Goal: Task Accomplishment & Management: Use online tool/utility

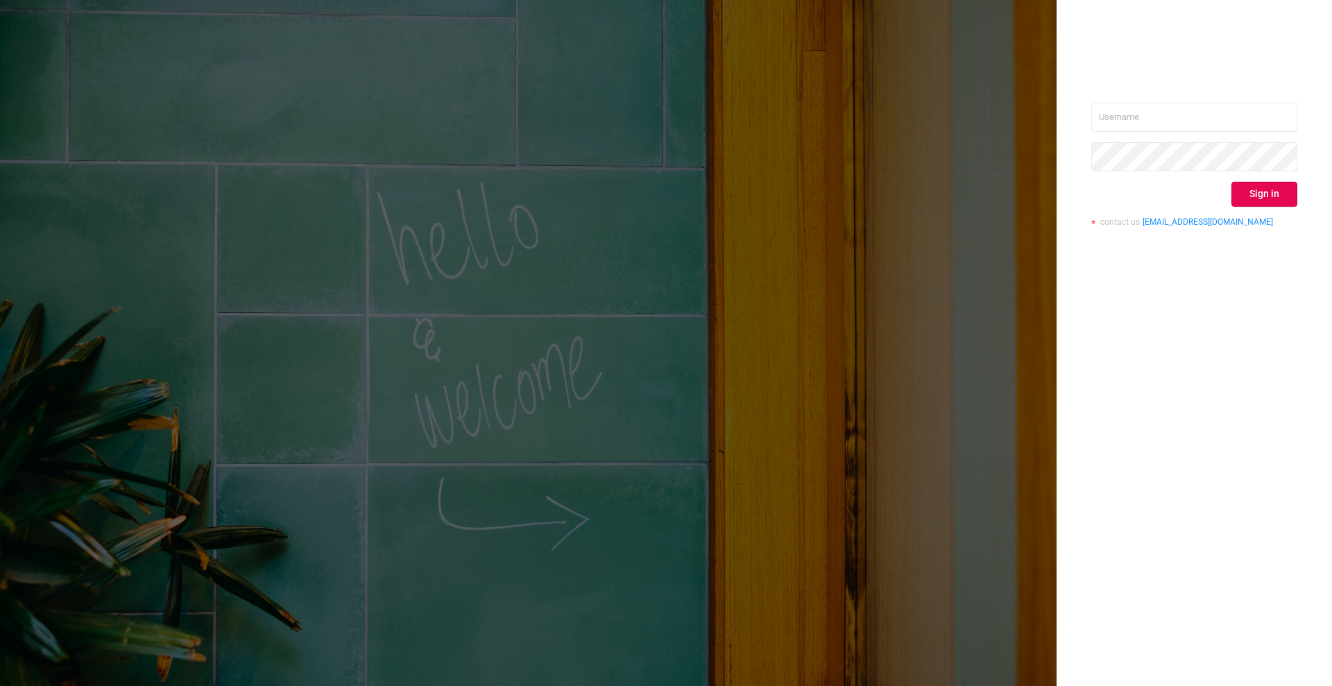
click at [1181, 133] on div "Sign in contact us [EMAIL_ADDRESS][DOMAIN_NAME]" at bounding box center [1194, 170] width 206 height 135
click at [1168, 119] on input "text" at bounding box center [1194, 117] width 206 height 29
paste input "[EMAIL_ADDRESS][DOMAIN_NAME]"
type input "[EMAIL_ADDRESS][DOMAIN_NAME]"
click at [1277, 189] on button "Sign in" at bounding box center [1264, 194] width 66 height 25
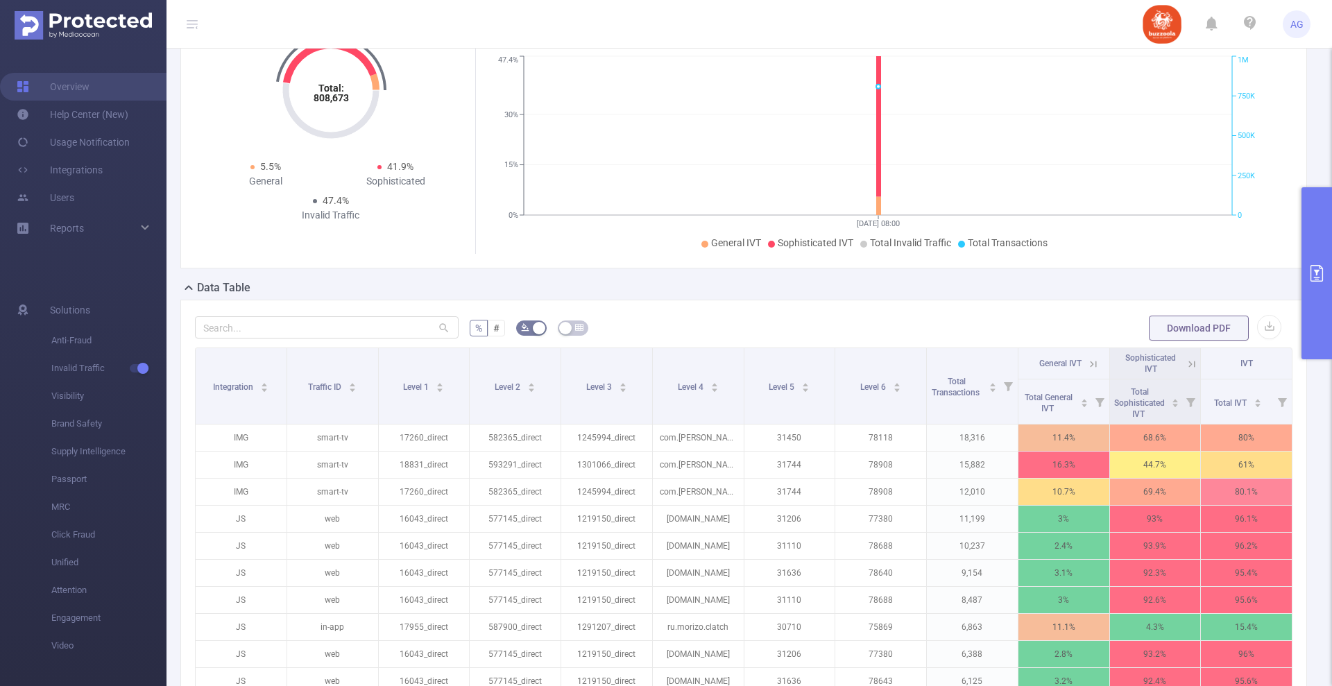
scroll to position [173, 0]
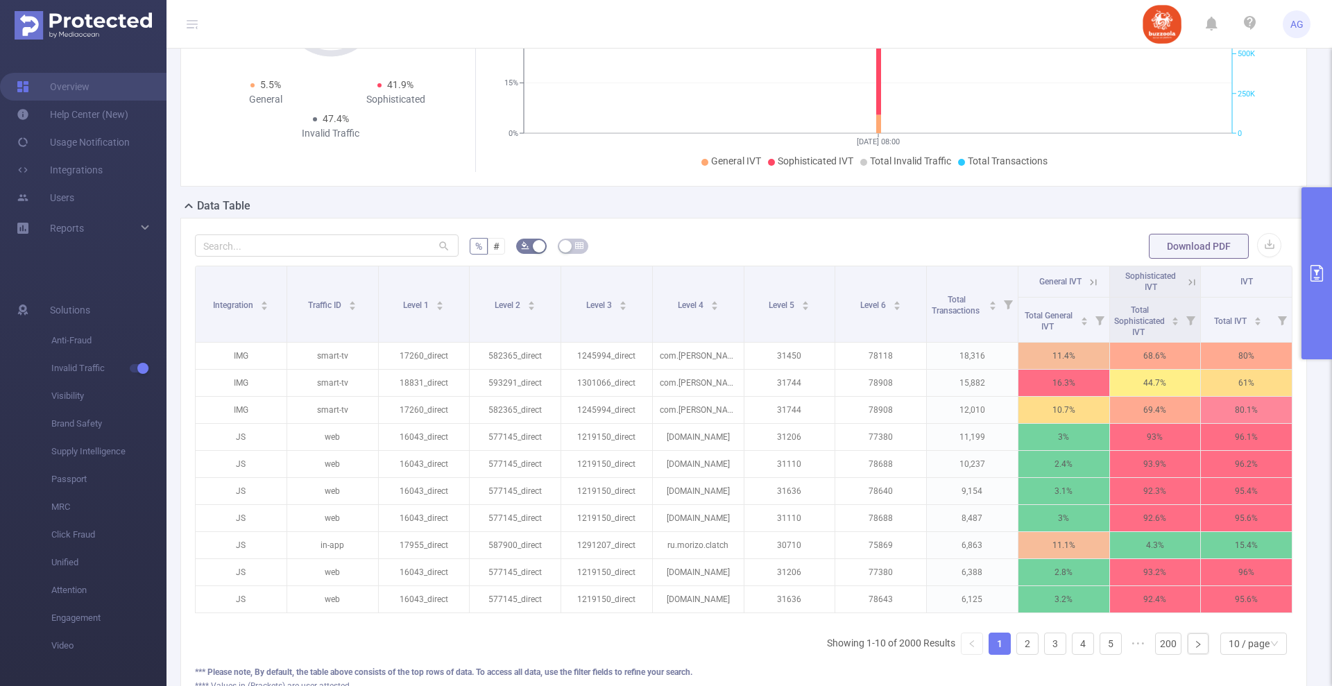
click at [1322, 291] on button "primary" at bounding box center [1316, 273] width 31 height 172
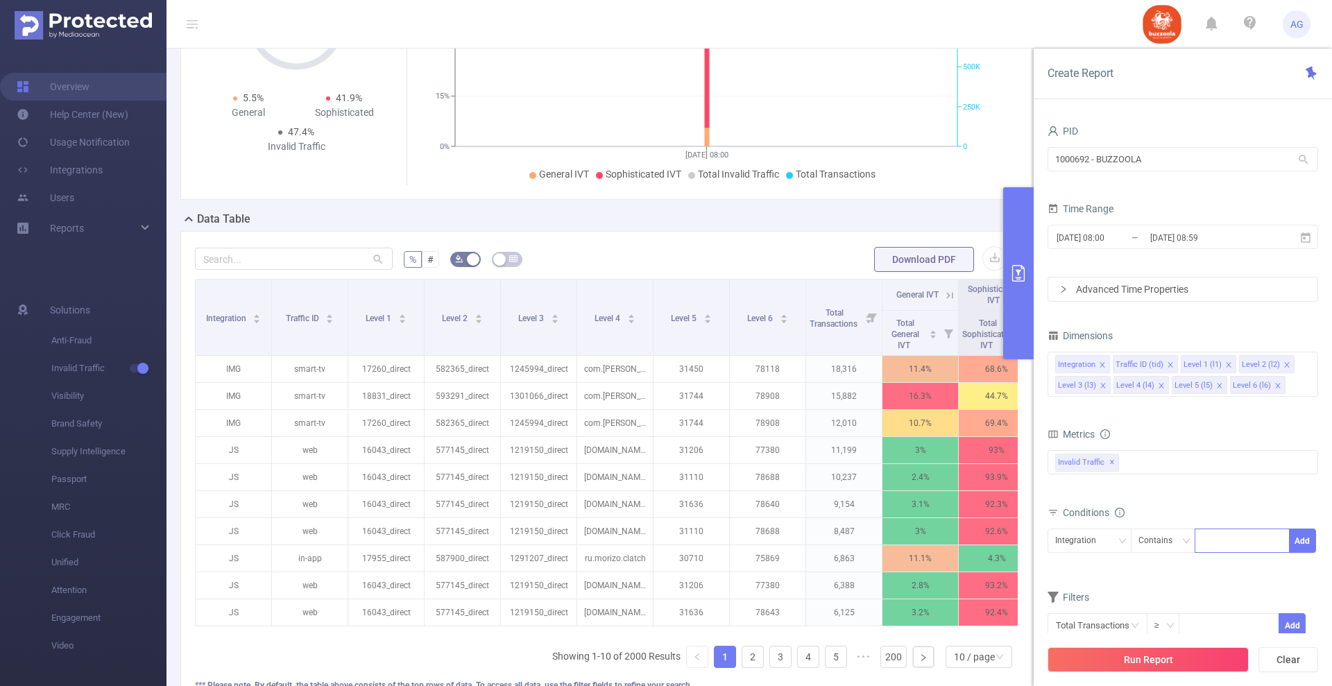
click at [1224, 540] on div at bounding box center [1242, 540] width 80 height 23
paste input "78587"
type input "78587"
click at [1220, 565] on li "78587" at bounding box center [1242, 569] width 95 height 22
click at [1301, 542] on button "Add" at bounding box center [1302, 541] width 27 height 24
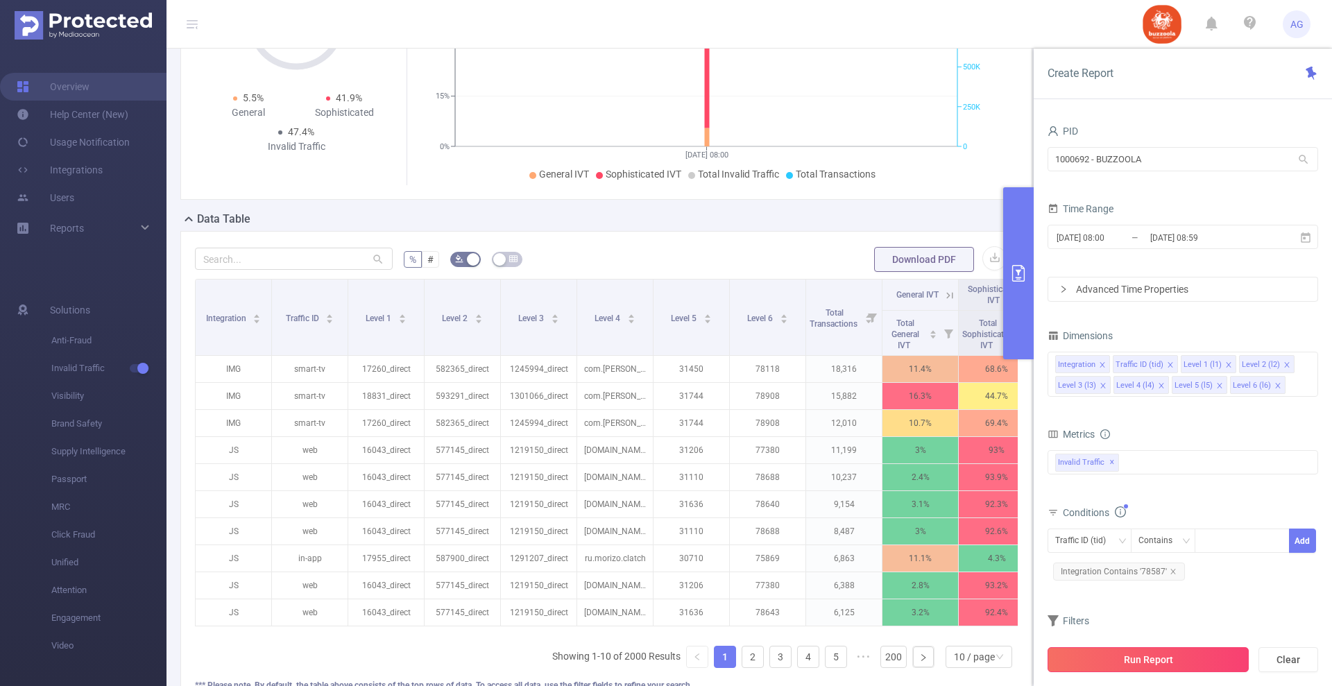
click at [1163, 663] on button "Run Report" at bounding box center [1148, 659] width 201 height 25
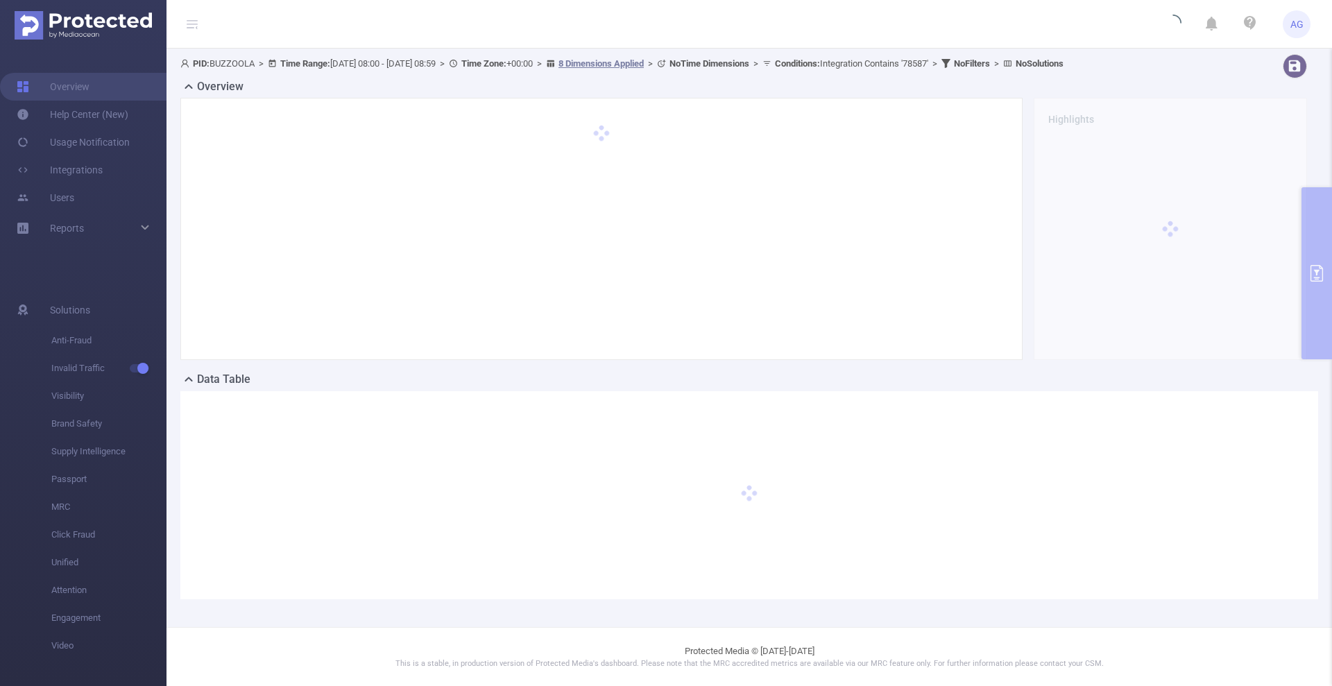
scroll to position [0, 0]
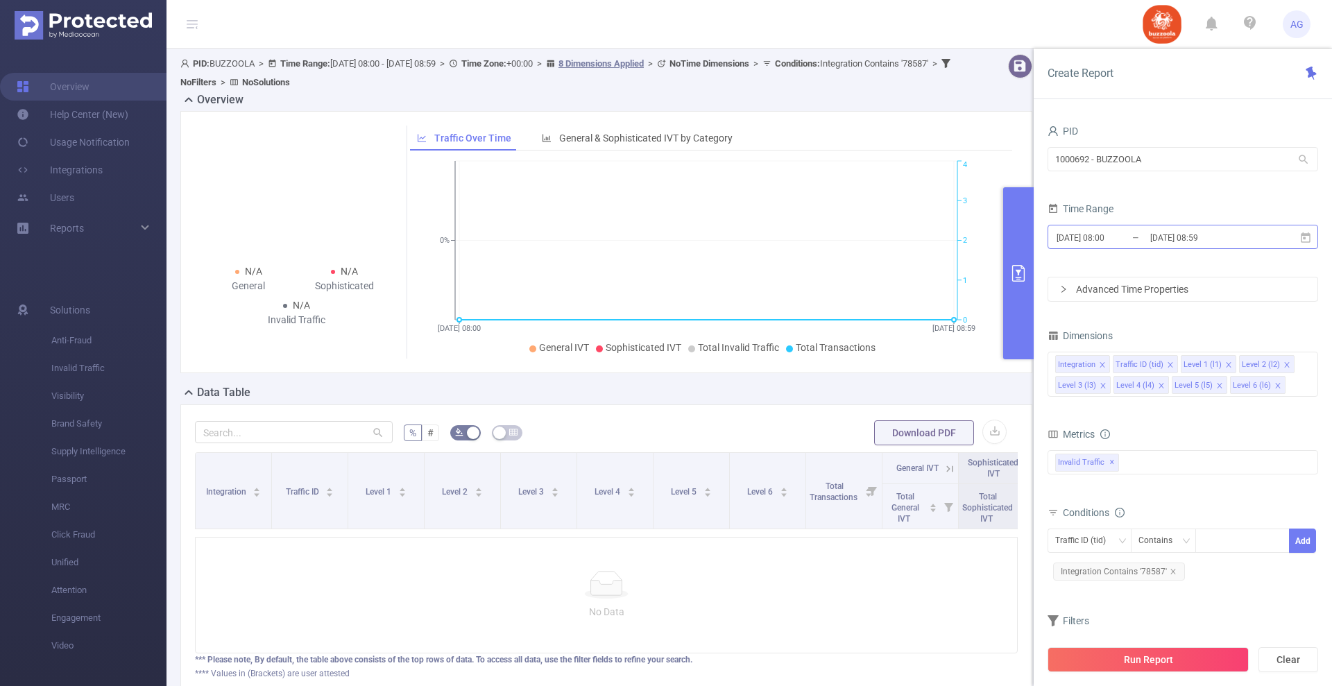
click at [1138, 236] on input "[DATE] 08:00" at bounding box center [1111, 237] width 112 height 19
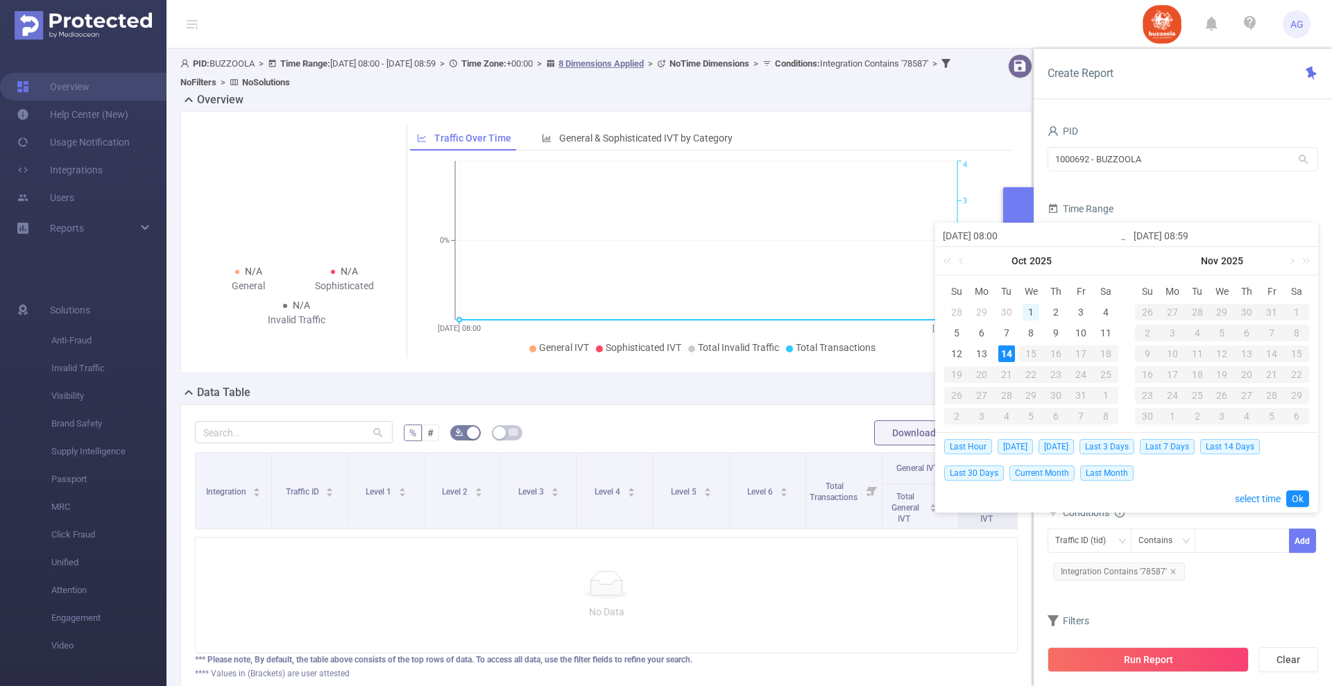
click at [1032, 308] on div "1" at bounding box center [1031, 312] width 17 height 17
click at [1008, 350] on div "14" at bounding box center [1006, 353] width 17 height 17
type input "[DATE] 08:00"
click at [1302, 497] on link "Ok" at bounding box center [1297, 498] width 23 height 17
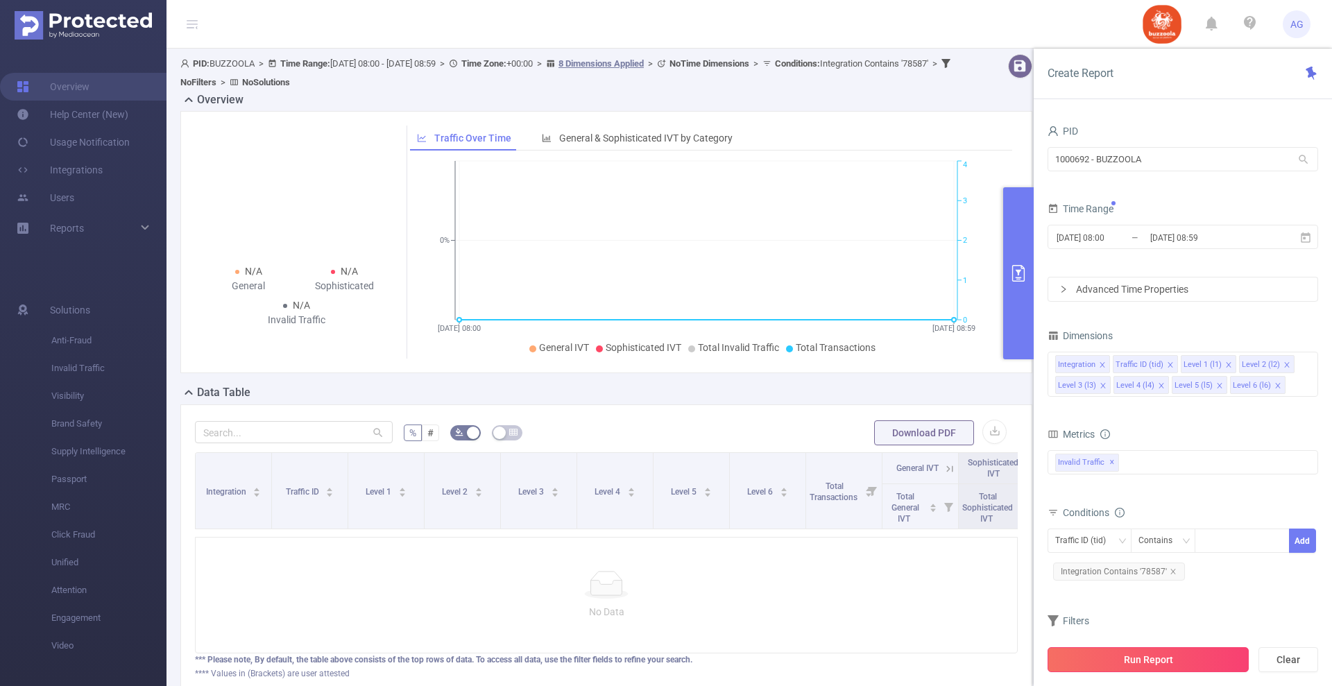
click at [1154, 664] on button "Run Report" at bounding box center [1148, 659] width 201 height 25
click at [1169, 536] on div "Contains" at bounding box center [1160, 540] width 44 height 23
click at [1104, 541] on div "Traffic ID (tid)" at bounding box center [1085, 540] width 60 height 23
click at [1097, 542] on div "Traffic ID (tid)" at bounding box center [1085, 540] width 60 height 23
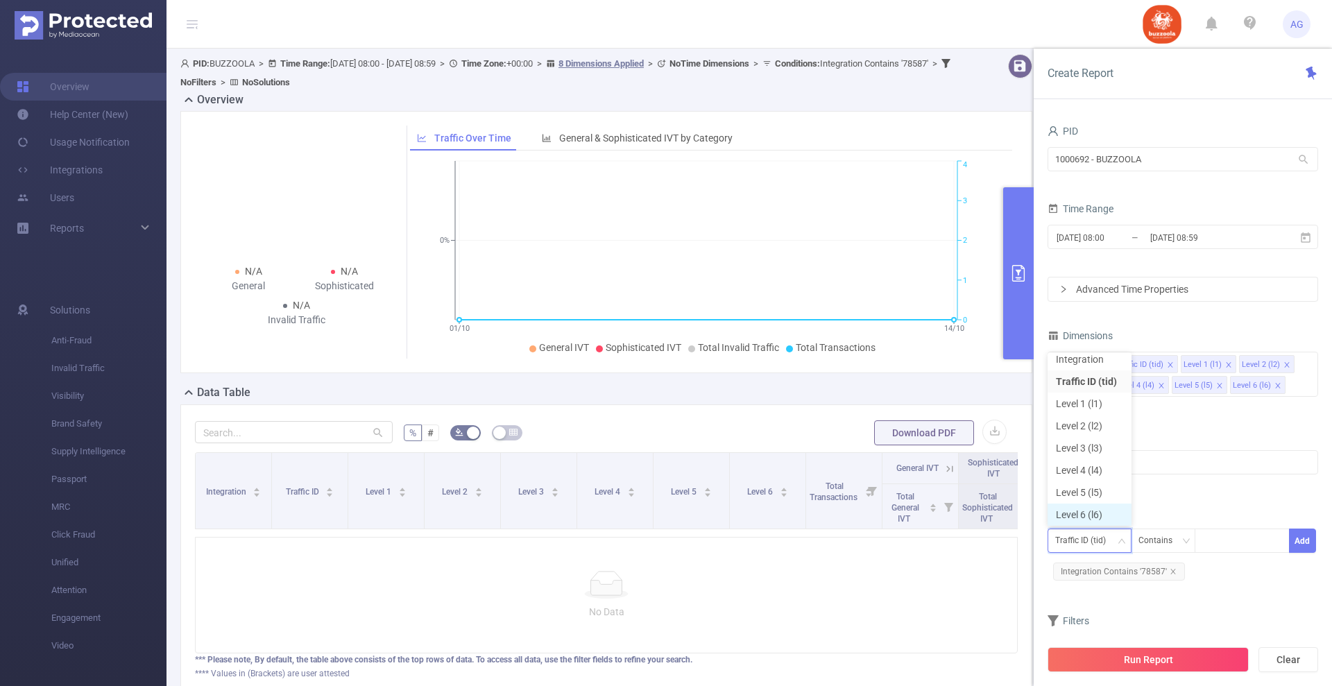
click at [1089, 515] on li "Level 6 (l6)" at bounding box center [1090, 515] width 84 height 22
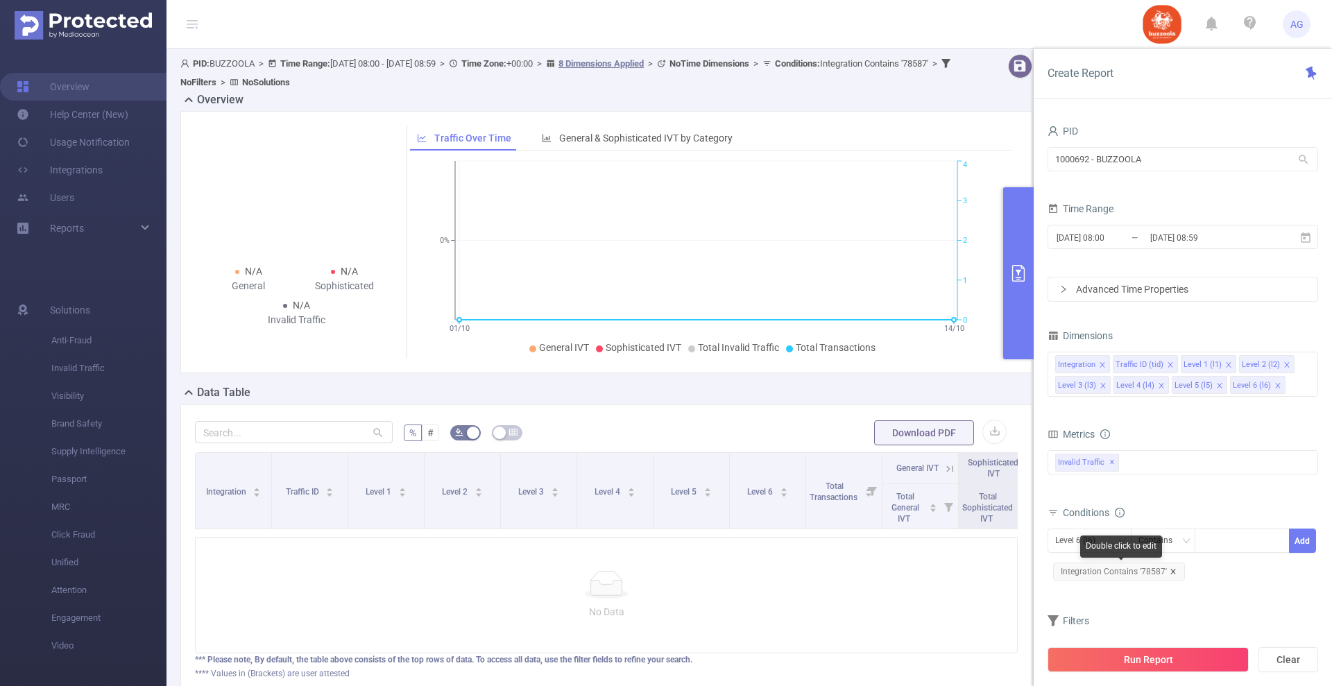
click at [1170, 570] on icon "icon: close" at bounding box center [1172, 571] width 5 height 5
click at [1223, 538] on div at bounding box center [1242, 540] width 80 height 23
paste input "78587"
type input "78587"
click at [1243, 570] on li "78587" at bounding box center [1242, 569] width 95 height 22
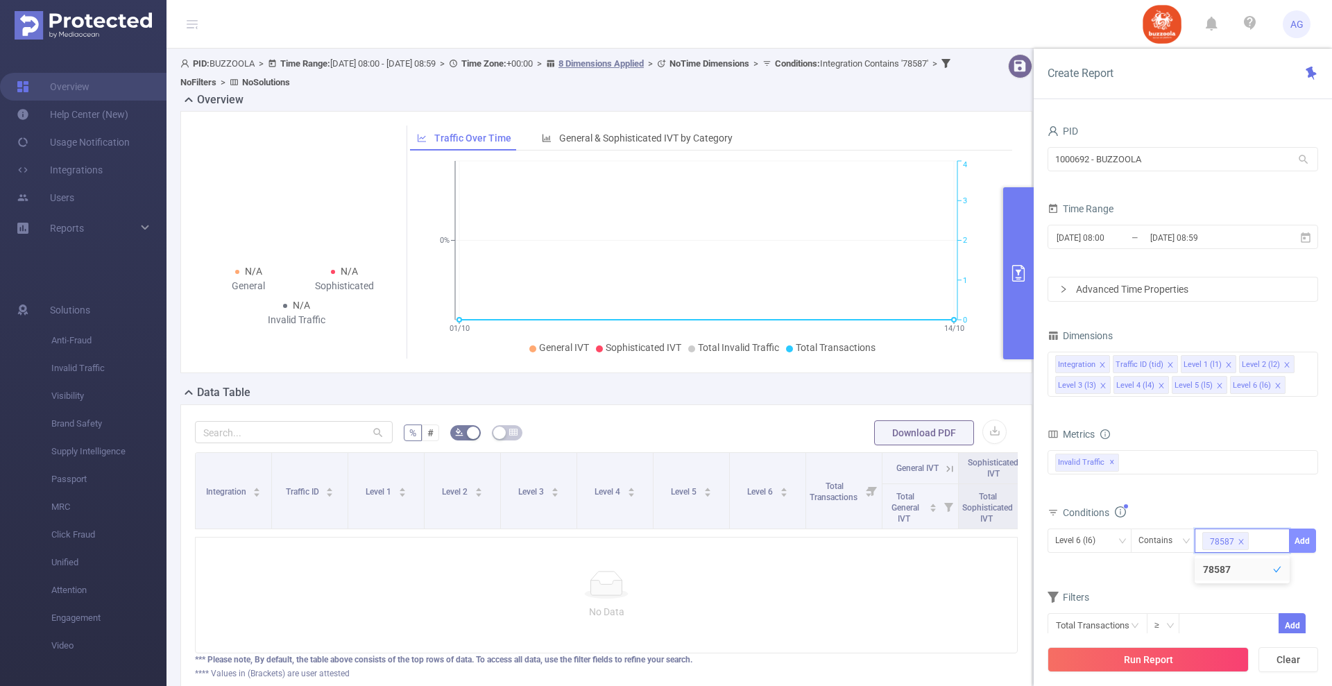
click at [1301, 540] on button "Add" at bounding box center [1302, 541] width 27 height 24
click at [1140, 659] on button "Run Report" at bounding box center [1148, 659] width 201 height 25
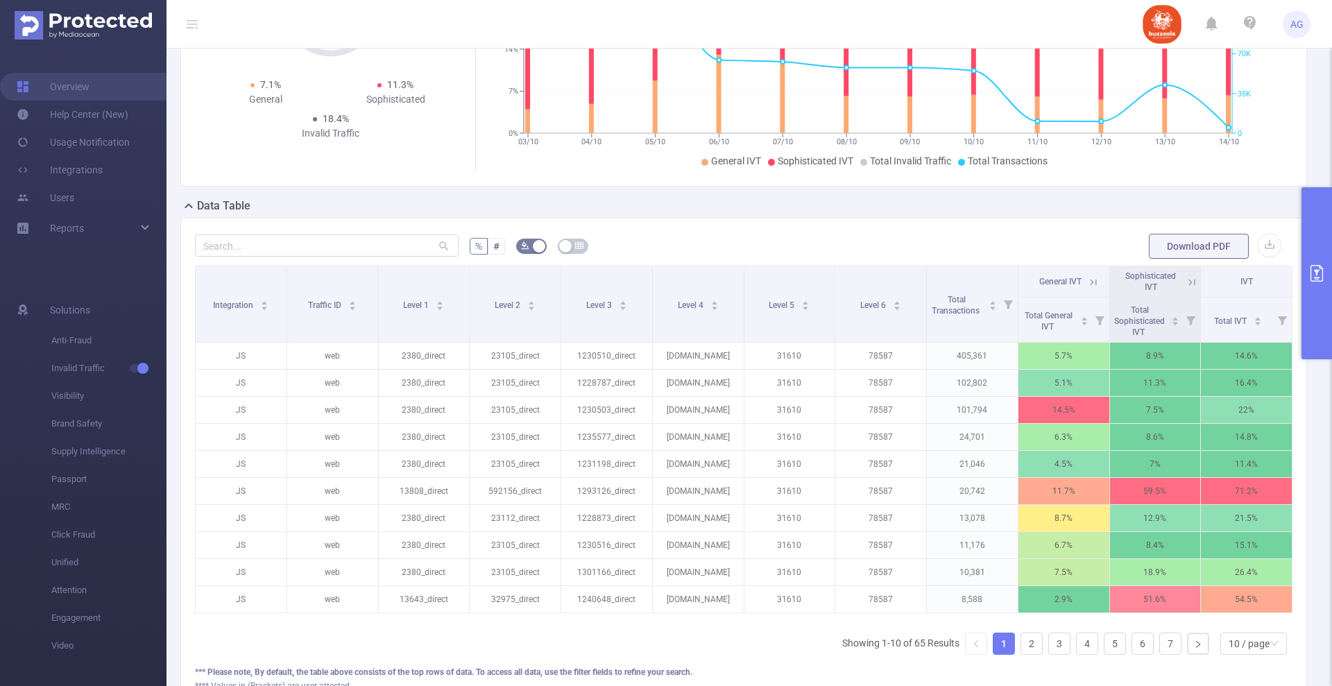
scroll to position [0, 3]
click at [1329, 296] on button "primary" at bounding box center [1316, 273] width 31 height 172
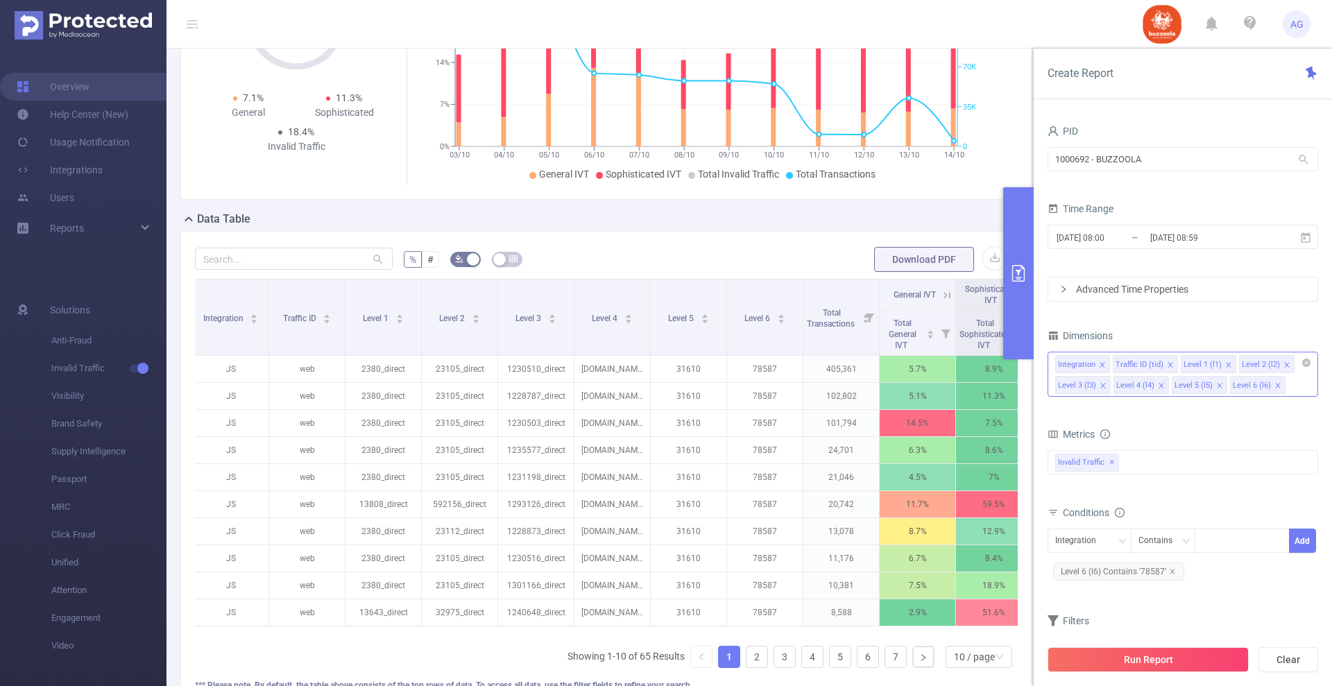
click at [1226, 364] on icon "icon: close" at bounding box center [1228, 364] width 5 height 5
click at [1225, 364] on icon "icon: close" at bounding box center [1228, 364] width 7 height 7
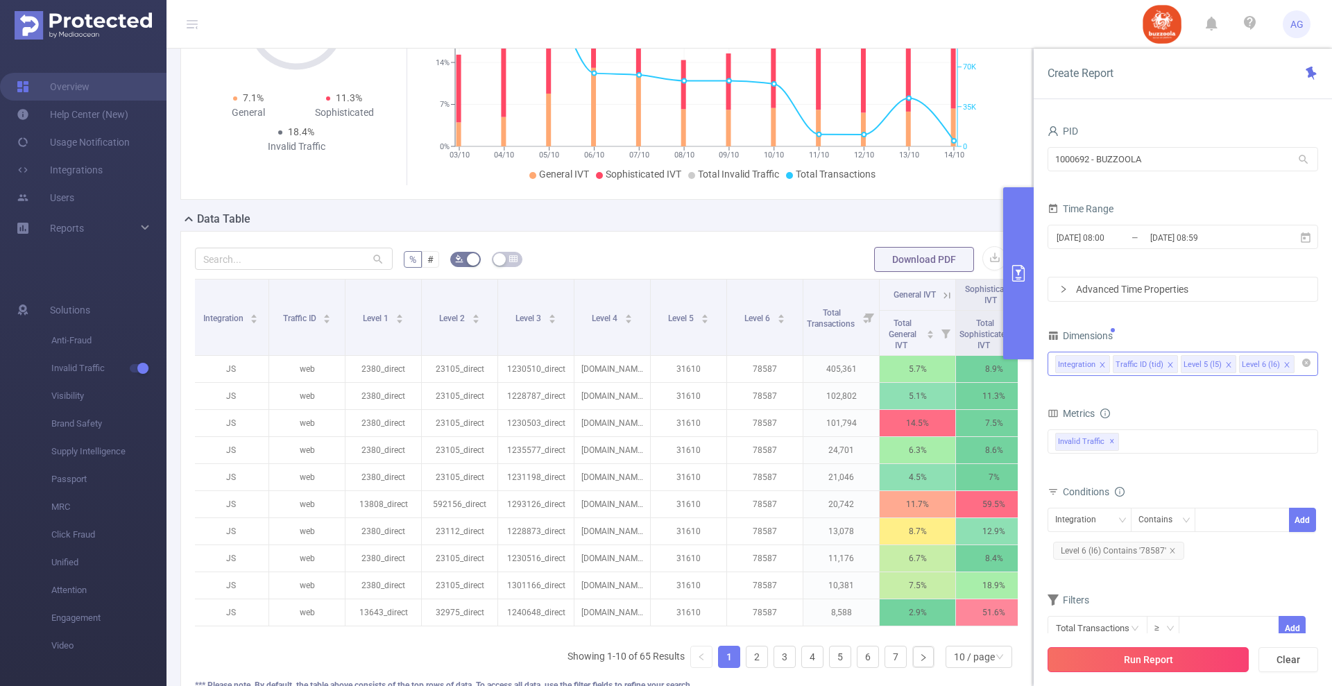
click at [1171, 658] on button "Run Report" at bounding box center [1148, 659] width 201 height 25
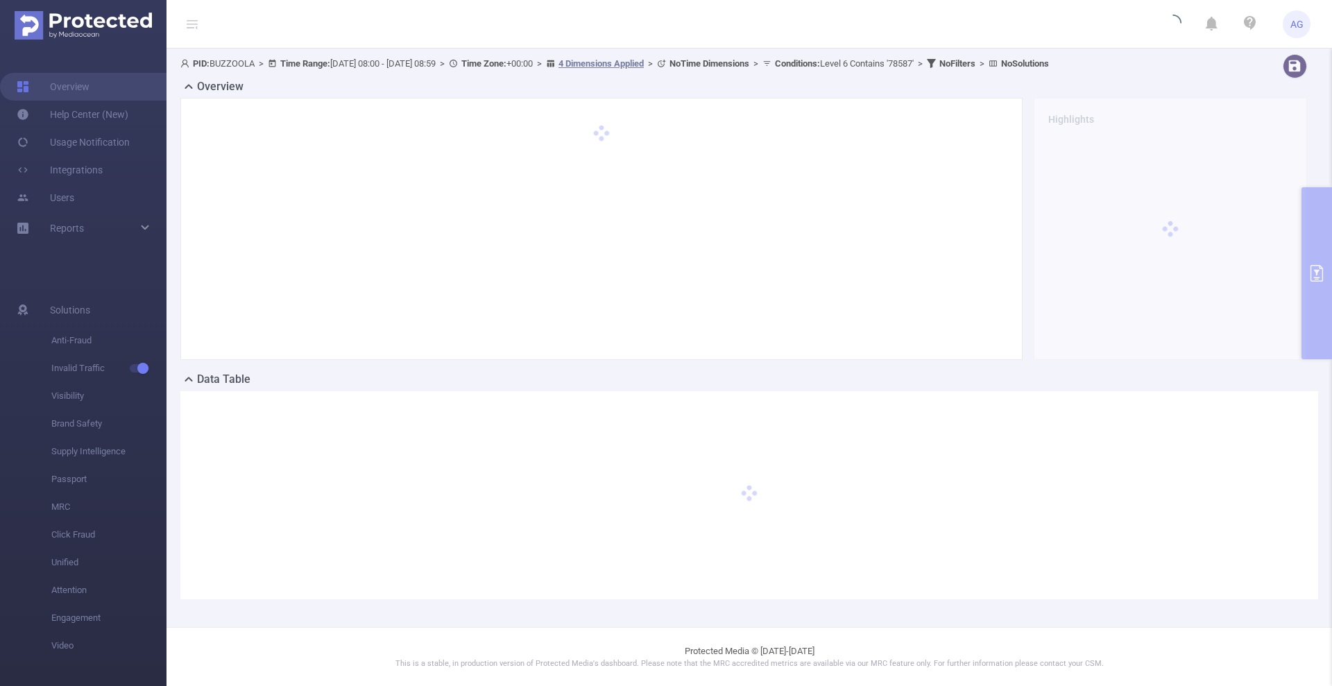
scroll to position [0, 0]
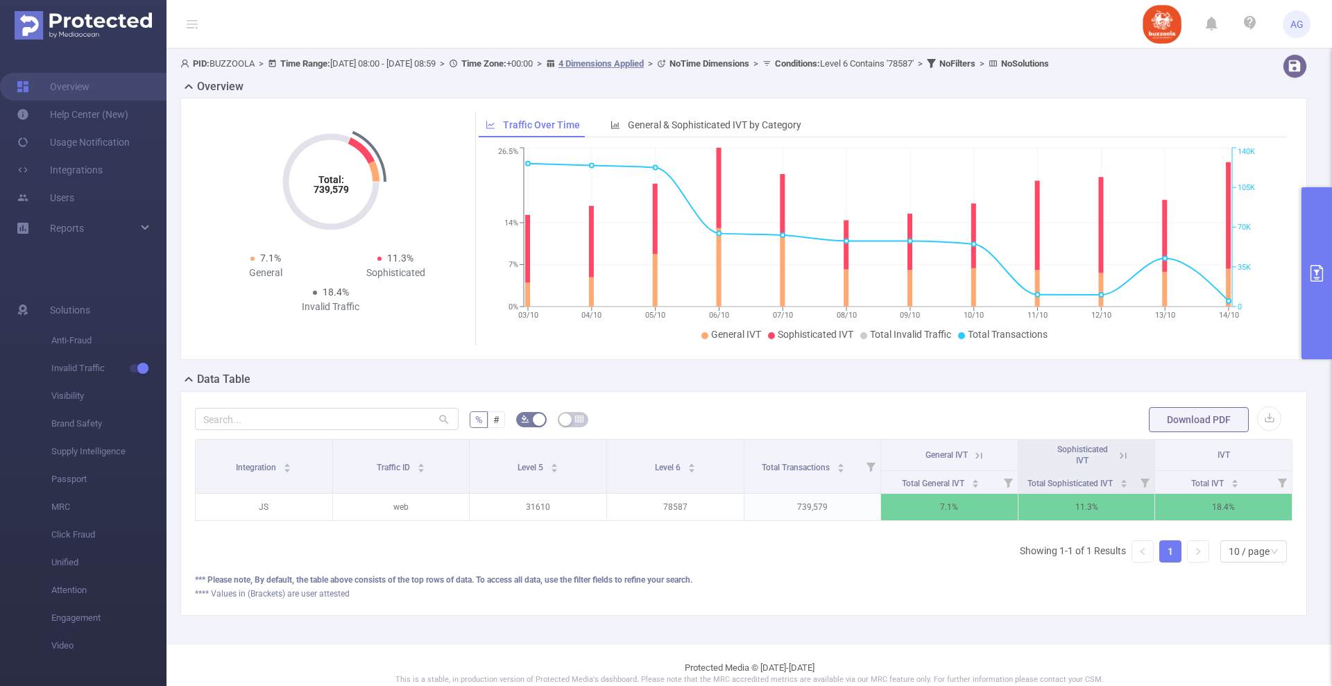
drag, startPoint x: 1191, startPoint y: 599, endPoint x: 1201, endPoint y: 626, distance: 28.1
click at [1190, 599] on div "*** Please note, By default, the table above consists of the top rows of data. …" at bounding box center [743, 587] width 1097 height 26
click at [1315, 310] on button "primary" at bounding box center [1316, 273] width 31 height 172
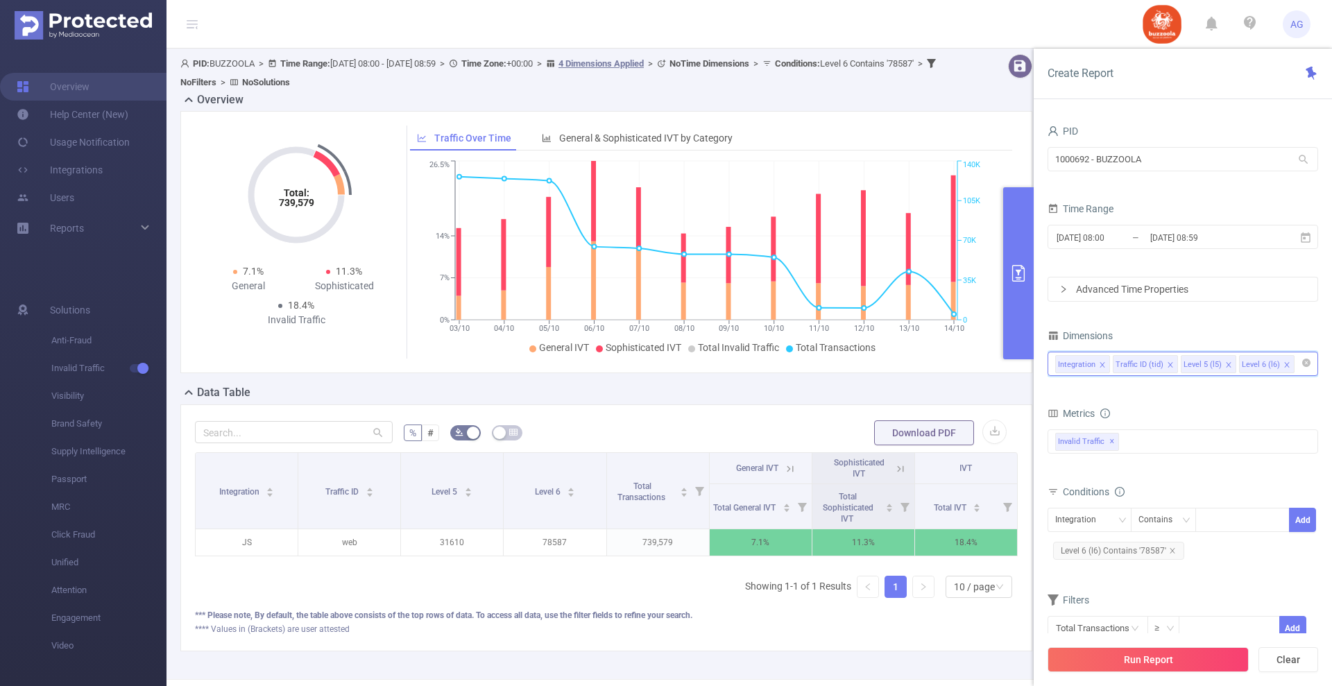
click at [1297, 370] on input at bounding box center [1300, 364] width 7 height 18
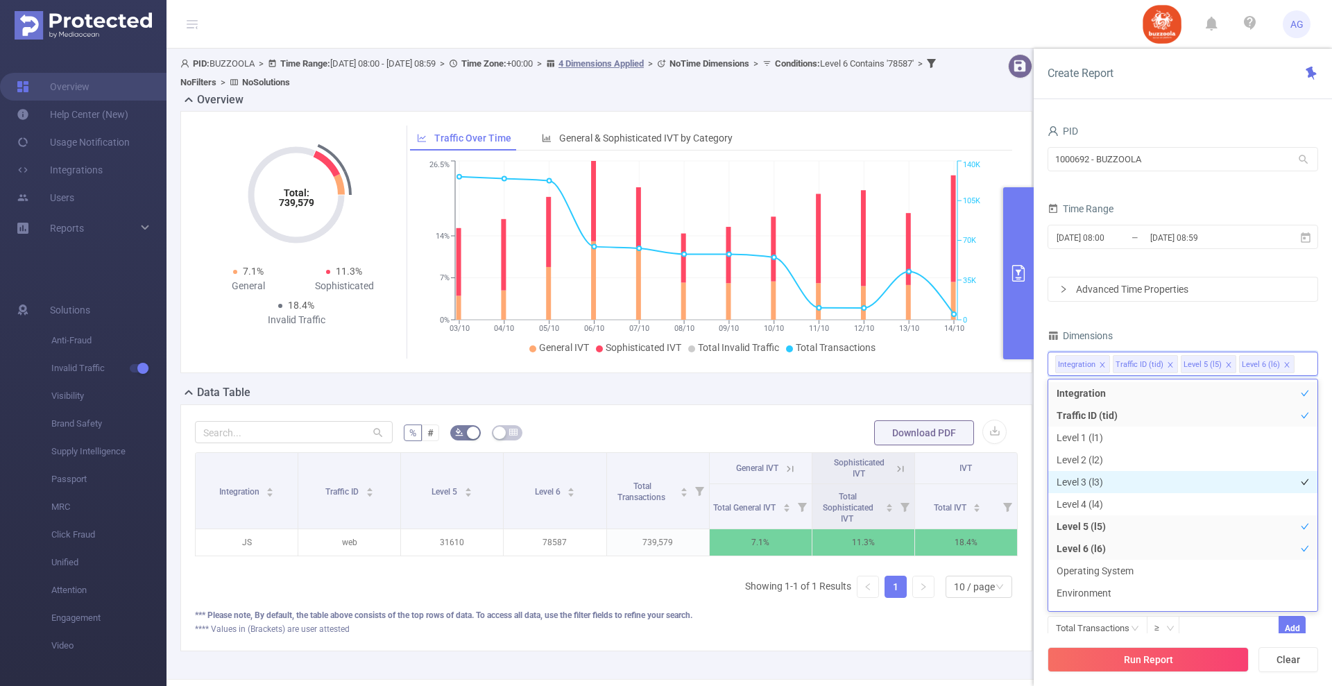
click at [1109, 481] on li "Level 3 (l3)" at bounding box center [1182, 482] width 269 height 22
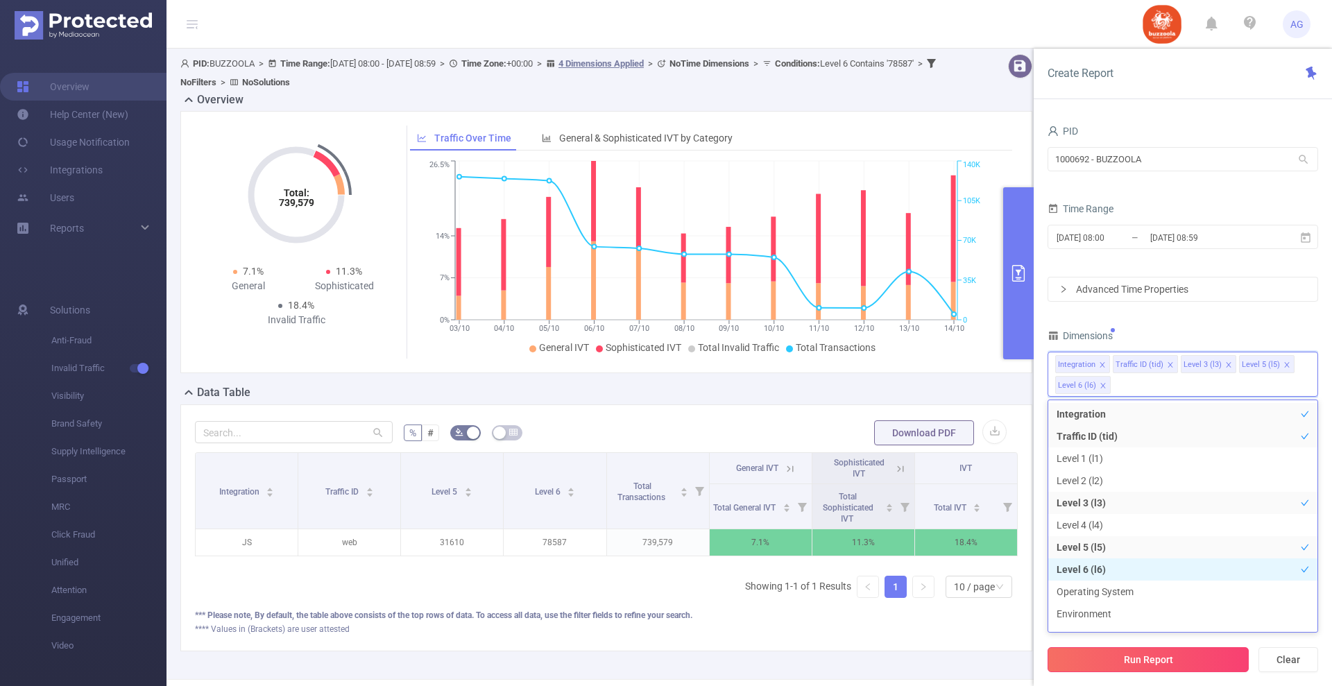
scroll to position [15, 0]
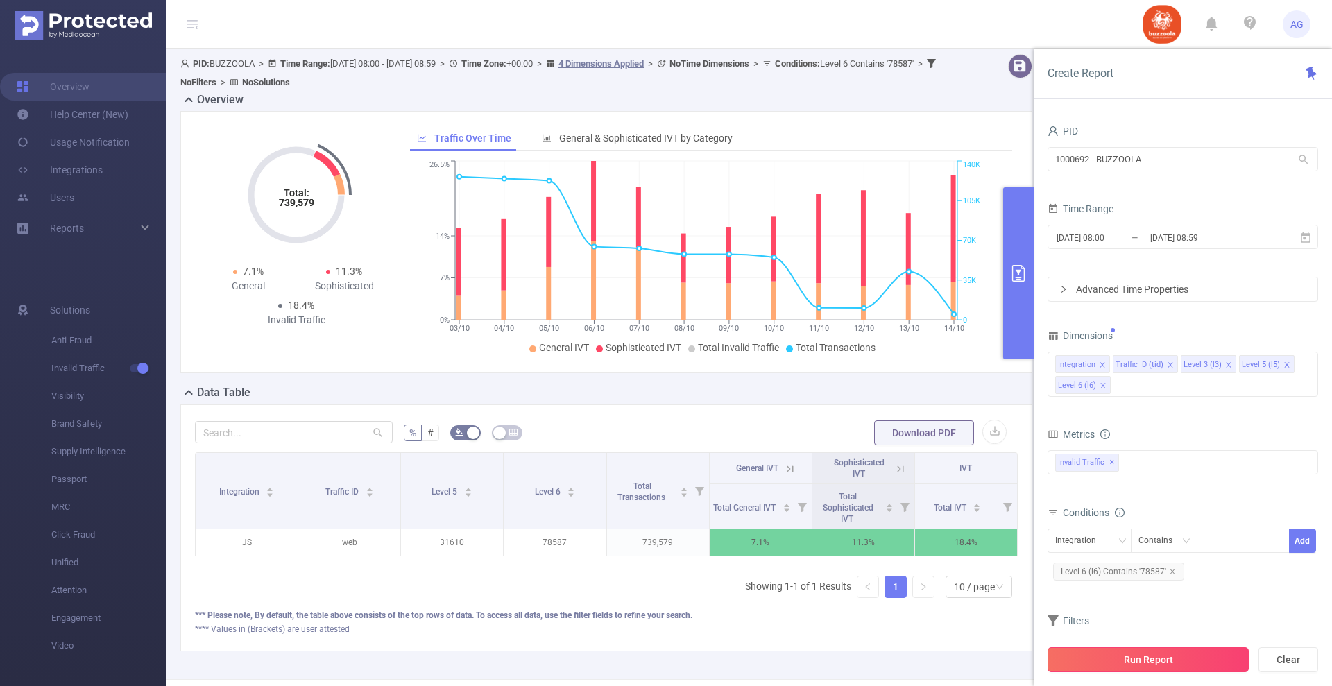
click at [1145, 660] on button "Run Report" at bounding box center [1148, 659] width 201 height 25
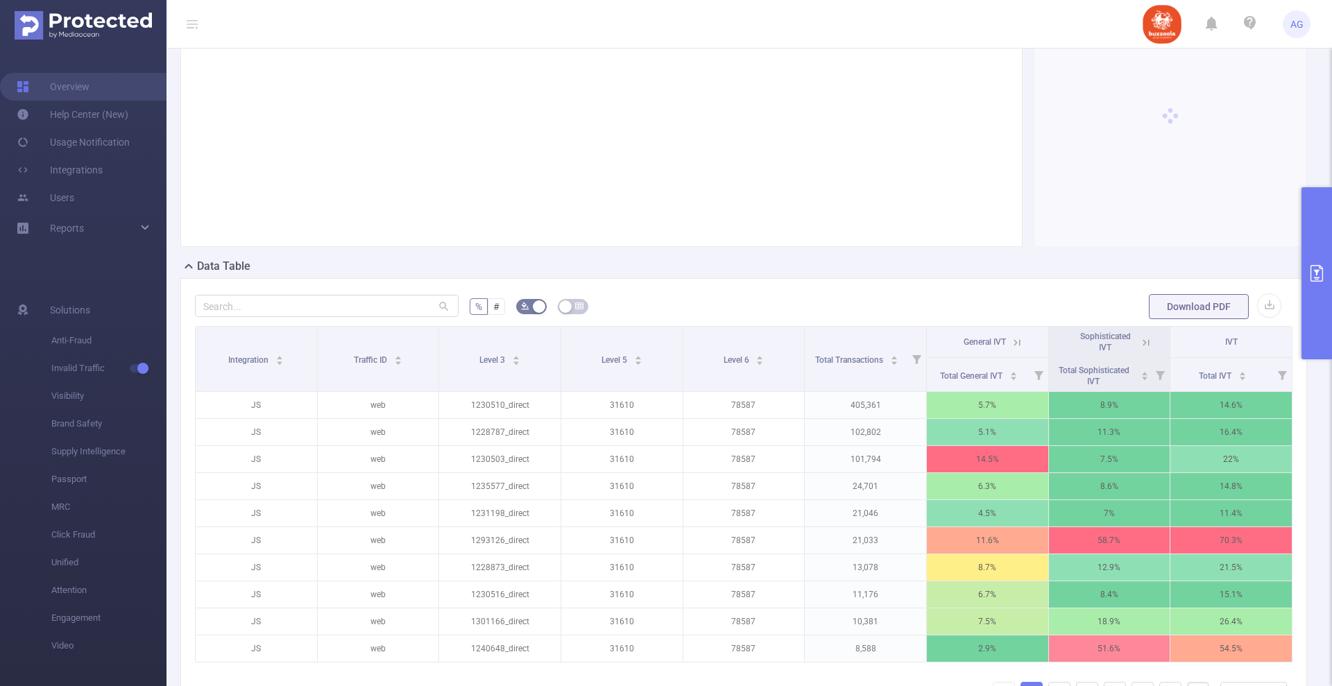
scroll to position [284, 0]
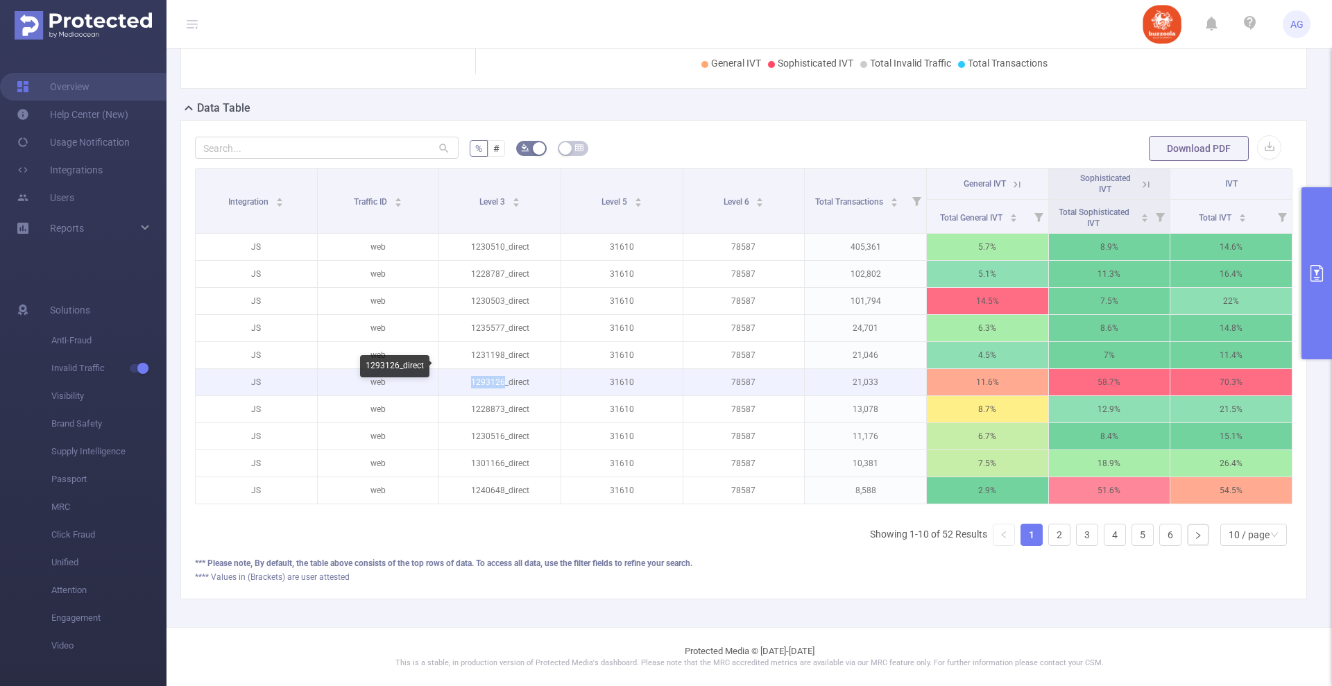
drag, startPoint x: 500, startPoint y: 368, endPoint x: 467, endPoint y: 368, distance: 33.3
click at [467, 369] on p "1293126_direct" at bounding box center [499, 382] width 121 height 26
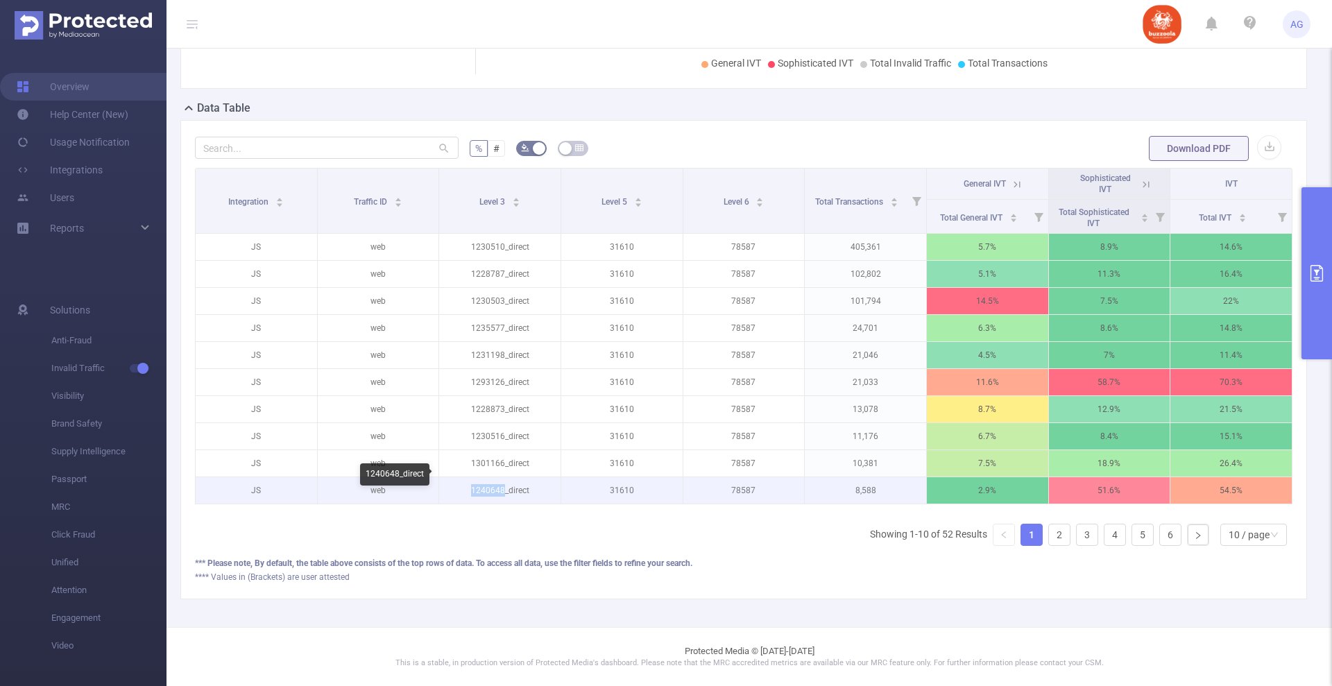
drag, startPoint x: 498, startPoint y: 476, endPoint x: 464, endPoint y: 479, distance: 34.2
click at [464, 479] on p "1240648_direct" at bounding box center [499, 490] width 121 height 26
copy p "1240648"
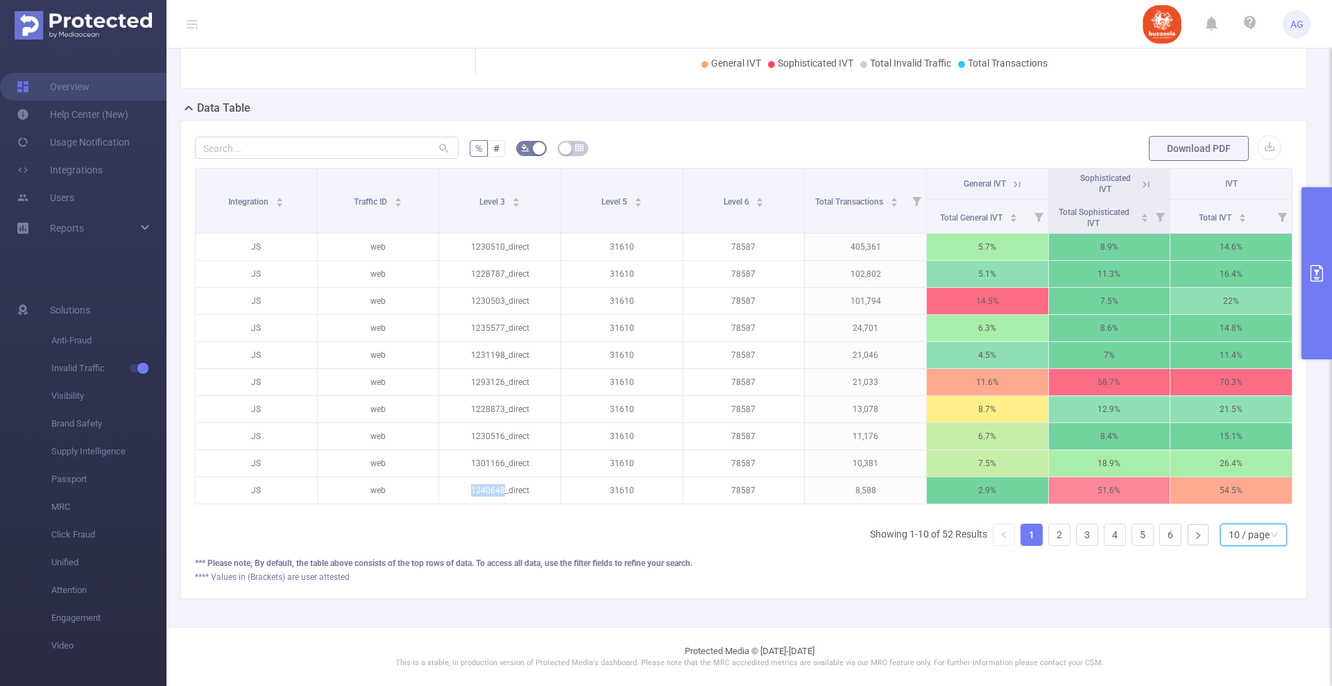
click at [1240, 533] on div "10 / page" at bounding box center [1249, 534] width 41 height 21
click at [1236, 513] on li "50 / page" at bounding box center [1239, 523] width 67 height 22
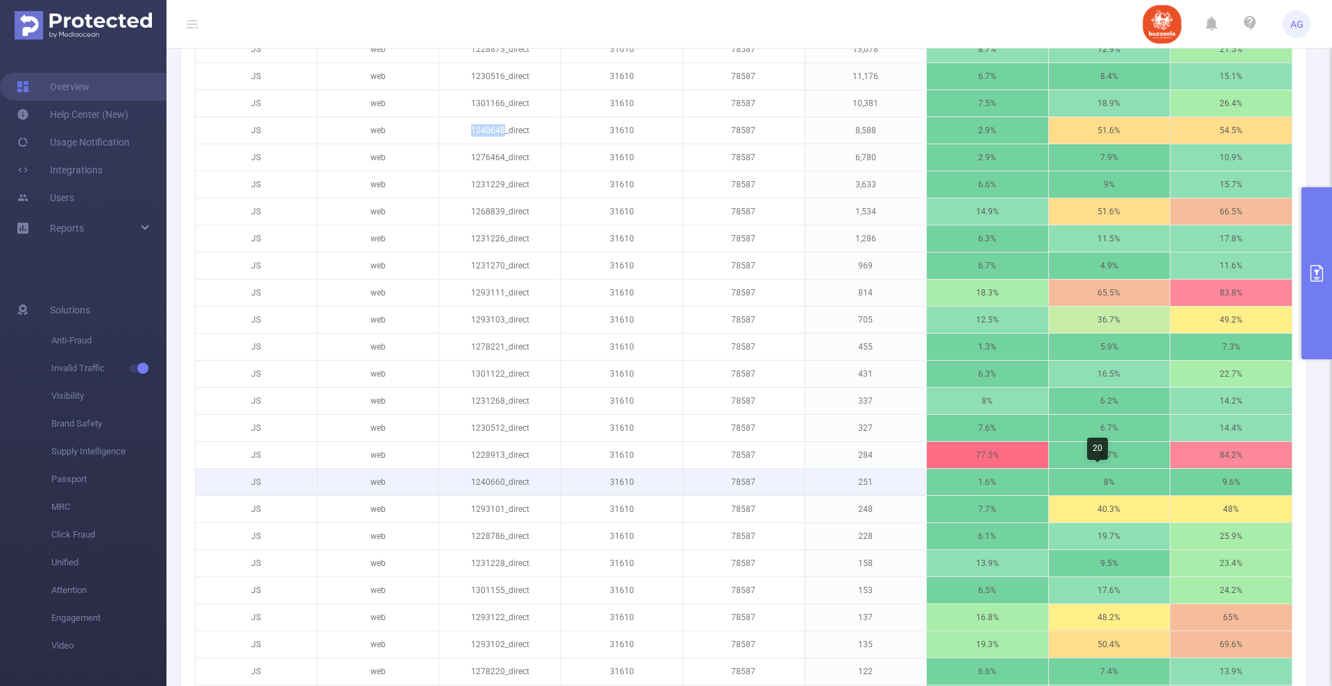
scroll to position [458, 0]
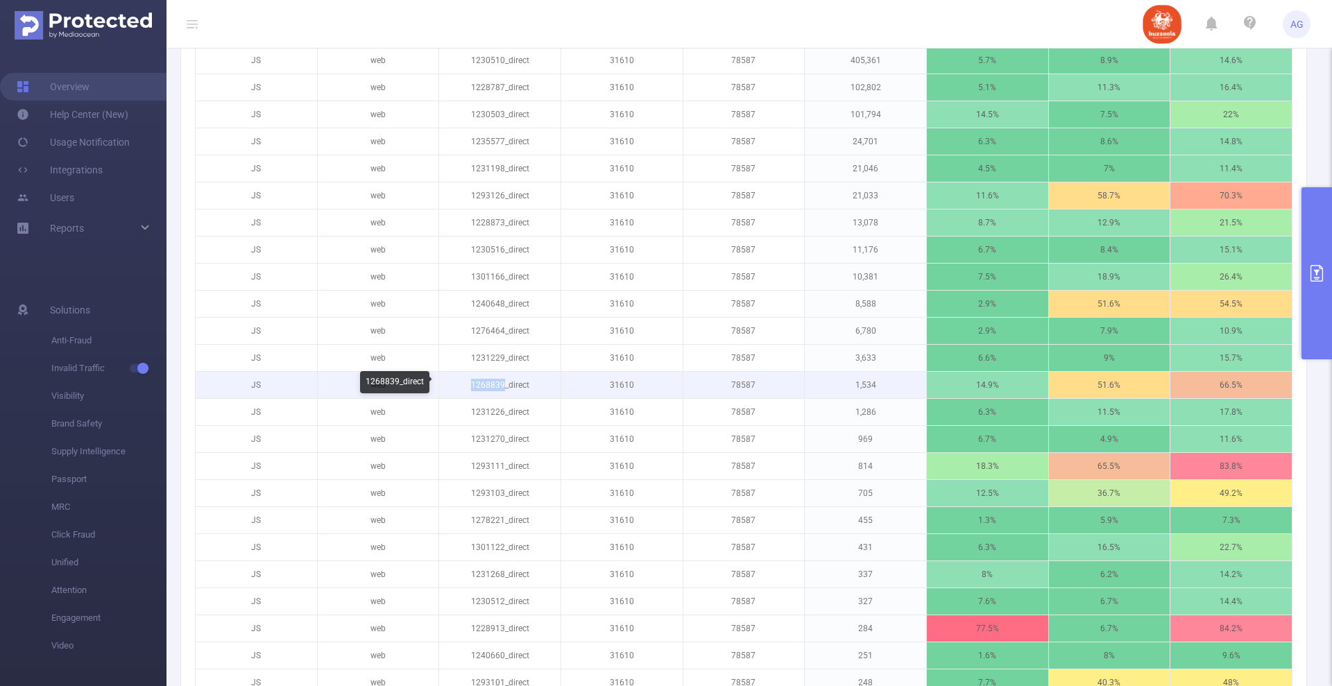
drag, startPoint x: 499, startPoint y: 385, endPoint x: 467, endPoint y: 390, distance: 32.3
click at [467, 390] on p "1268839_direct" at bounding box center [499, 385] width 121 height 26
copy p "1268839"
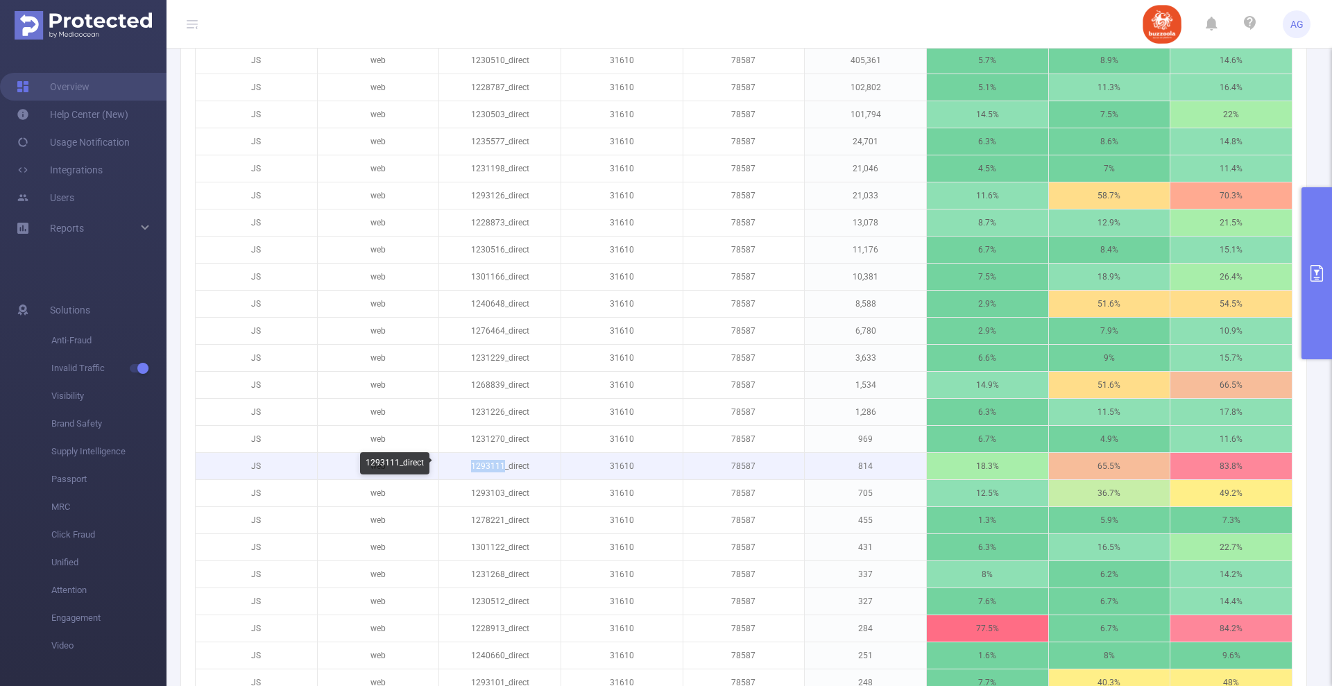
drag, startPoint x: 499, startPoint y: 467, endPoint x: 468, endPoint y: 470, distance: 31.3
click at [468, 470] on p "1293111_direct" at bounding box center [499, 466] width 121 height 26
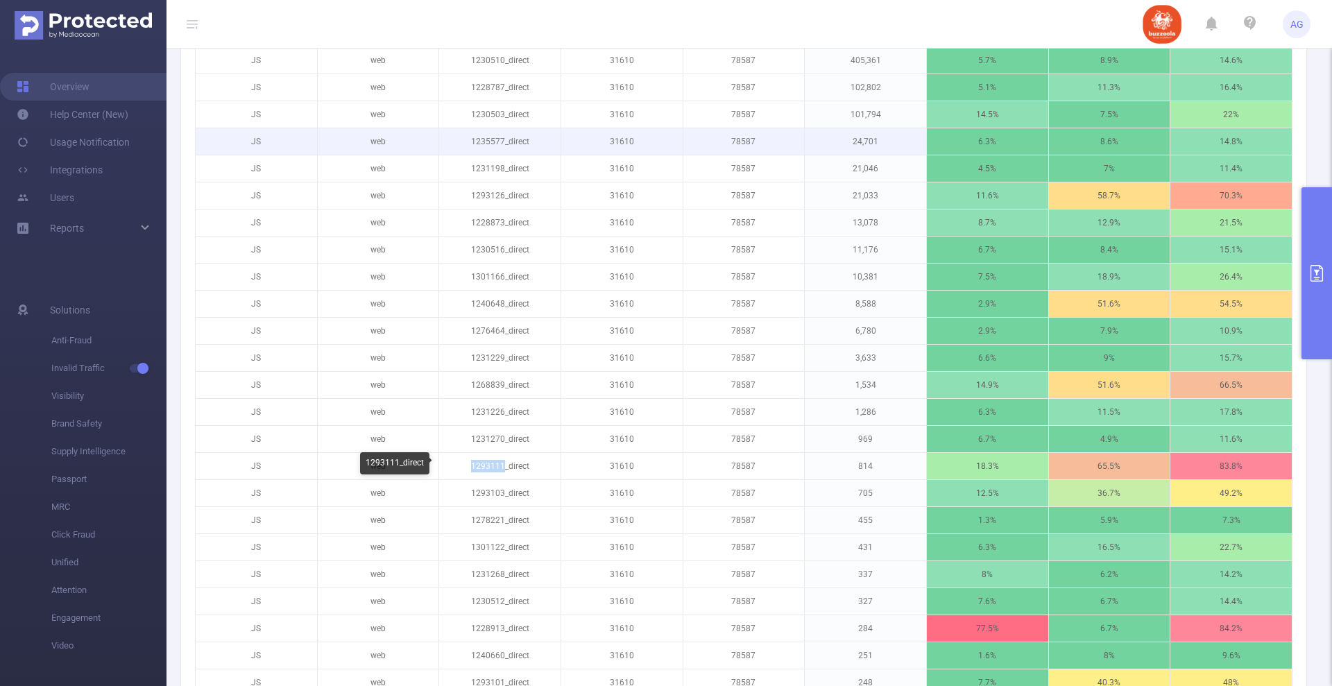
copy p "1293111"
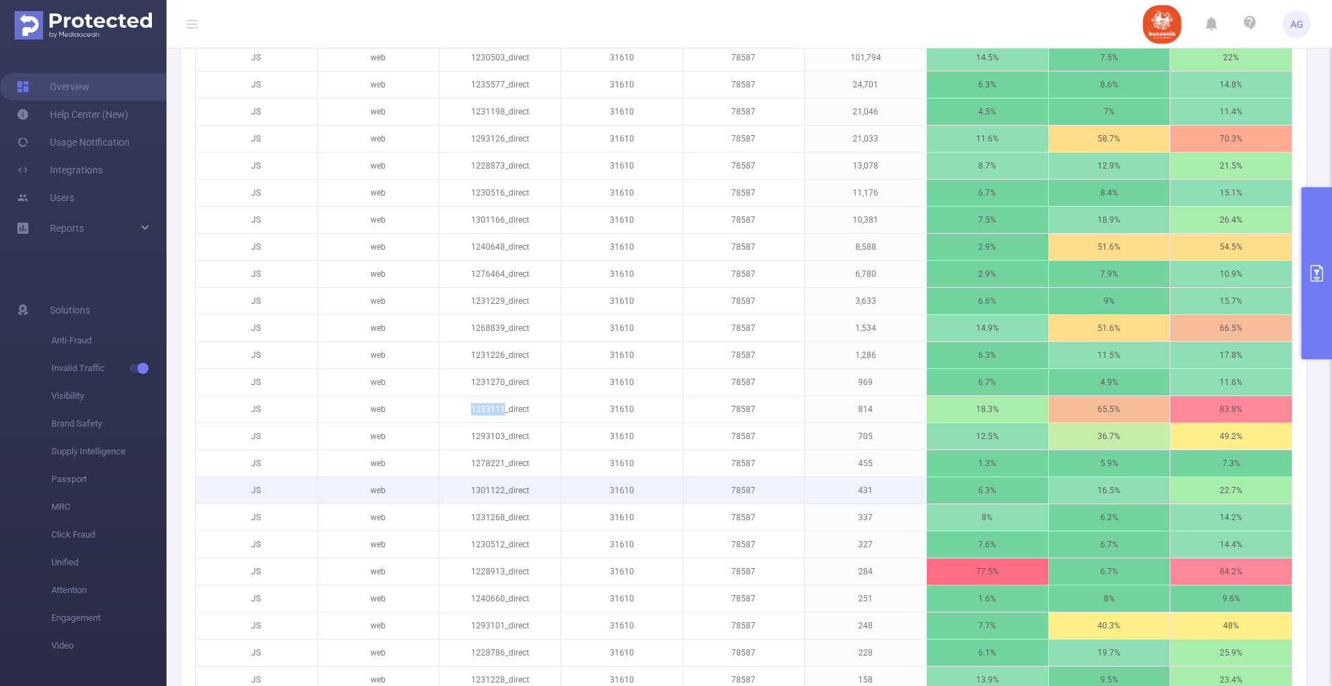
scroll to position [545, 0]
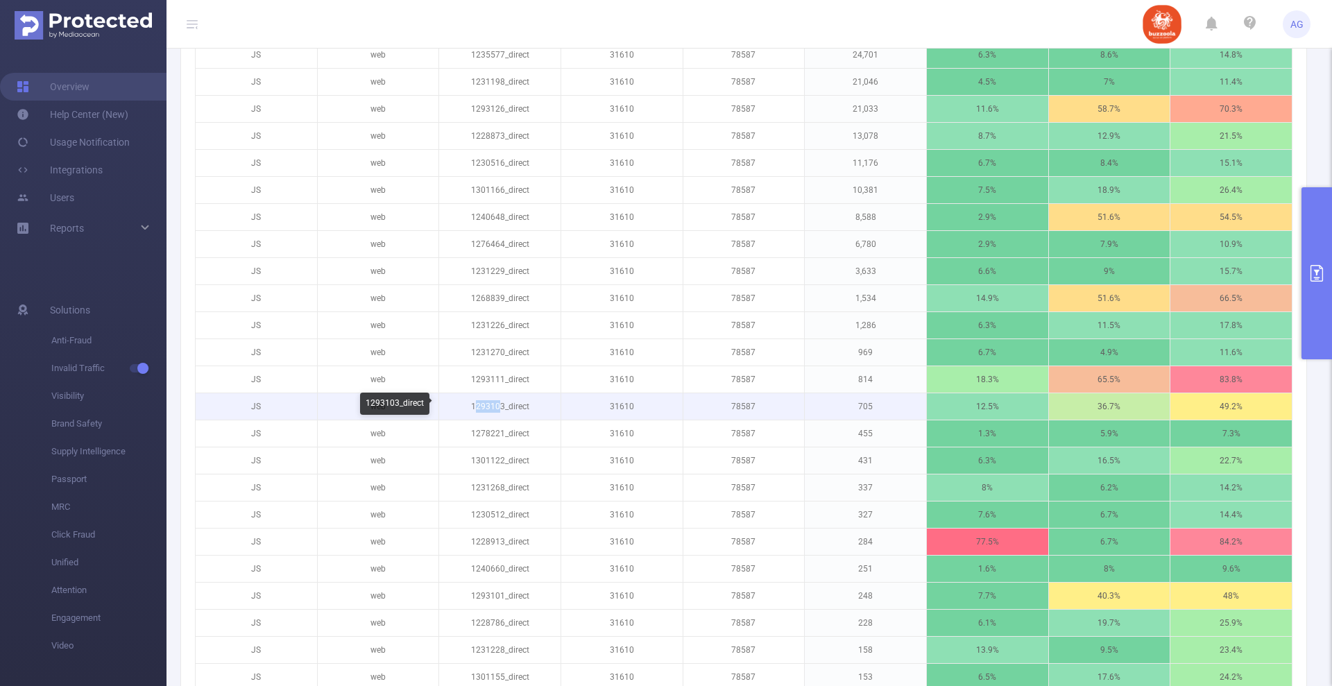
drag, startPoint x: 497, startPoint y: 404, endPoint x: 482, endPoint y: 406, distance: 15.3
click at [472, 408] on p "1293103_direct" at bounding box center [499, 406] width 121 height 26
drag, startPoint x: 497, startPoint y: 405, endPoint x: 460, endPoint y: 407, distance: 36.8
click at [460, 407] on p "1293103_direct" at bounding box center [499, 406] width 121 height 26
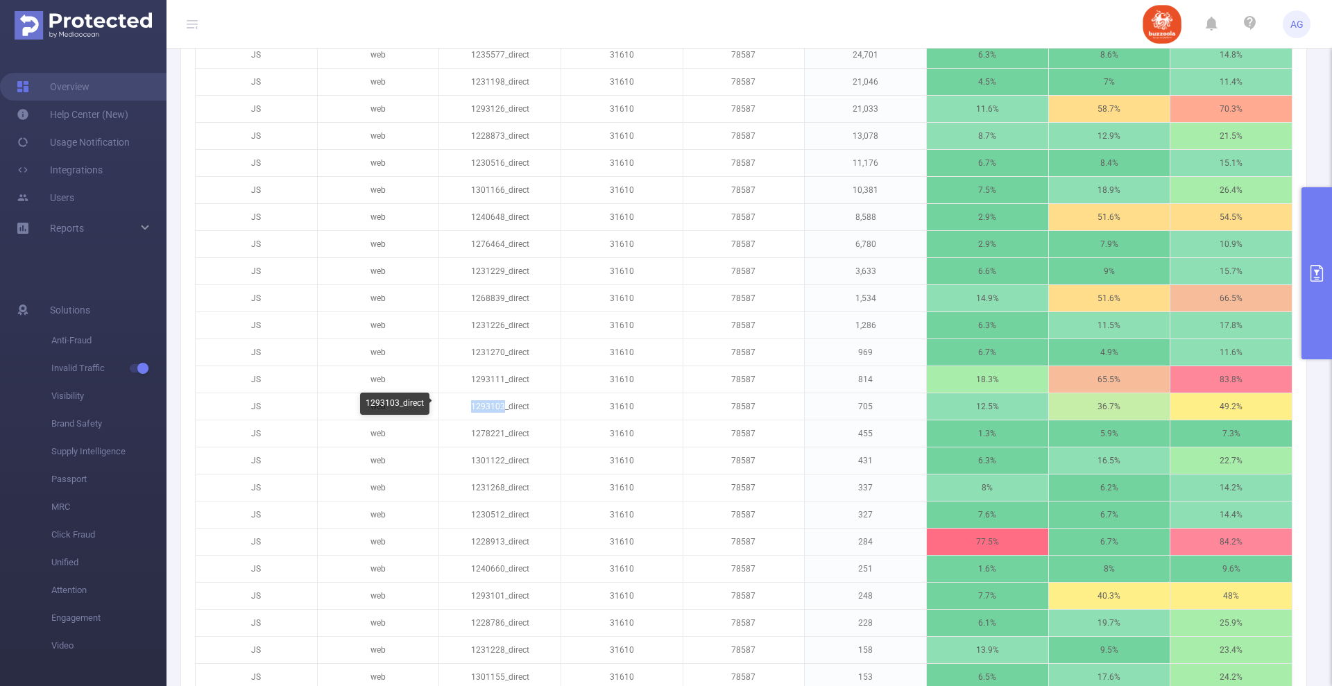
copy p "1293103"
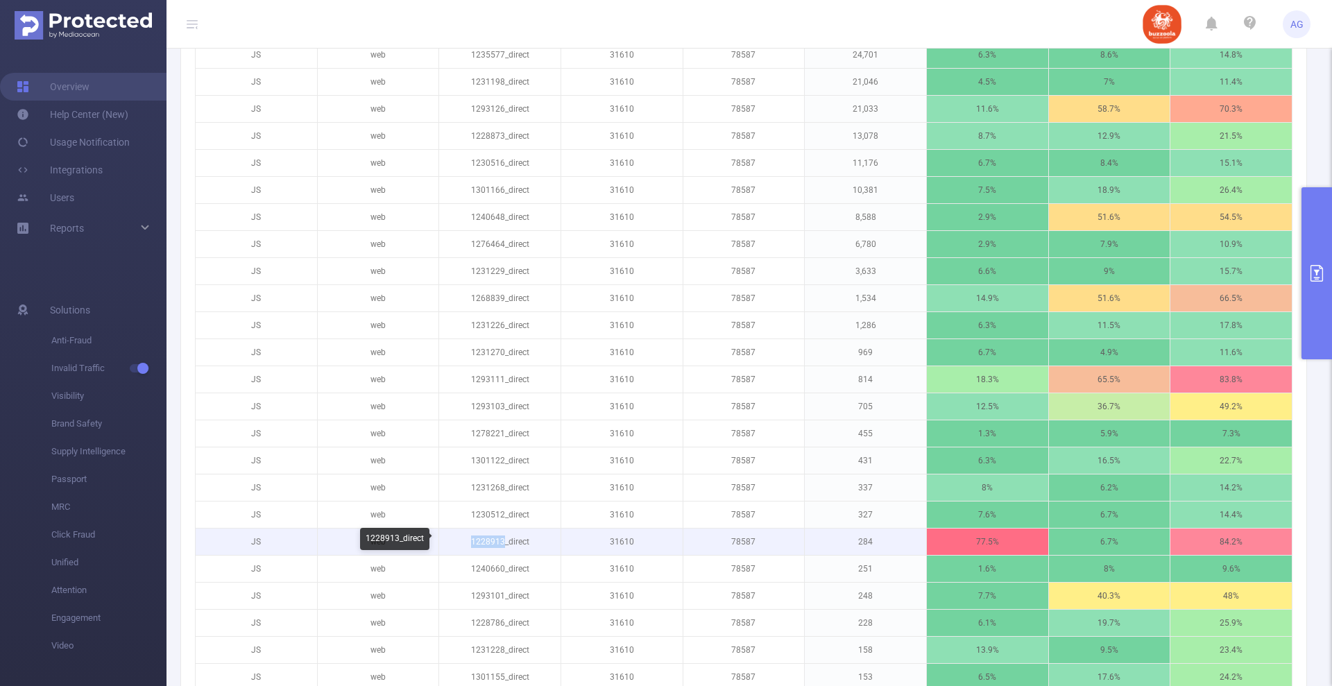
drag, startPoint x: 499, startPoint y: 540, endPoint x: 466, endPoint y: 542, distance: 33.4
click at [466, 542] on p "1228913_direct" at bounding box center [499, 542] width 121 height 26
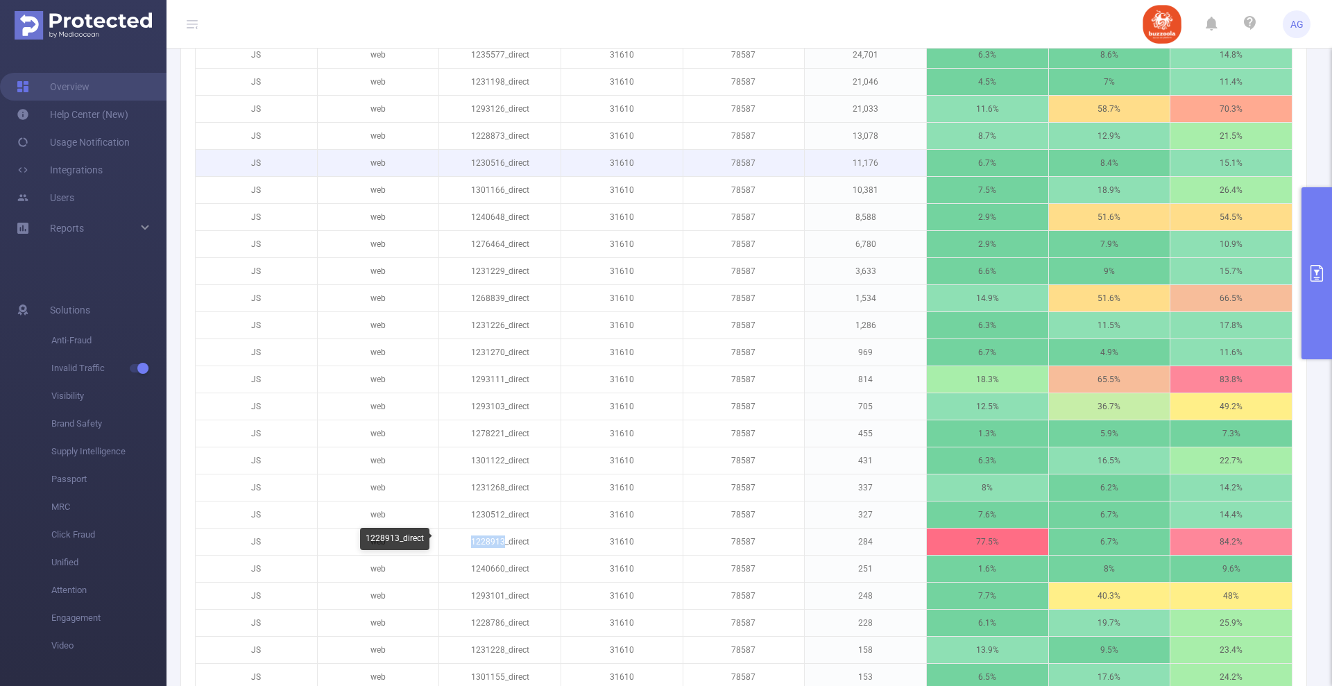
copy p "1228913"
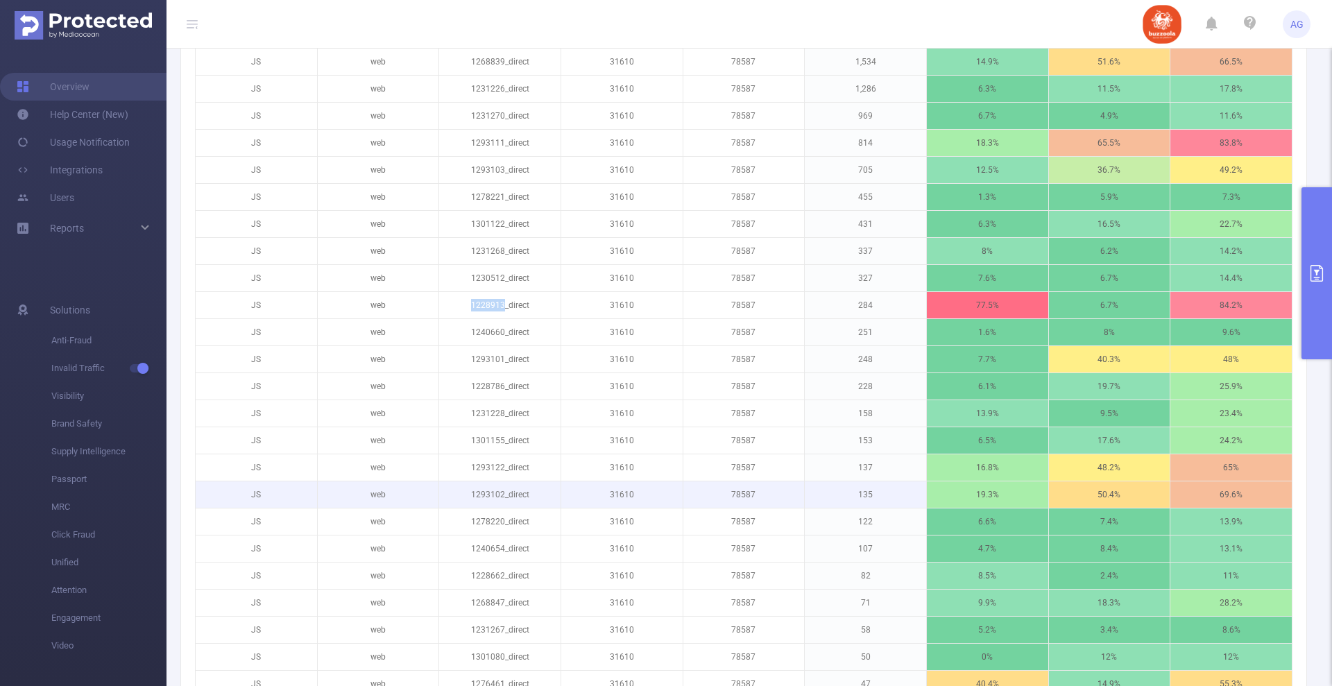
scroll to position [891, 0]
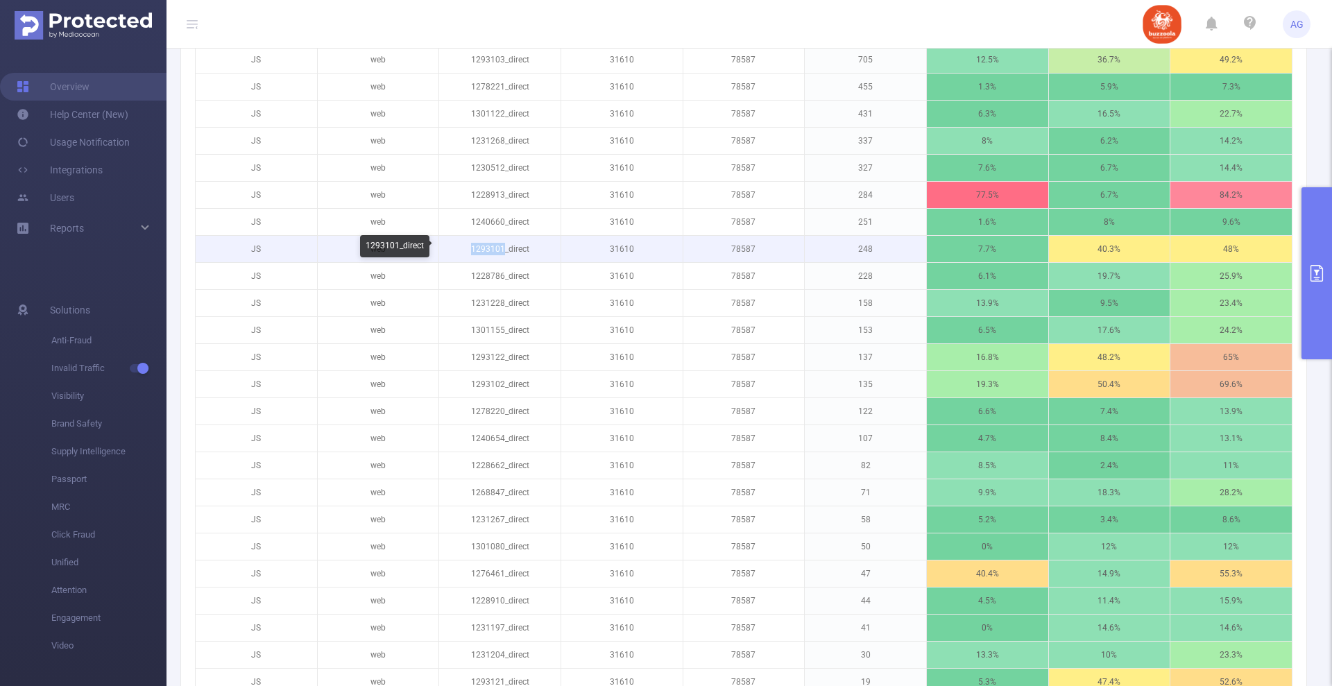
drag, startPoint x: 492, startPoint y: 249, endPoint x: 462, endPoint y: 250, distance: 29.8
click at [462, 250] on p "1293101_direct" at bounding box center [499, 249] width 121 height 26
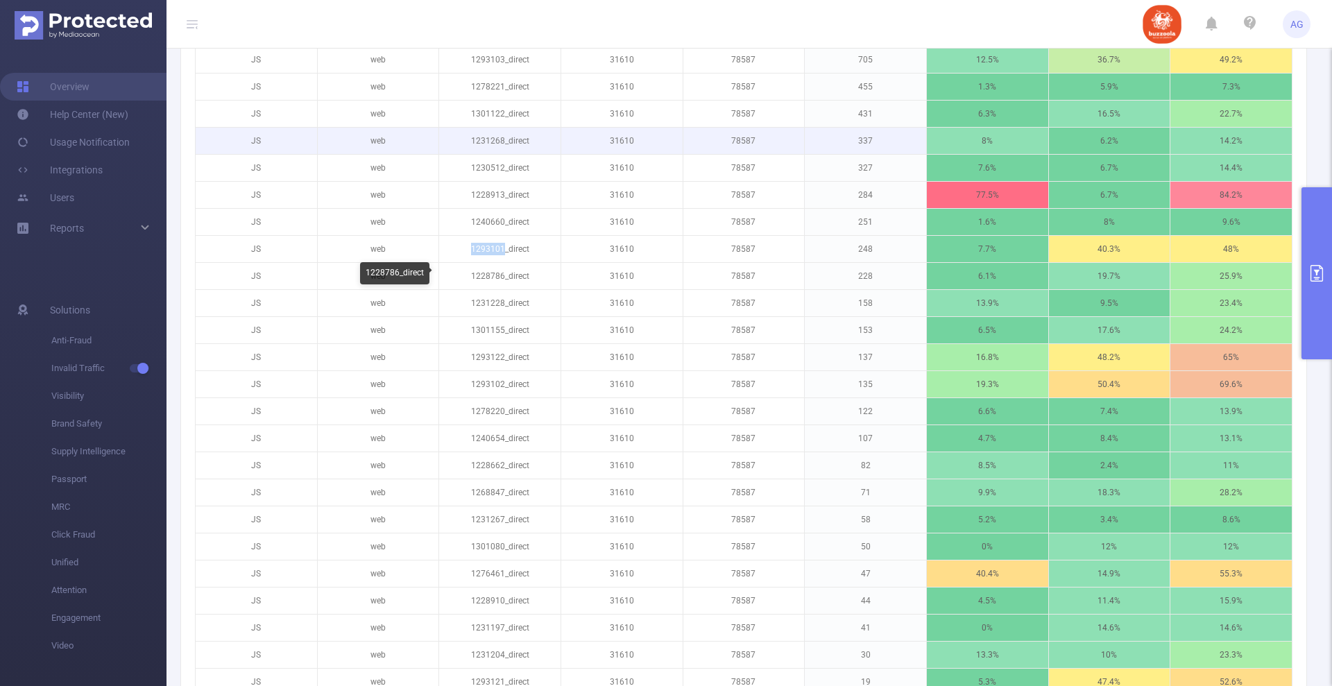
copy p "1293101"
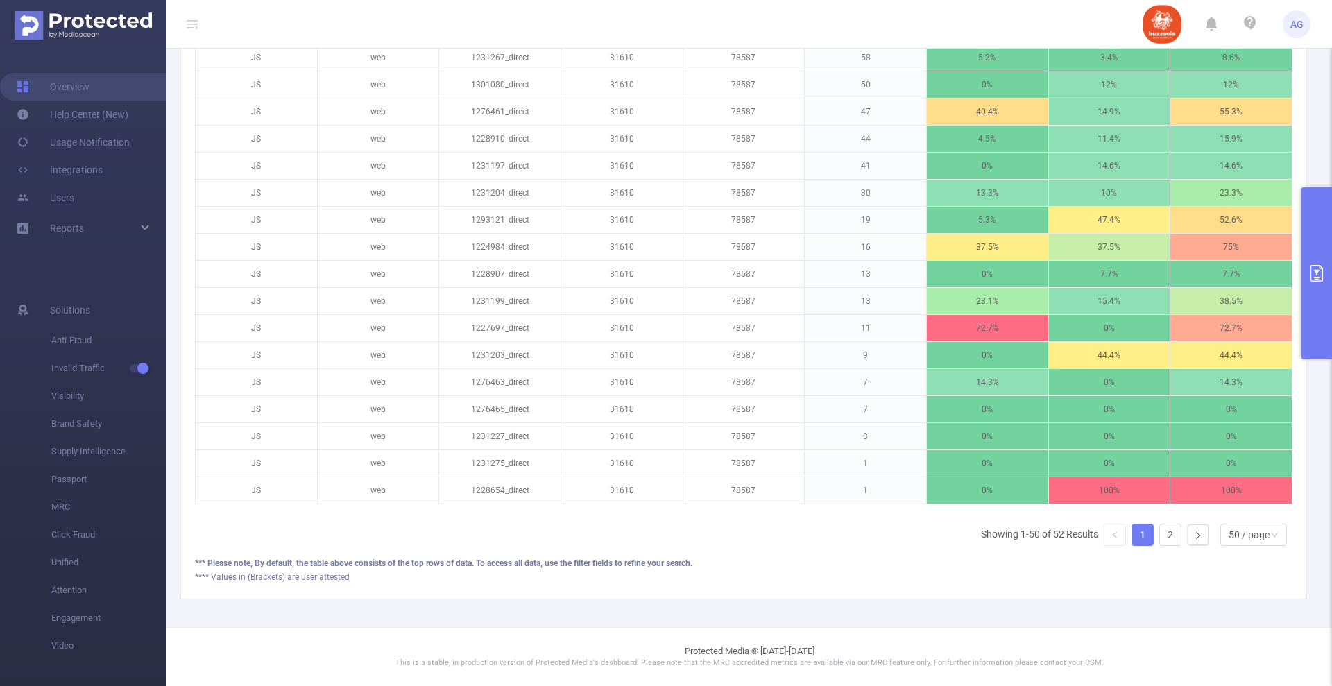
scroll to position [1338, 0]
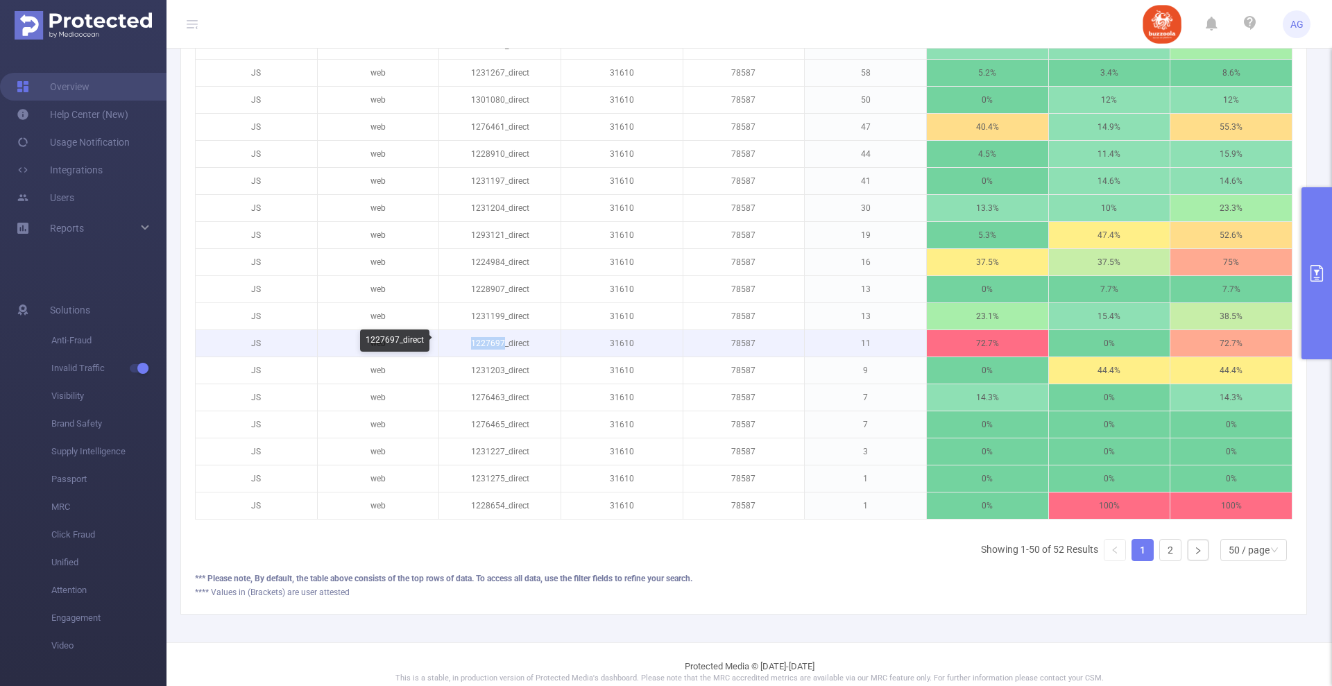
drag, startPoint x: 499, startPoint y: 343, endPoint x: 468, endPoint y: 344, distance: 30.6
click at [468, 344] on p "1227697_direct" at bounding box center [499, 343] width 121 height 26
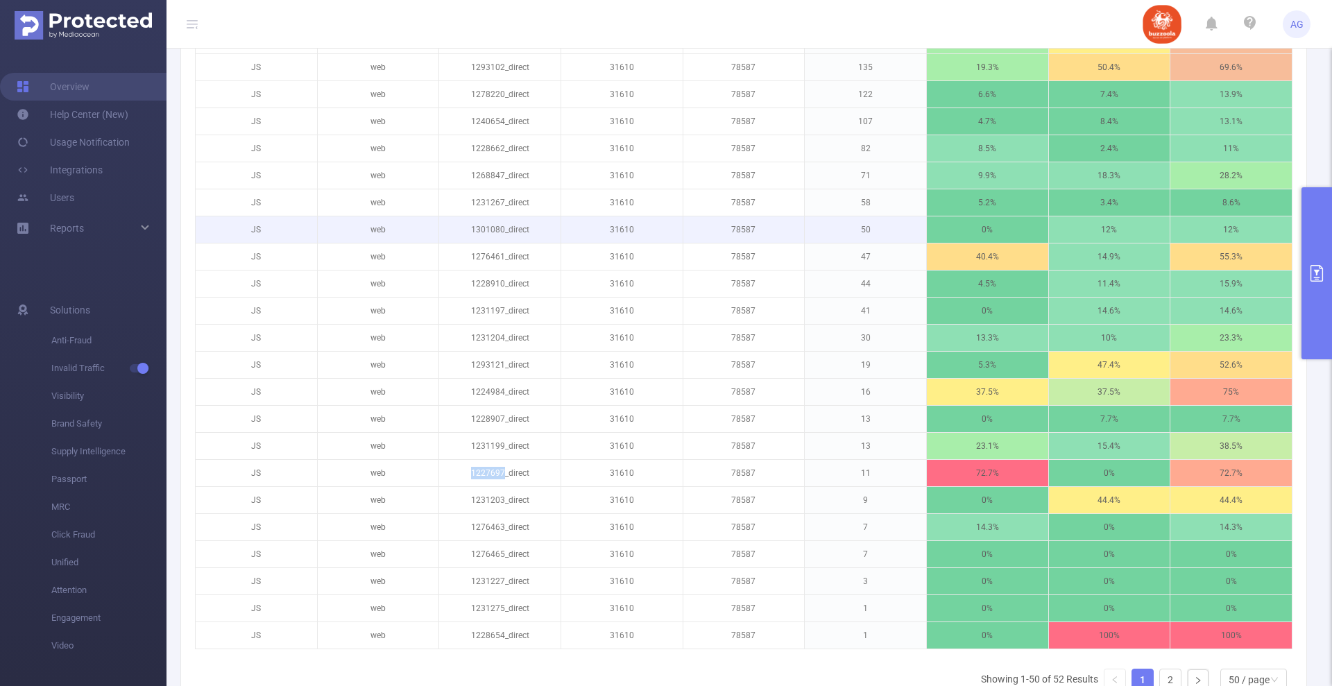
scroll to position [1078, 0]
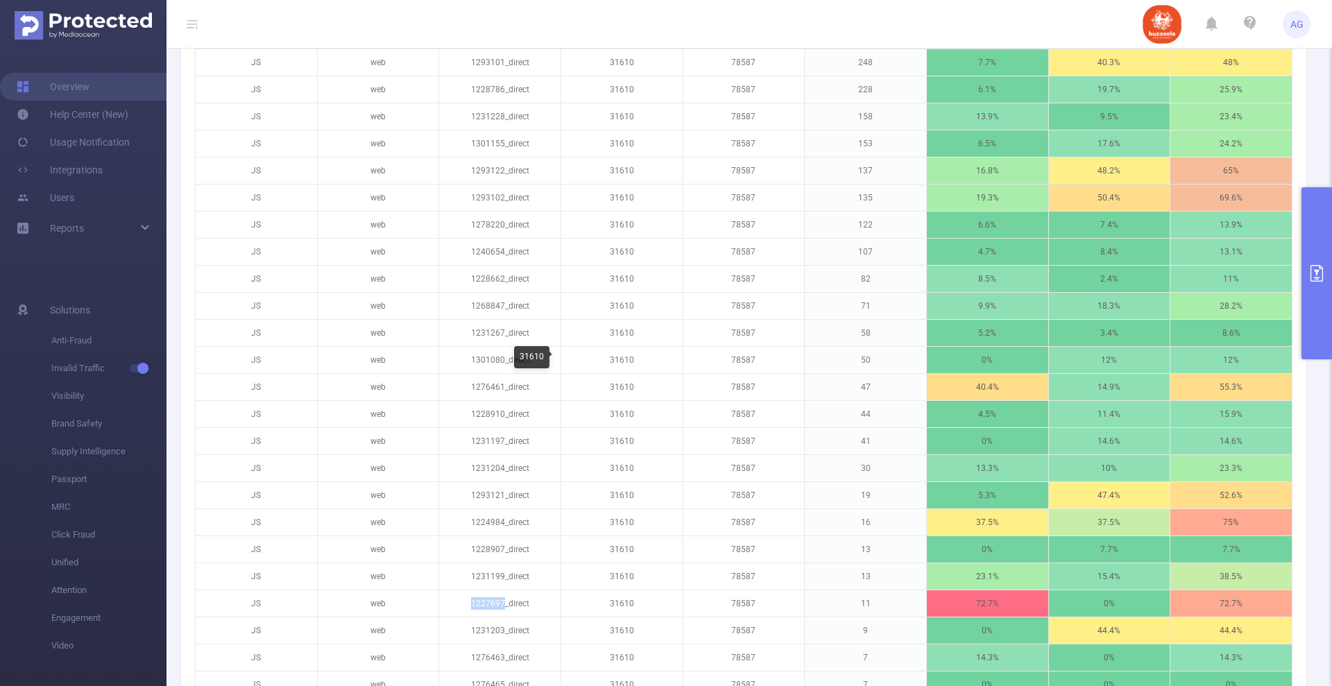
copy p "1227697"
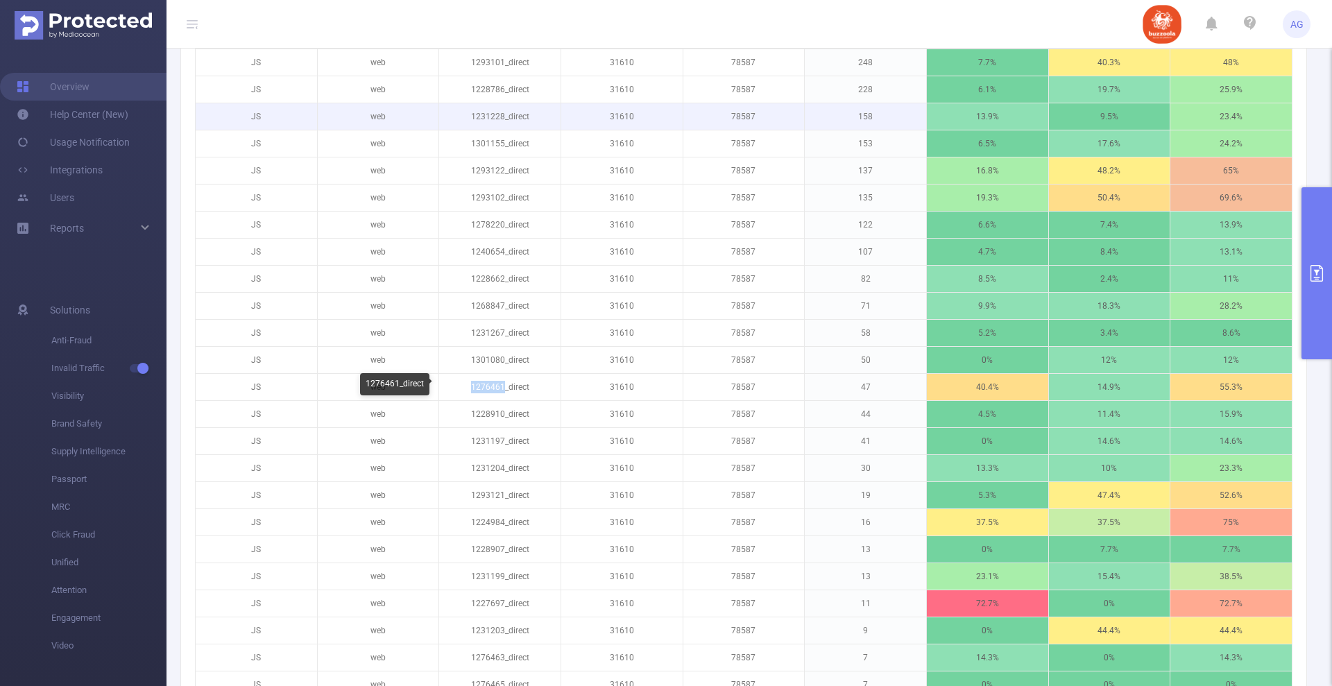
drag, startPoint x: 498, startPoint y: 388, endPoint x: 636, endPoint y: 112, distance: 308.1
click at [468, 386] on p "1276461_direct" at bounding box center [499, 387] width 121 height 26
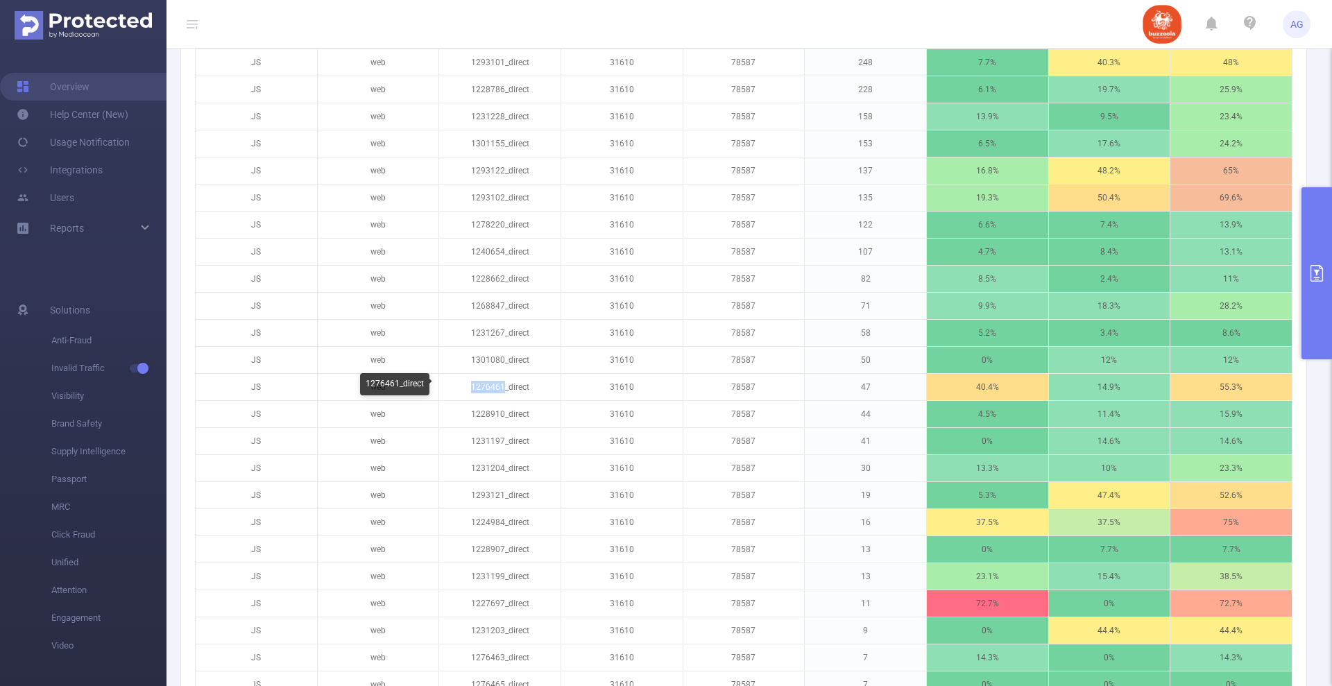
copy p "1276461"
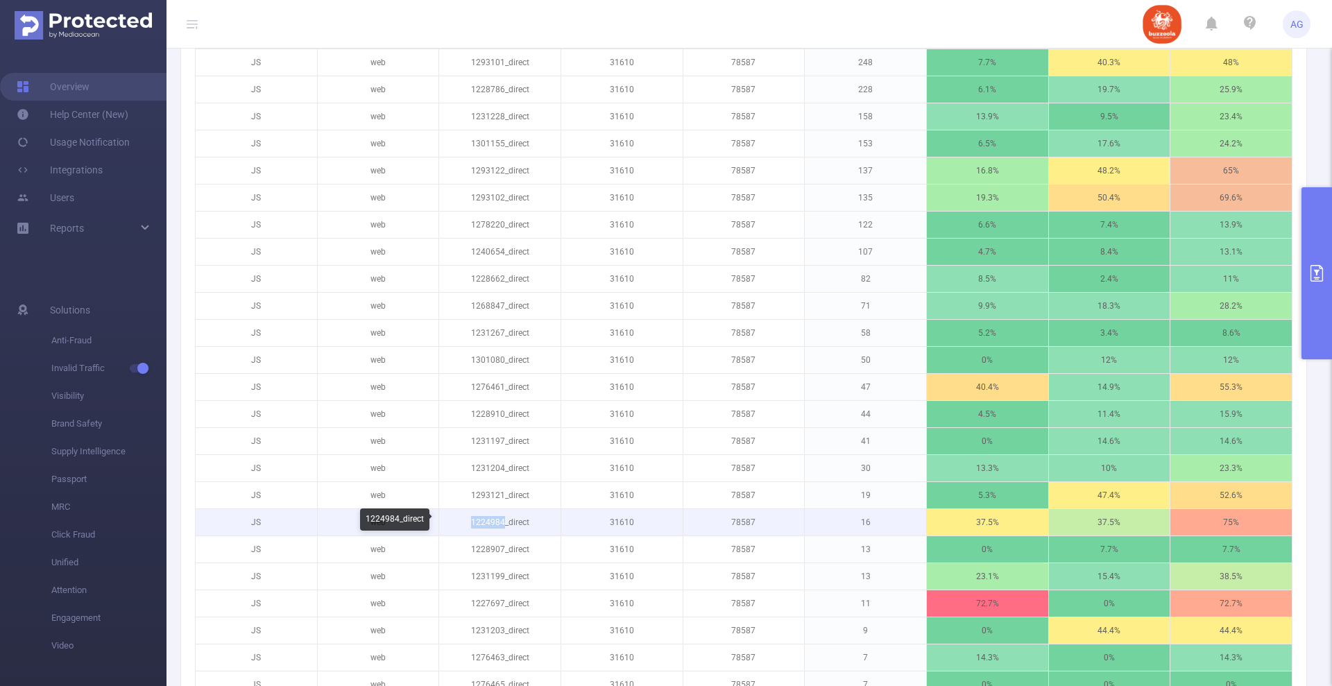
drag, startPoint x: 499, startPoint y: 520, endPoint x: 468, endPoint y: 521, distance: 31.2
click at [468, 521] on p "1224984_direct" at bounding box center [499, 522] width 121 height 26
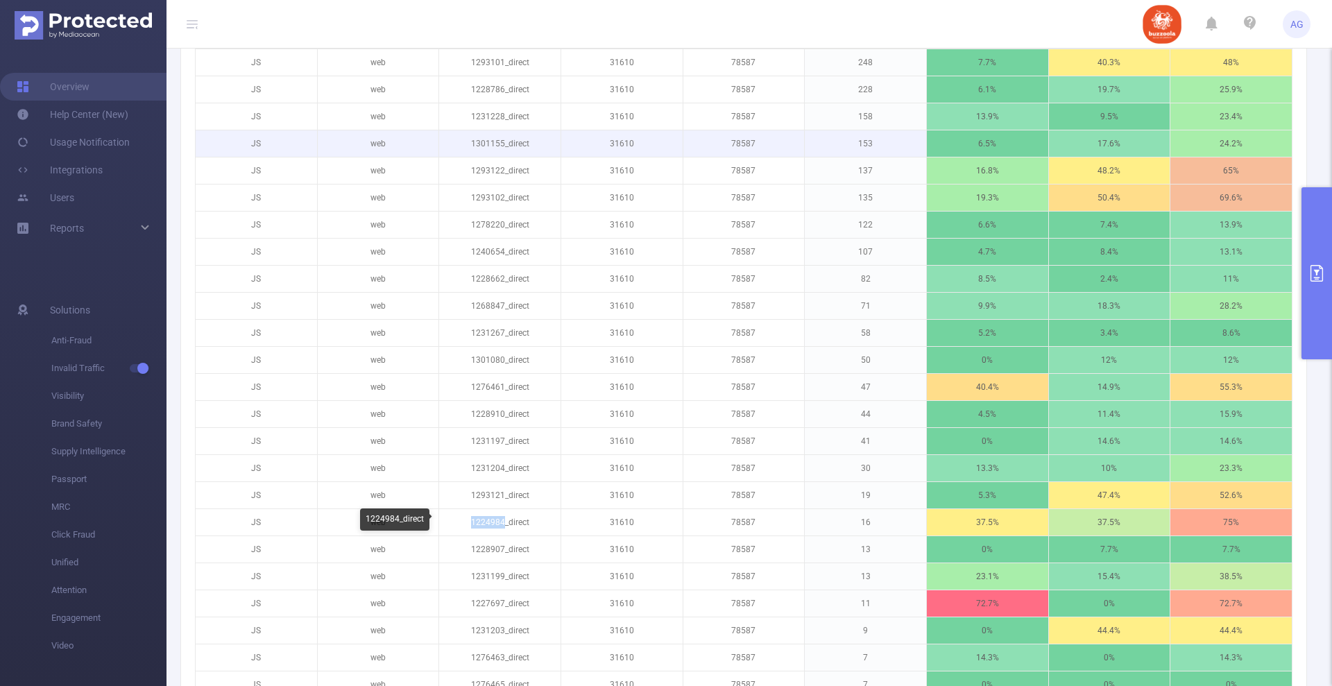
copy p "1224984"
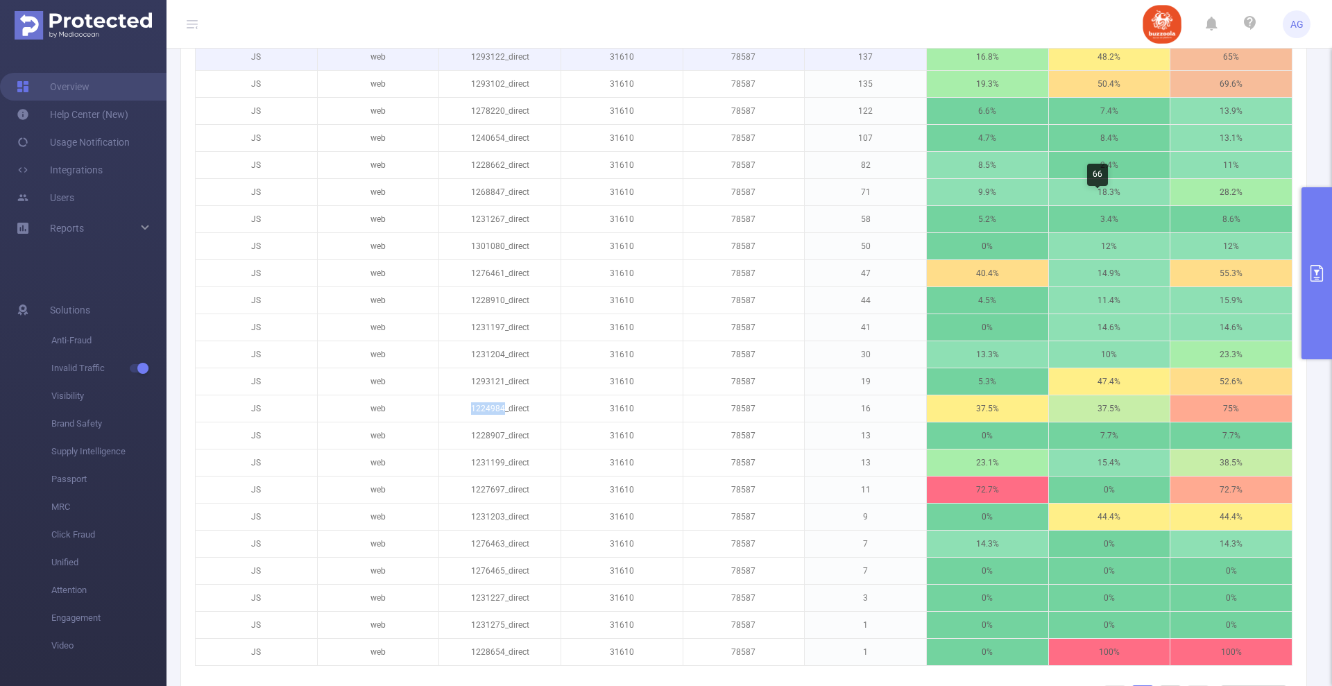
scroll to position [1301, 0]
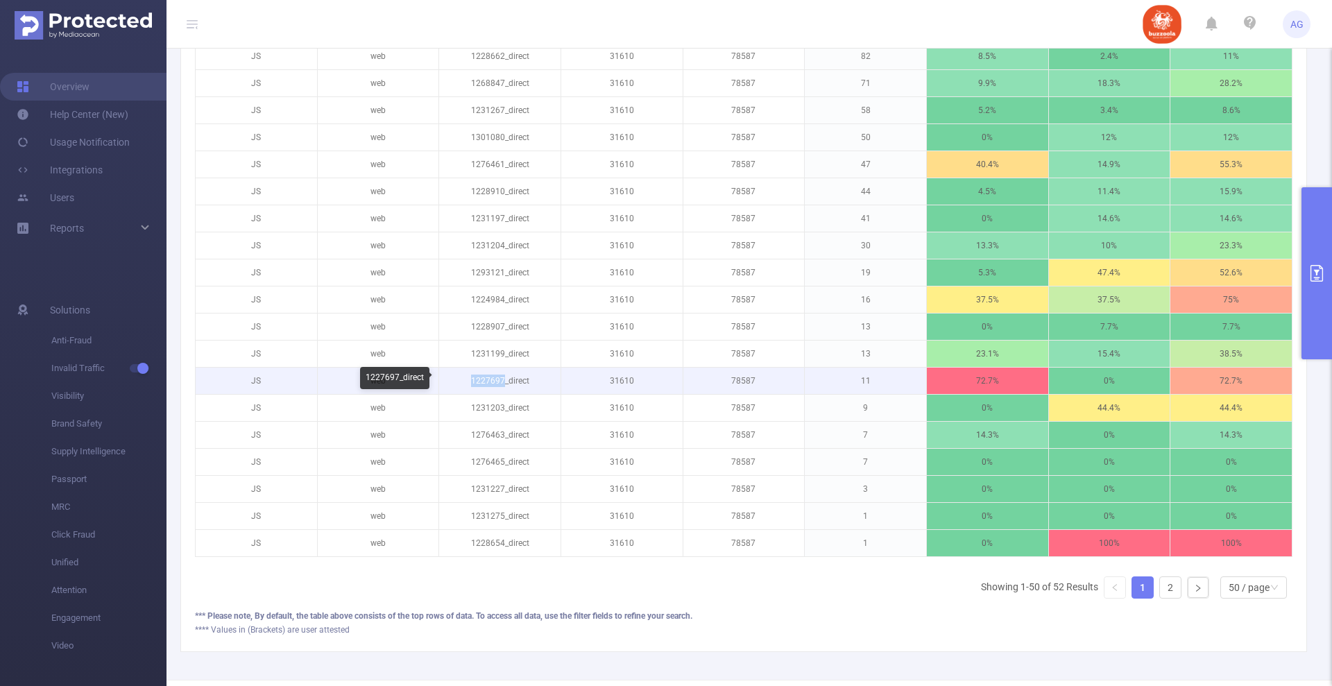
drag, startPoint x: 501, startPoint y: 377, endPoint x: 467, endPoint y: 381, distance: 34.2
click at [467, 381] on p "1227697_direct" at bounding box center [499, 381] width 121 height 26
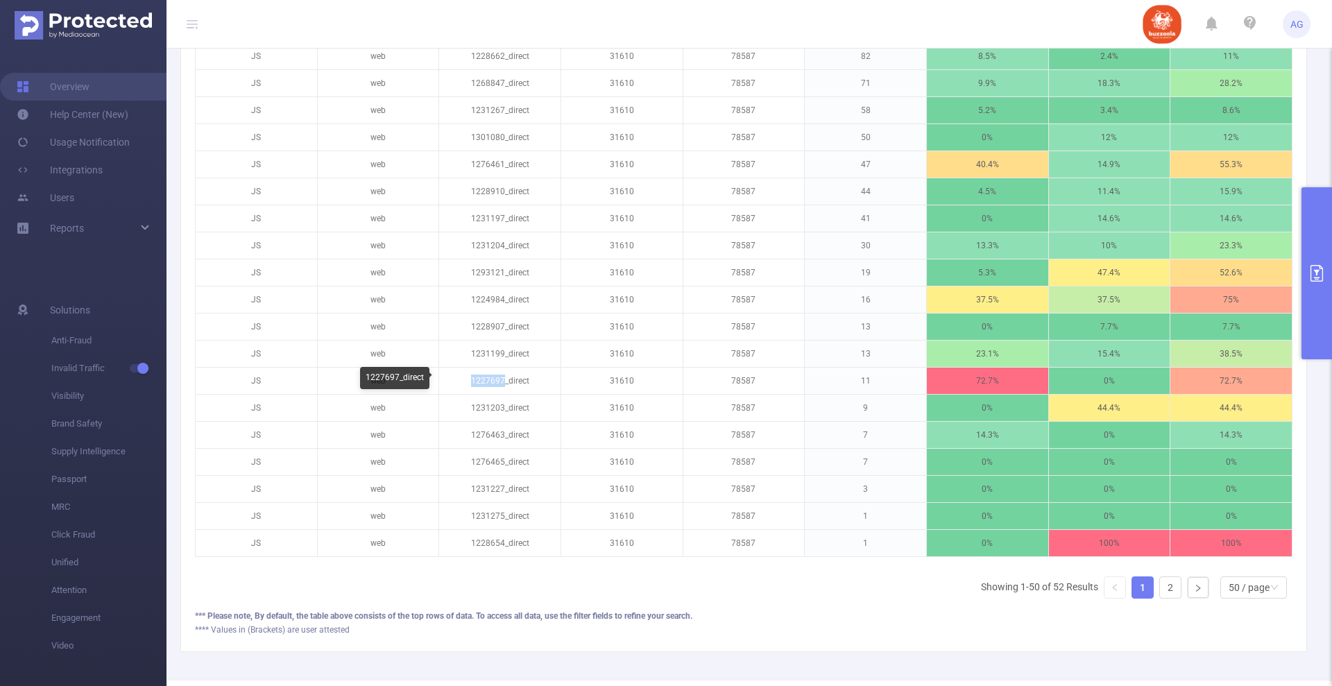
copy p "1227697"
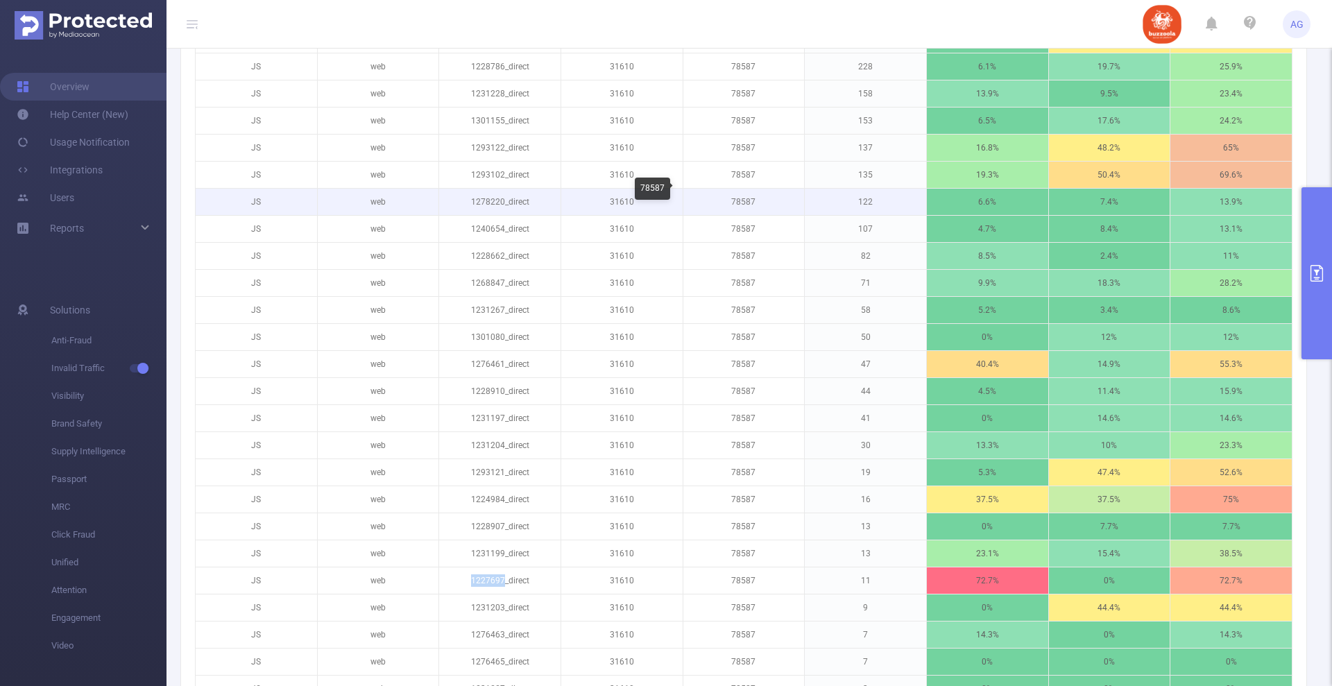
scroll to position [954, 0]
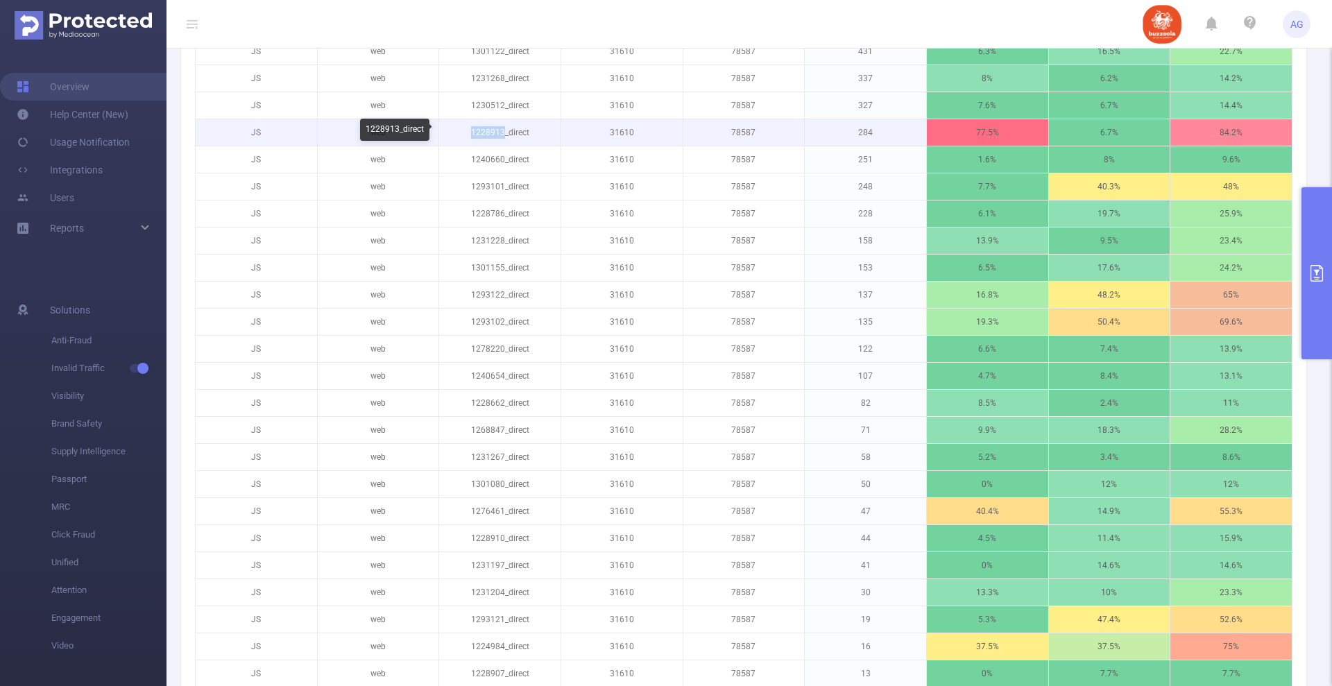
drag, startPoint x: 500, startPoint y: 130, endPoint x: 470, endPoint y: 134, distance: 30.7
click at [470, 134] on p "1228913_direct" at bounding box center [499, 132] width 121 height 26
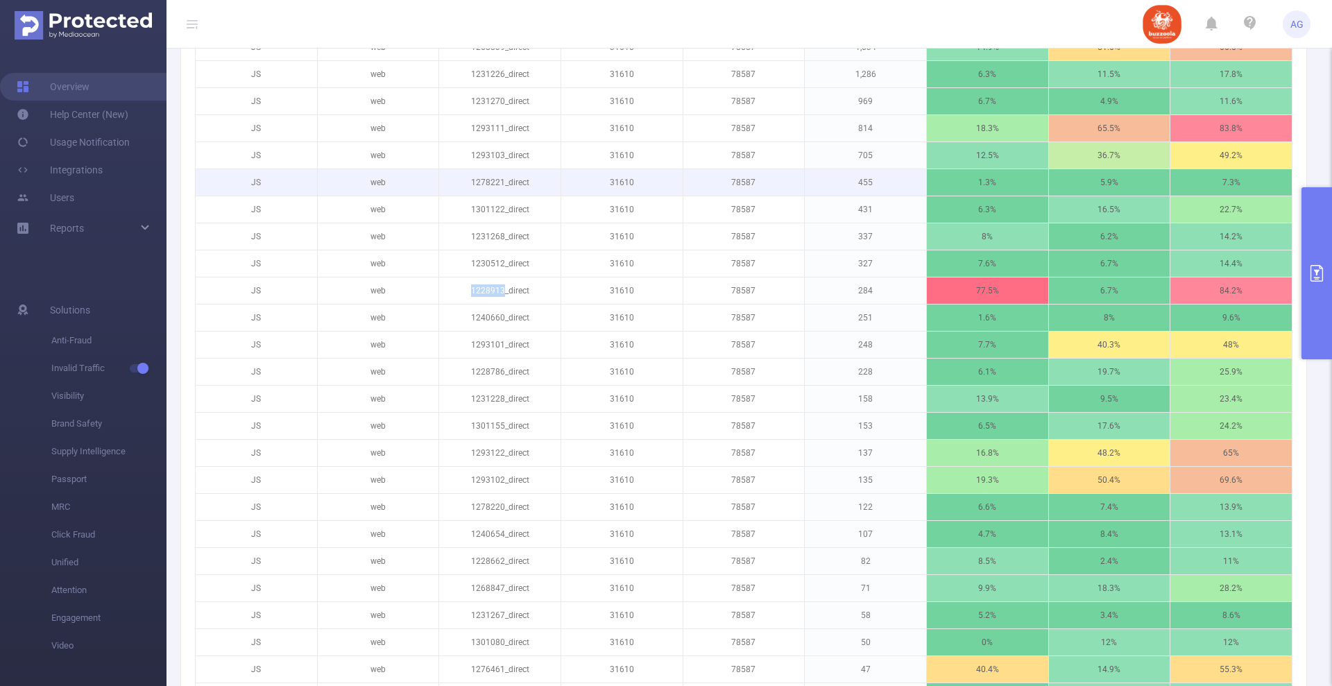
scroll to position [694, 0]
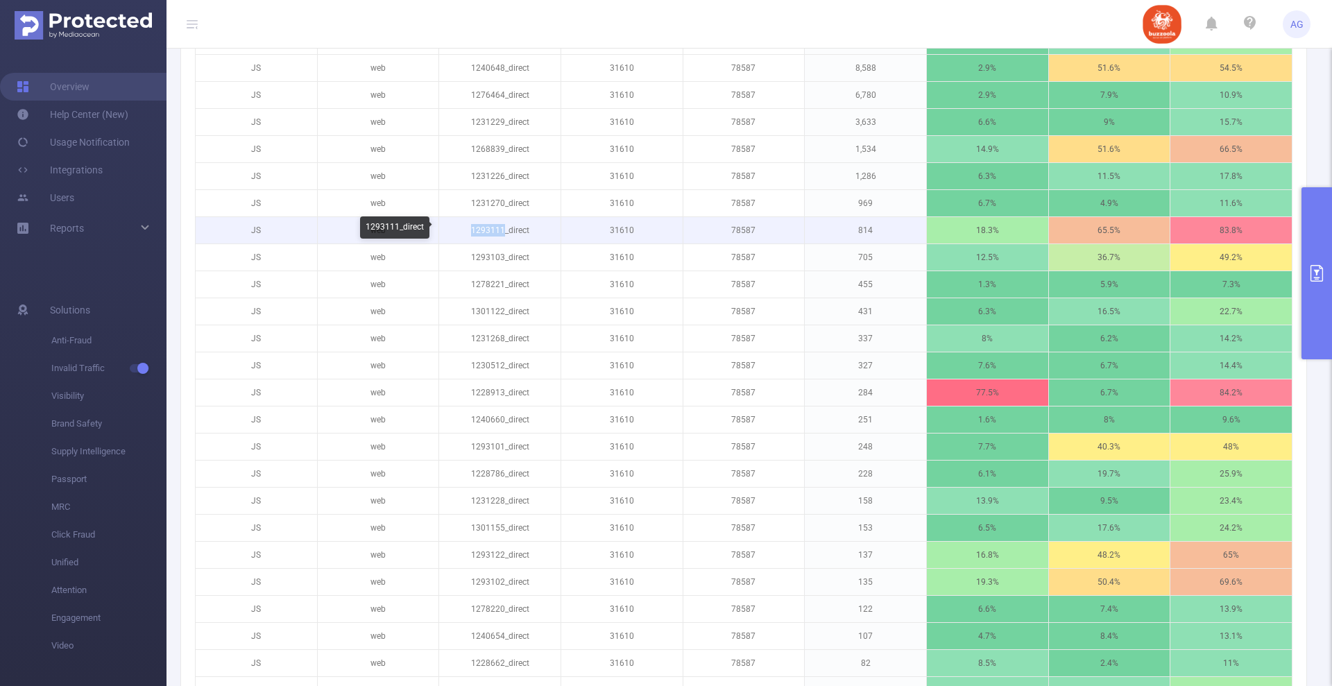
drag, startPoint x: 501, startPoint y: 231, endPoint x: 470, endPoint y: 232, distance: 31.2
click at [470, 232] on p "1293111_direct" at bounding box center [499, 230] width 121 height 26
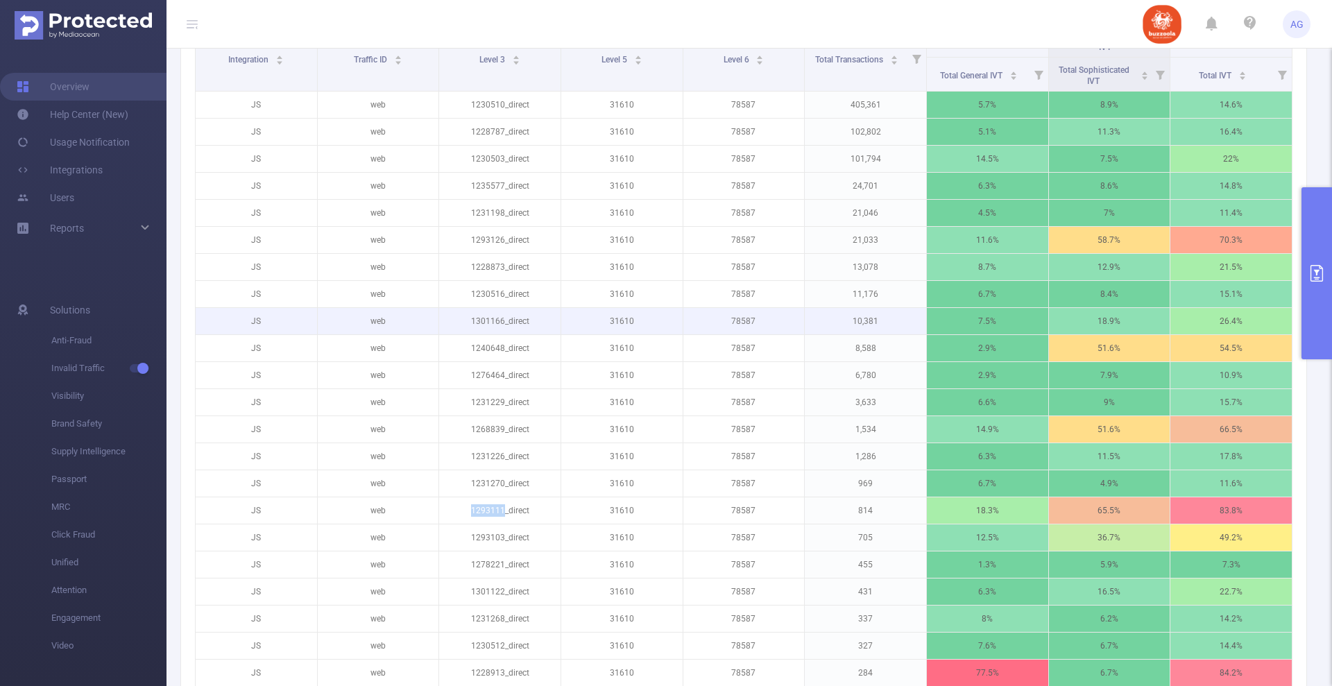
scroll to position [520, 0]
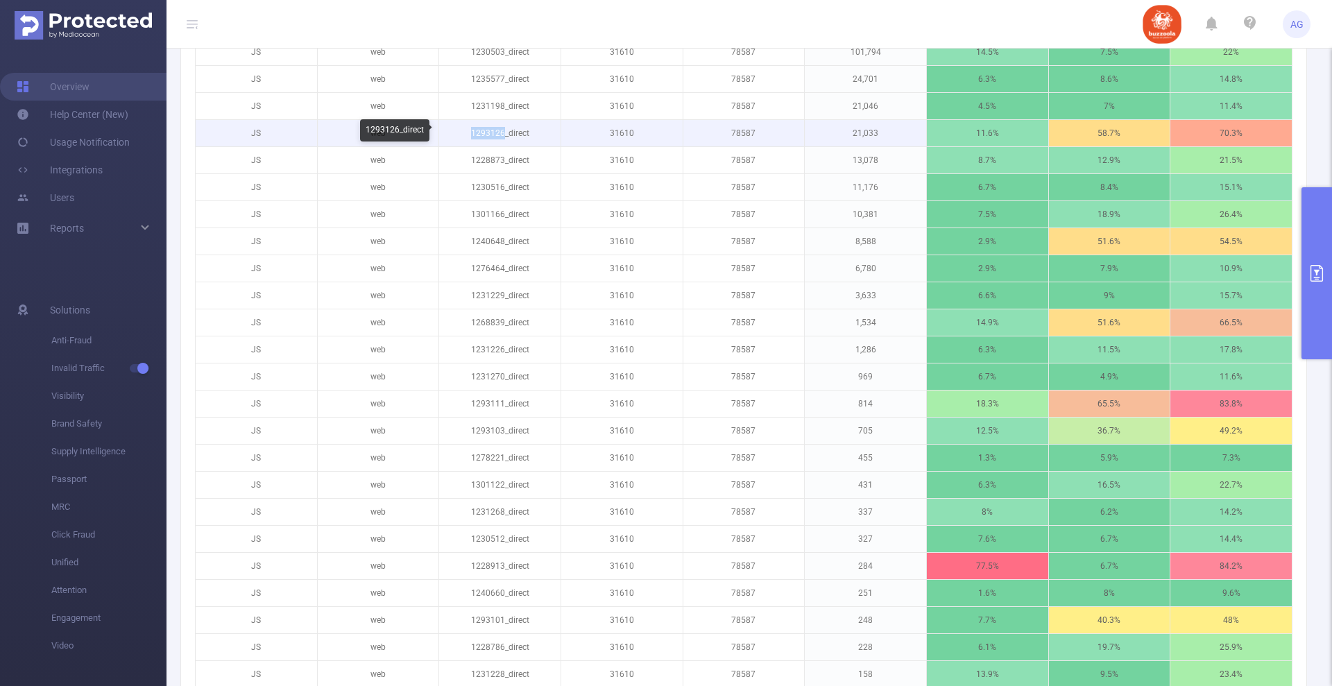
drag, startPoint x: 499, startPoint y: 135, endPoint x: 467, endPoint y: 137, distance: 32.0
click at [467, 137] on p "1293126_direct" at bounding box center [499, 133] width 121 height 26
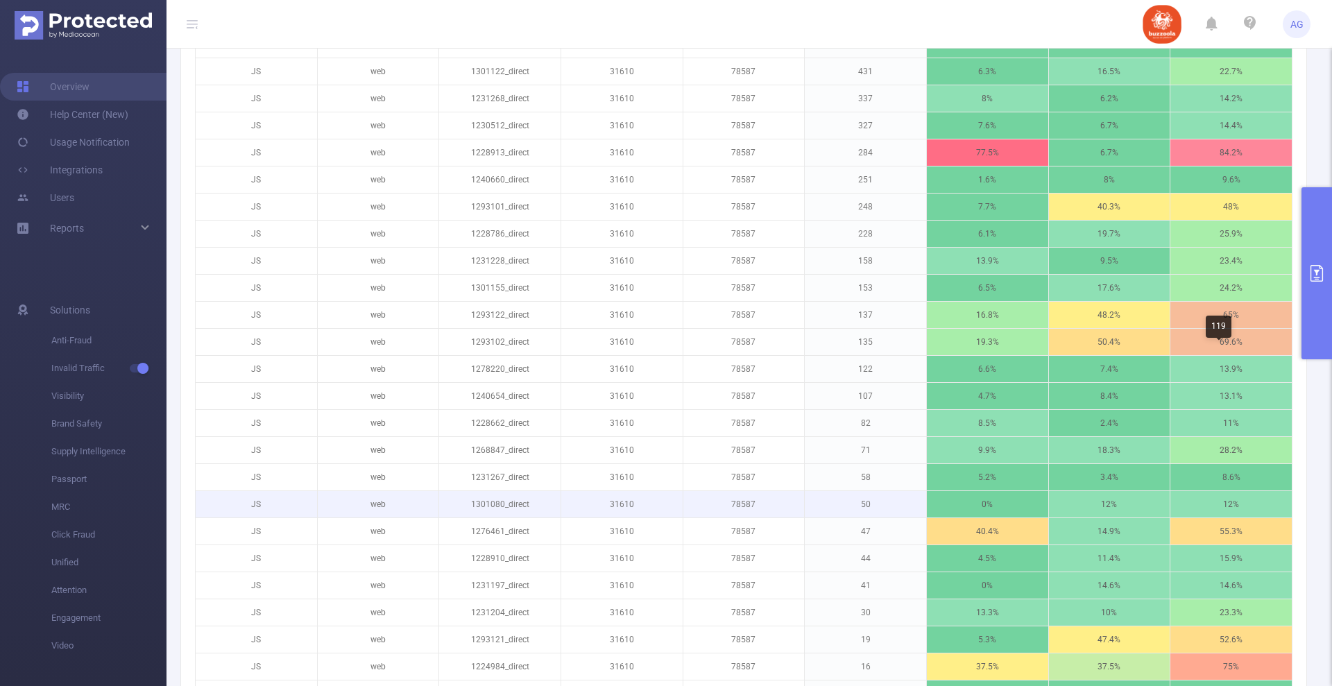
scroll to position [1041, 0]
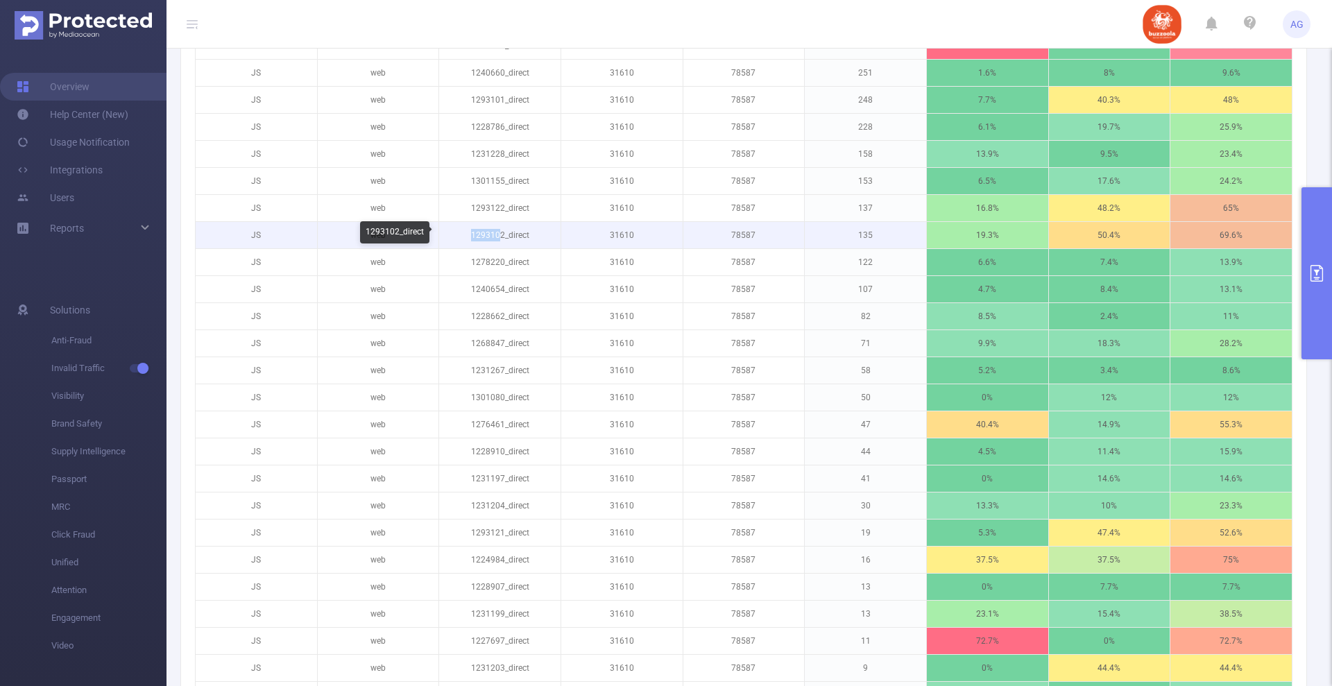
drag, startPoint x: 497, startPoint y: 234, endPoint x: 472, endPoint y: 237, distance: 25.9
click at [468, 238] on p "1293102_direct" at bounding box center [499, 235] width 121 height 26
click at [500, 234] on p "1293102_direct" at bounding box center [499, 235] width 121 height 26
drag, startPoint x: 499, startPoint y: 237, endPoint x: 468, endPoint y: 240, distance: 30.7
click at [468, 240] on p "1293102_direct" at bounding box center [499, 235] width 121 height 26
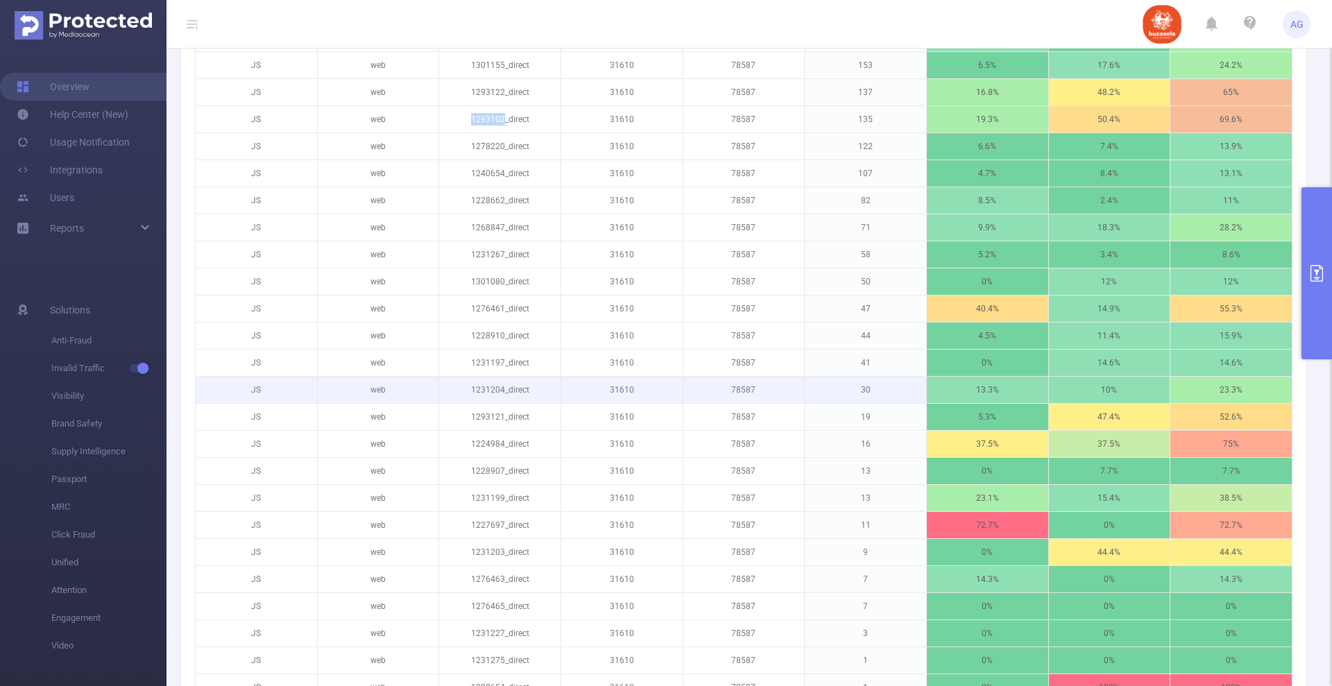
scroll to position [1301, 0]
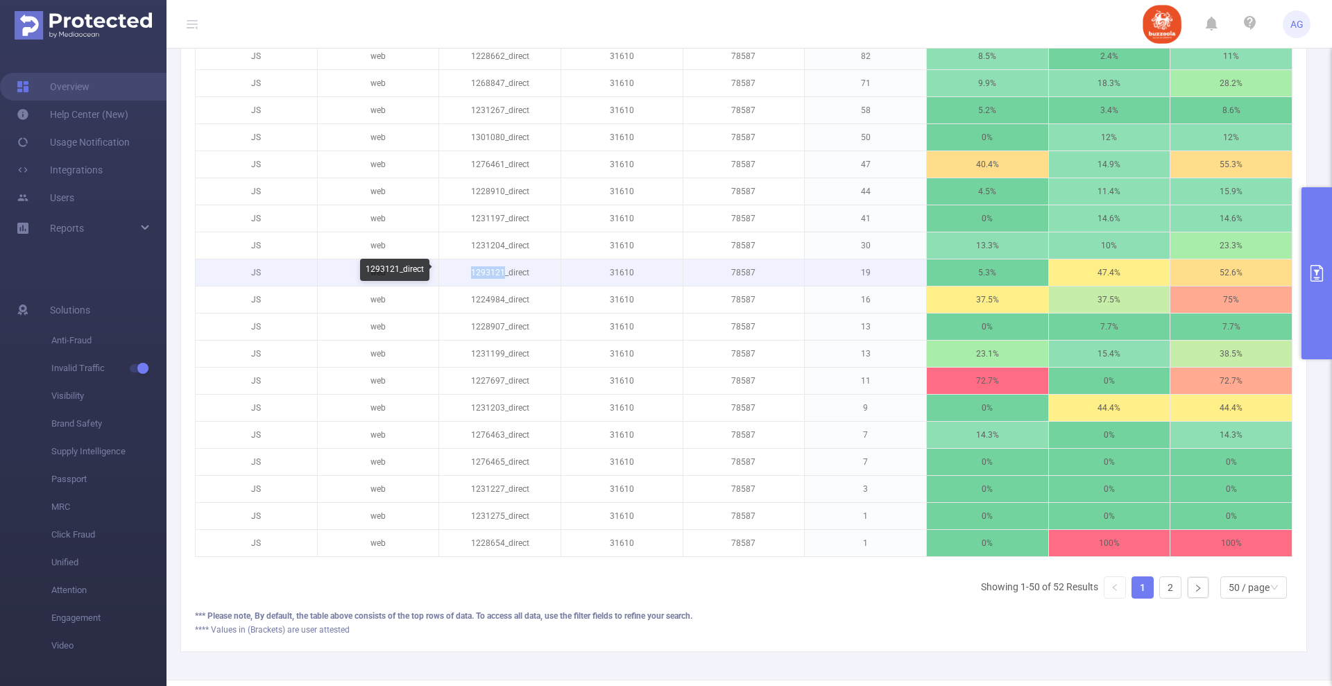
drag, startPoint x: 500, startPoint y: 271, endPoint x: 464, endPoint y: 273, distance: 36.1
click at [464, 273] on p "1293121_direct" at bounding box center [499, 272] width 121 height 26
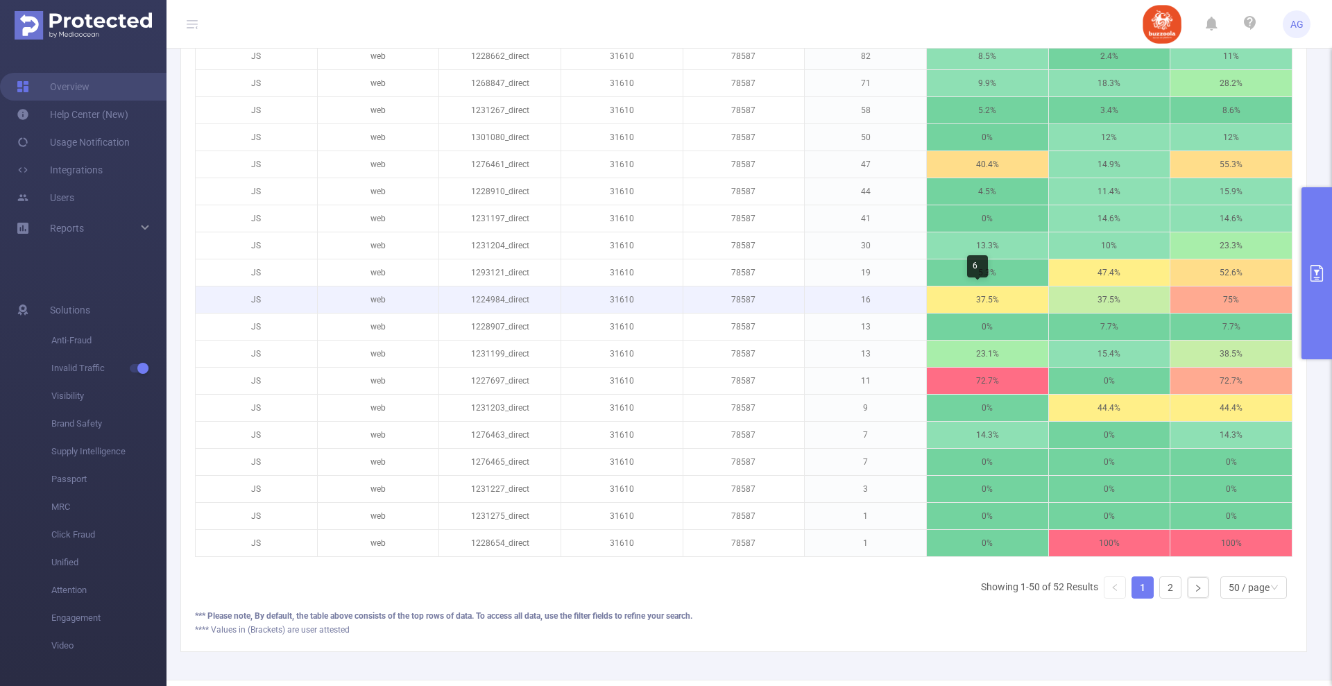
click at [1006, 298] on p "37.5%" at bounding box center [987, 300] width 121 height 26
drag, startPoint x: 490, startPoint y: 300, endPoint x: 462, endPoint y: 300, distance: 27.8
click at [462, 300] on p "1224984_direct" at bounding box center [499, 300] width 121 height 26
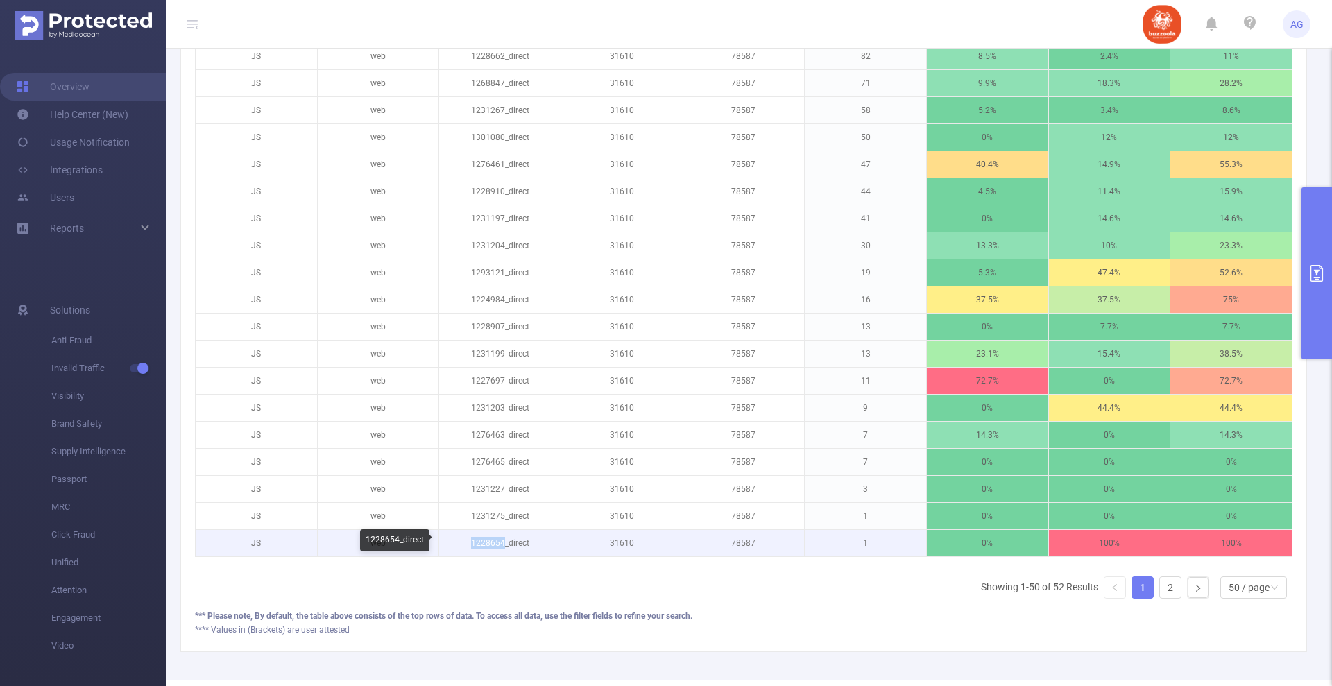
drag, startPoint x: 500, startPoint y: 540, endPoint x: 466, endPoint y: 541, distance: 34.0
click at [466, 541] on p "1228654_direct" at bounding box center [499, 543] width 121 height 26
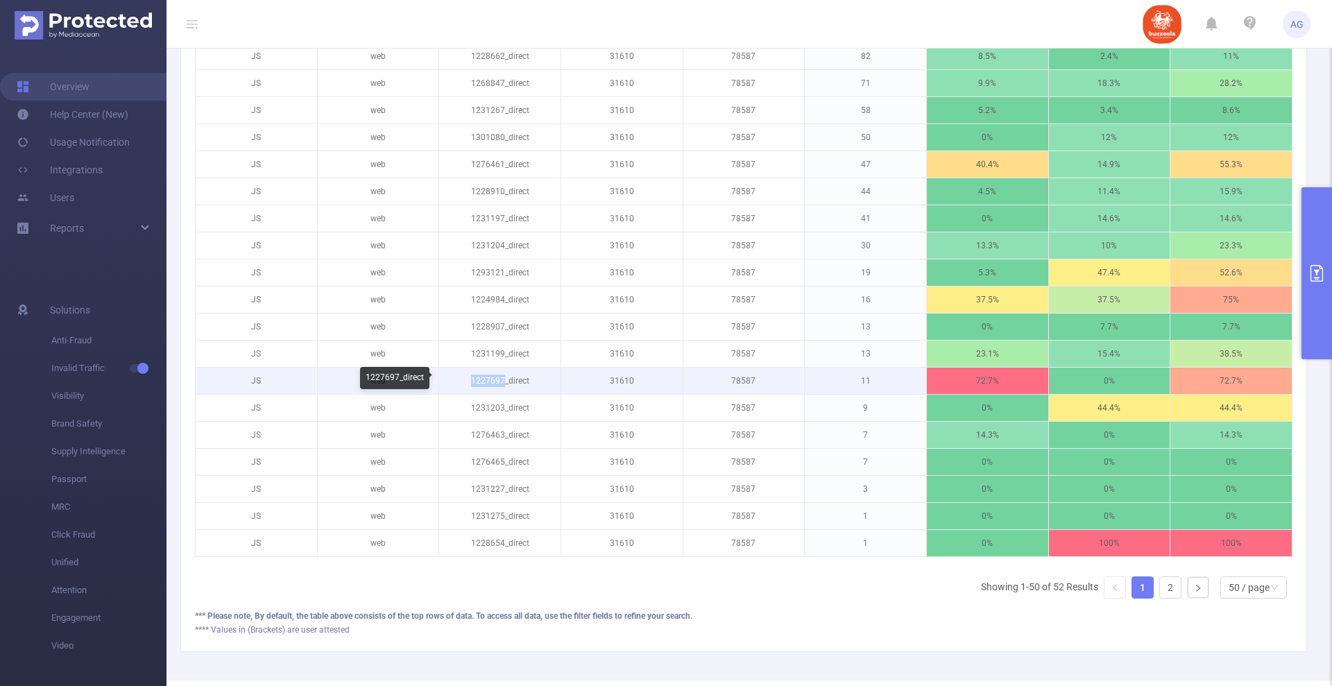
drag, startPoint x: 501, startPoint y: 378, endPoint x: 468, endPoint y: 383, distance: 33.7
click at [468, 383] on p "1227697_direct" at bounding box center [499, 381] width 121 height 26
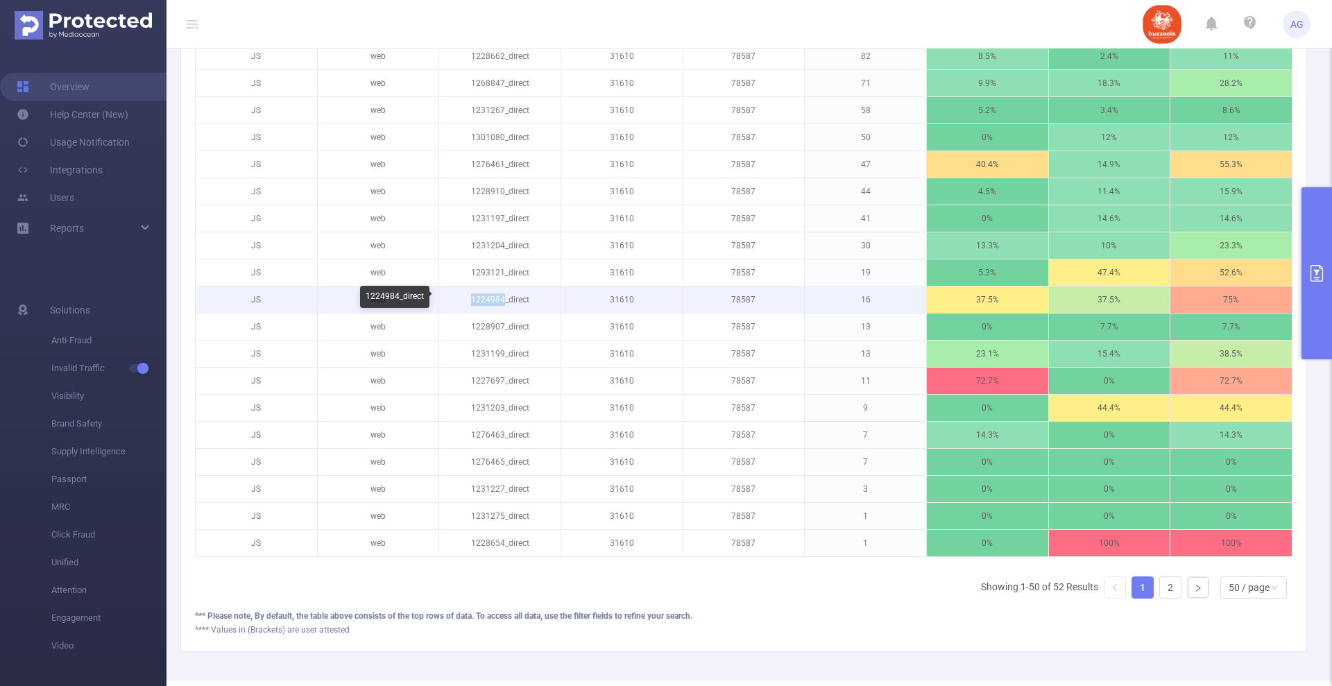
drag, startPoint x: 502, startPoint y: 297, endPoint x: 465, endPoint y: 300, distance: 36.2
click at [465, 300] on p "1224984_direct" at bounding box center [499, 300] width 121 height 26
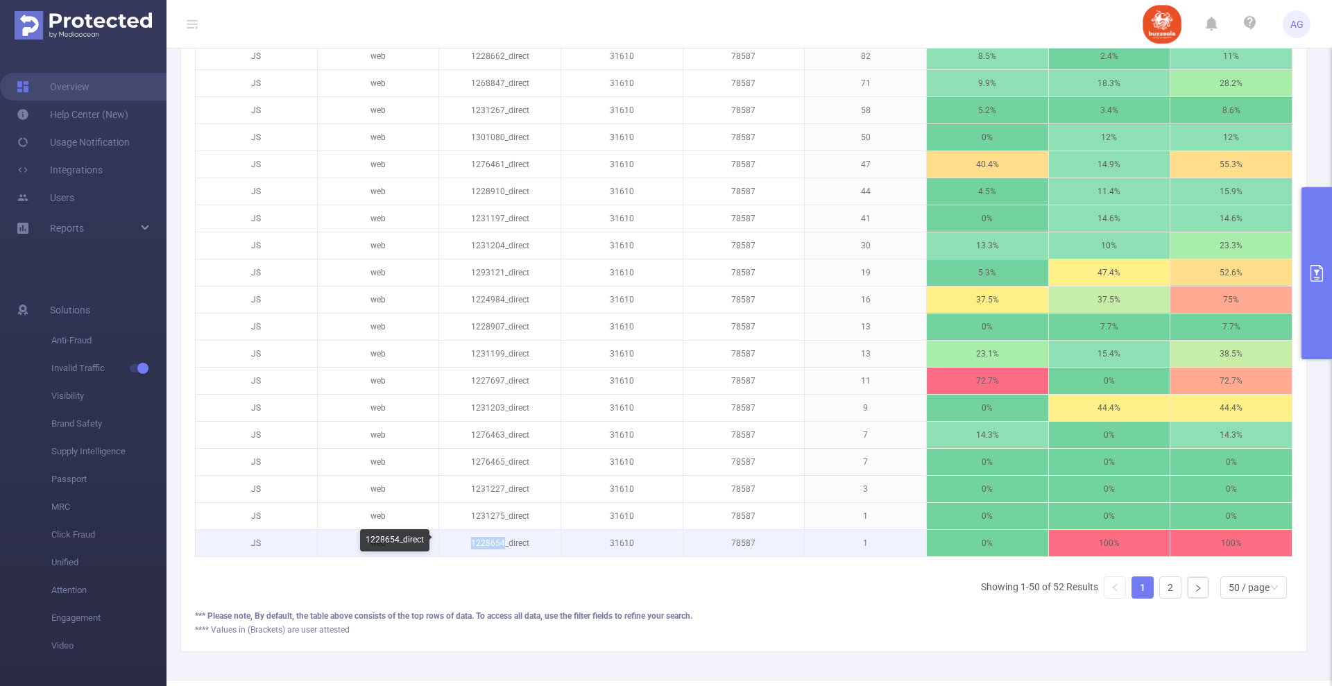
drag, startPoint x: 495, startPoint y: 545, endPoint x: 464, endPoint y: 546, distance: 30.6
click at [464, 546] on p "1228654_direct" at bounding box center [499, 543] width 121 height 26
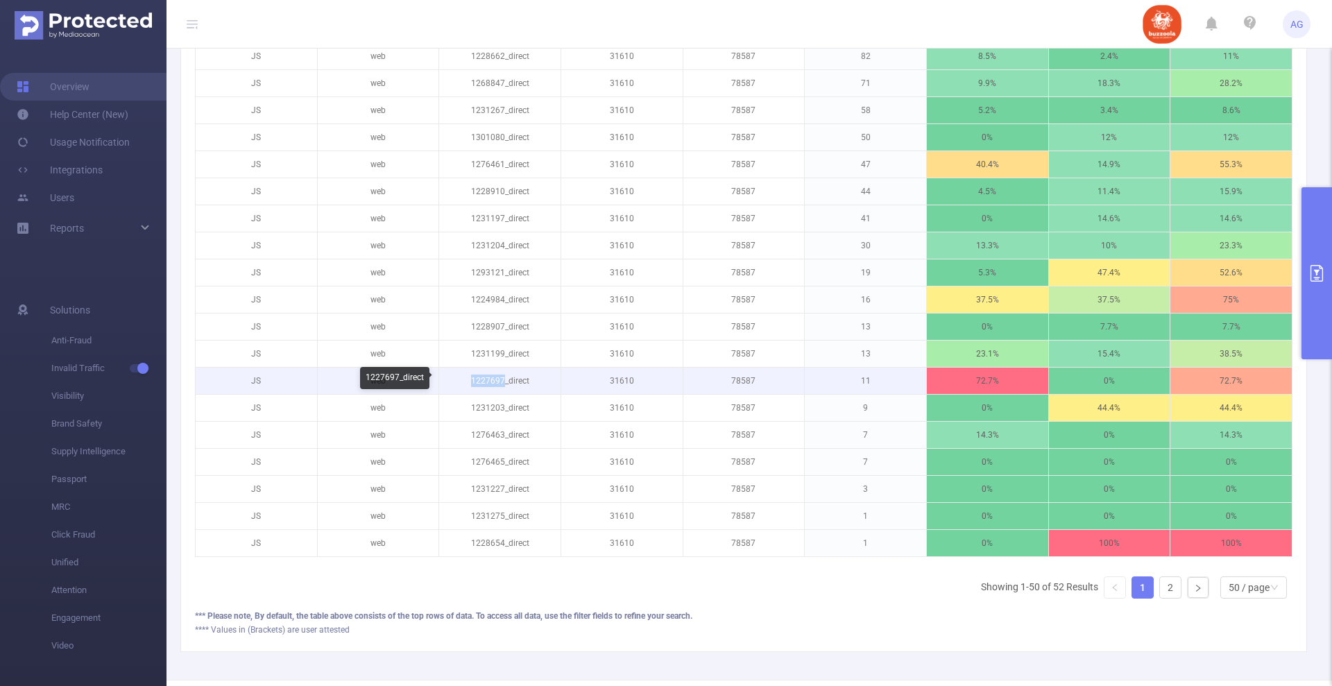
drag, startPoint x: 500, startPoint y: 382, endPoint x: 467, endPoint y: 382, distance: 33.3
click at [467, 382] on p "1227697_direct" at bounding box center [499, 381] width 121 height 26
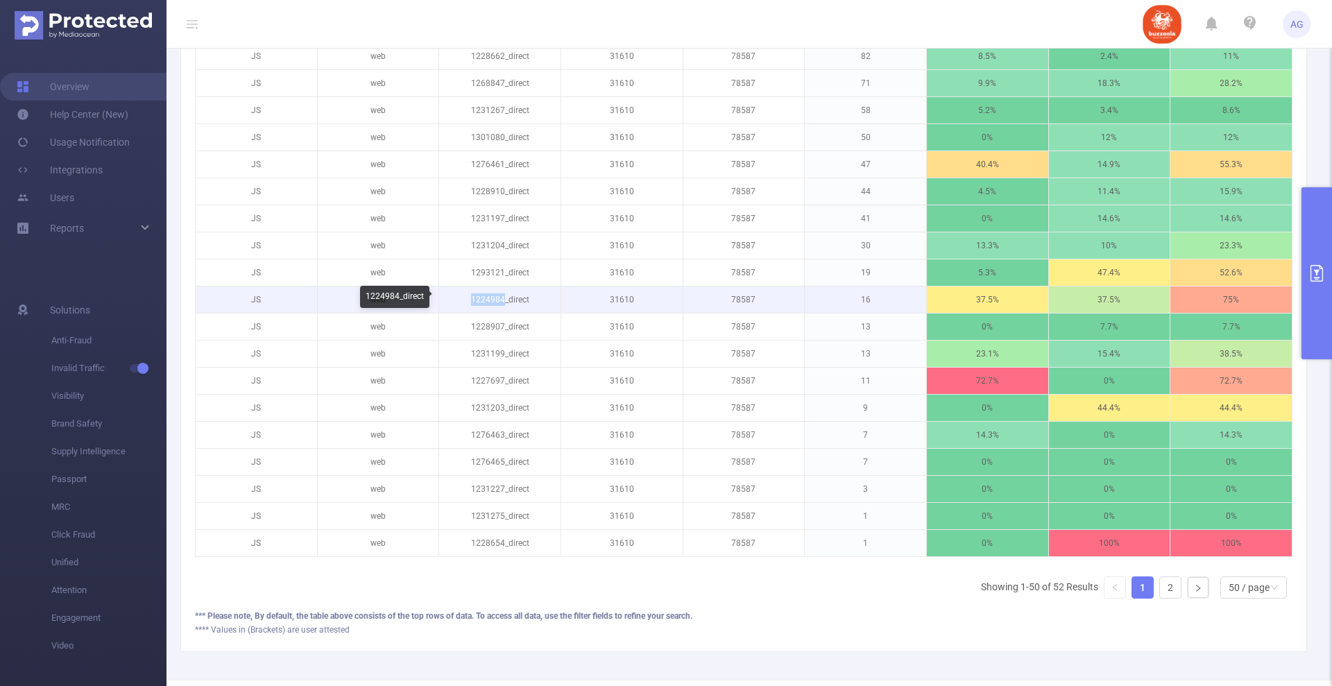
drag, startPoint x: 490, startPoint y: 297, endPoint x: 461, endPoint y: 299, distance: 28.5
click at [461, 299] on p "1224984_direct" at bounding box center [499, 300] width 121 height 26
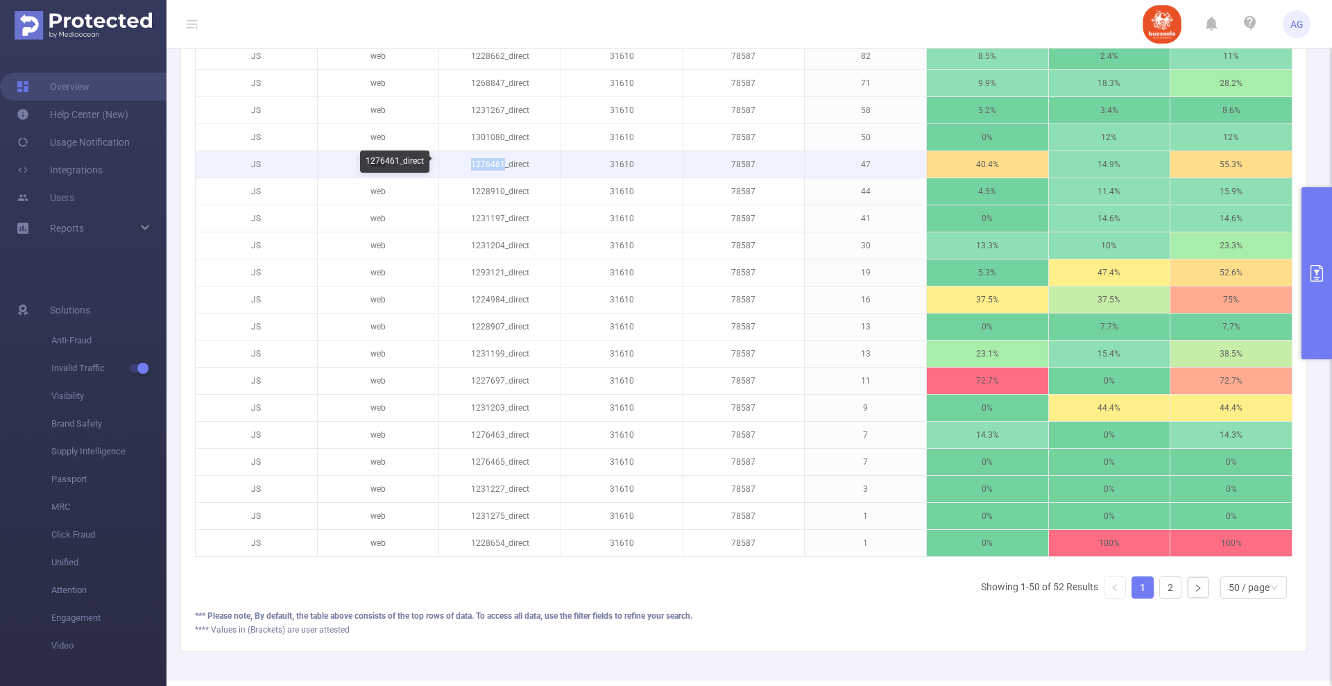
drag, startPoint x: 500, startPoint y: 162, endPoint x: 470, endPoint y: 165, distance: 30.6
click at [470, 165] on p "1276461_direct" at bounding box center [499, 164] width 121 height 26
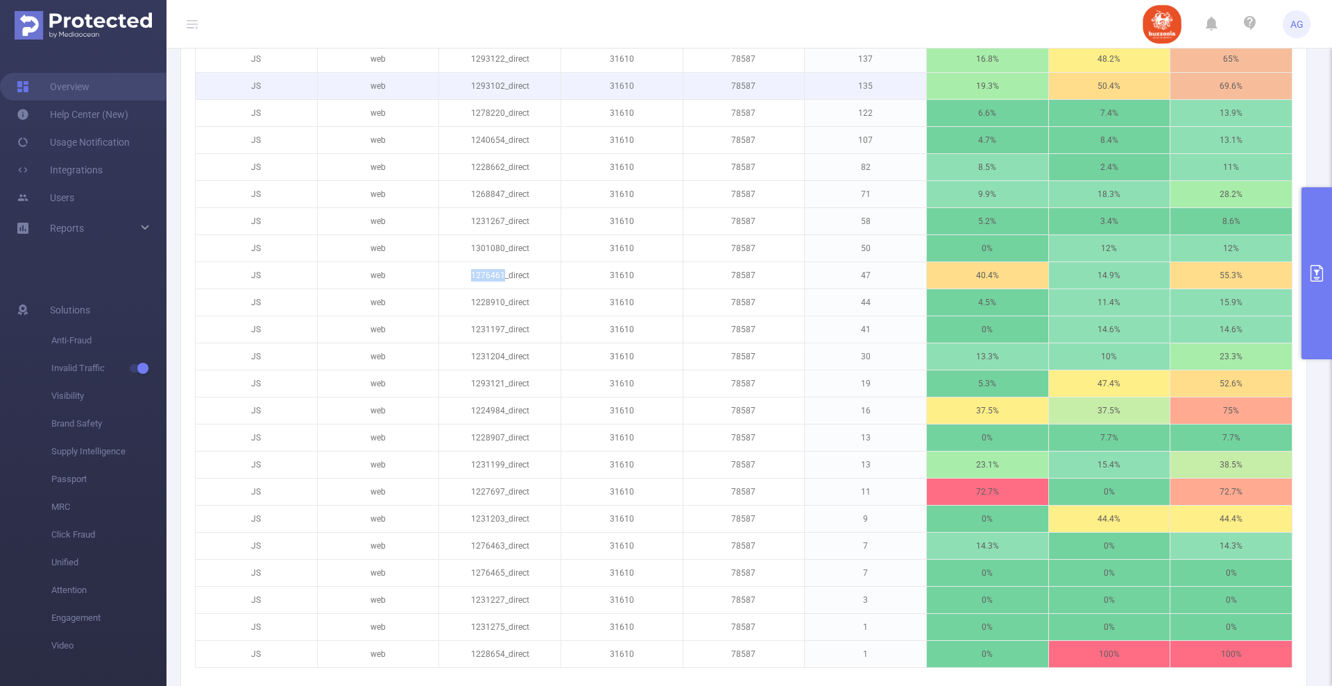
scroll to position [1041, 0]
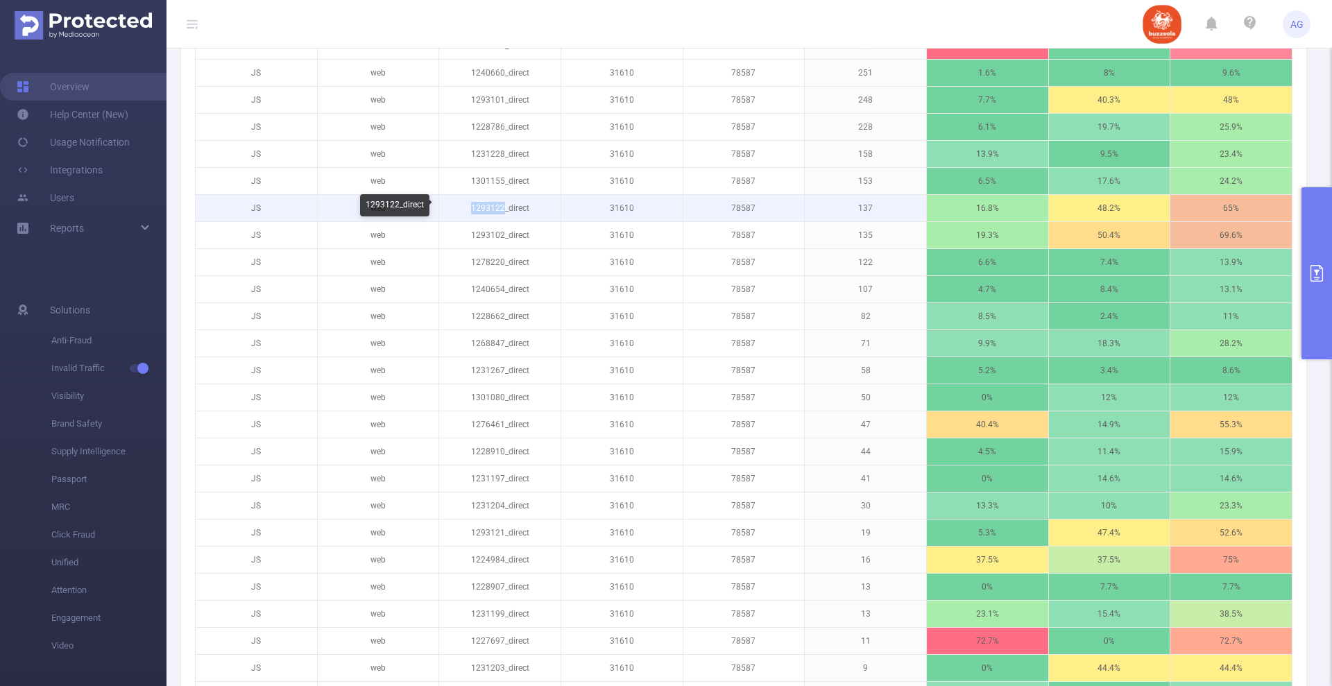
drag, startPoint x: 500, startPoint y: 207, endPoint x: 464, endPoint y: 208, distance: 36.1
click at [464, 208] on p "1293122_direct" at bounding box center [499, 208] width 121 height 26
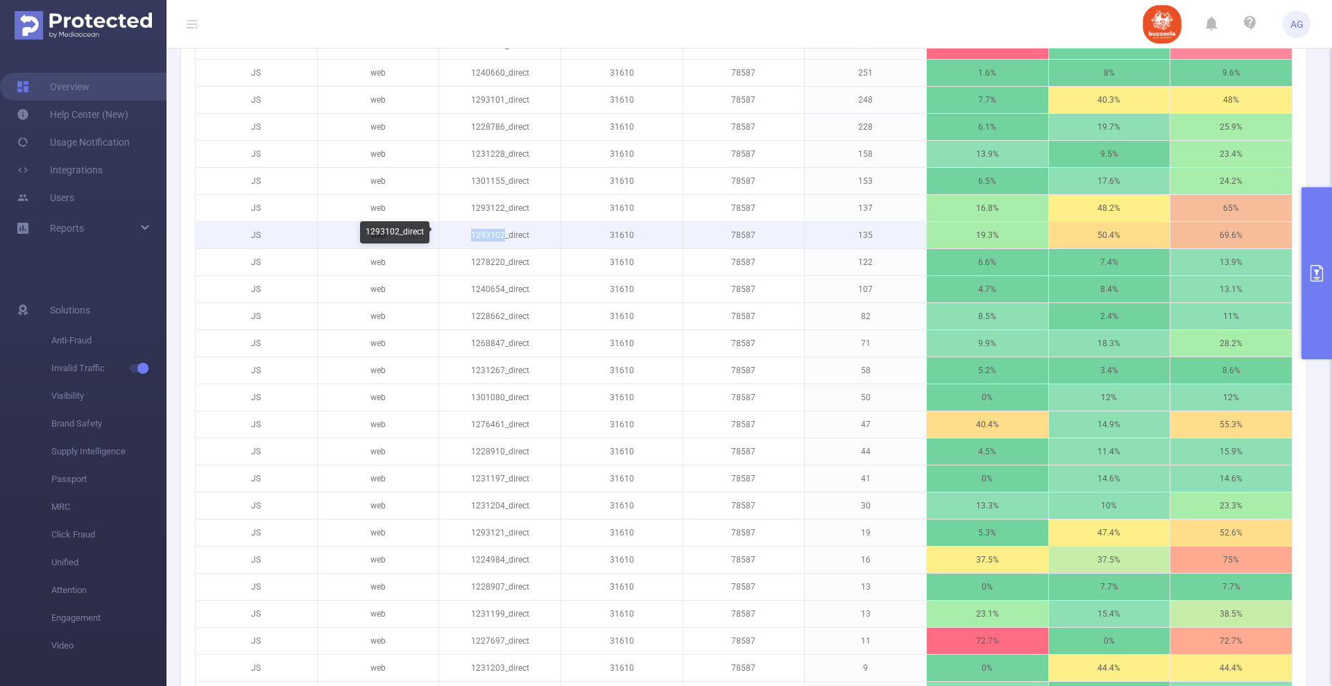
drag, startPoint x: 499, startPoint y: 234, endPoint x: 468, endPoint y: 236, distance: 31.3
click at [467, 237] on p "1293102_direct" at bounding box center [499, 235] width 121 height 26
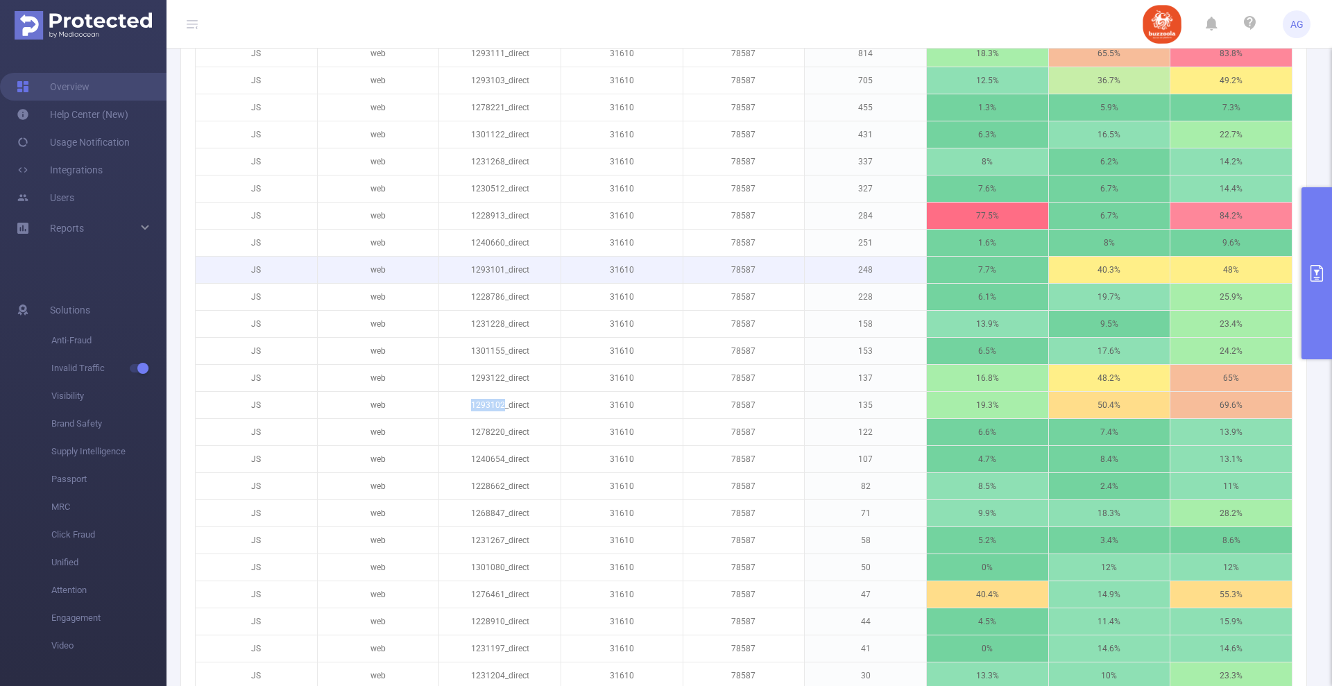
scroll to position [867, 0]
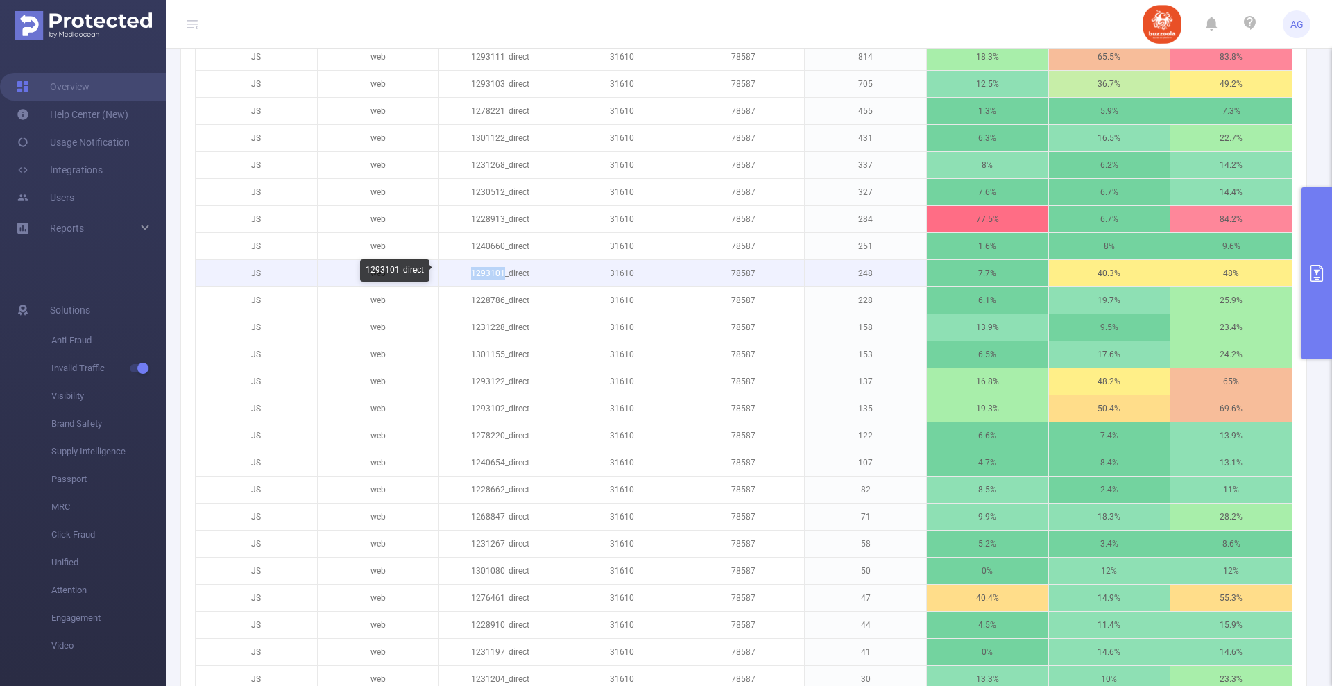
drag, startPoint x: 499, startPoint y: 273, endPoint x: 467, endPoint y: 273, distance: 31.9
click at [467, 273] on p "1293101_direct" at bounding box center [499, 273] width 121 height 26
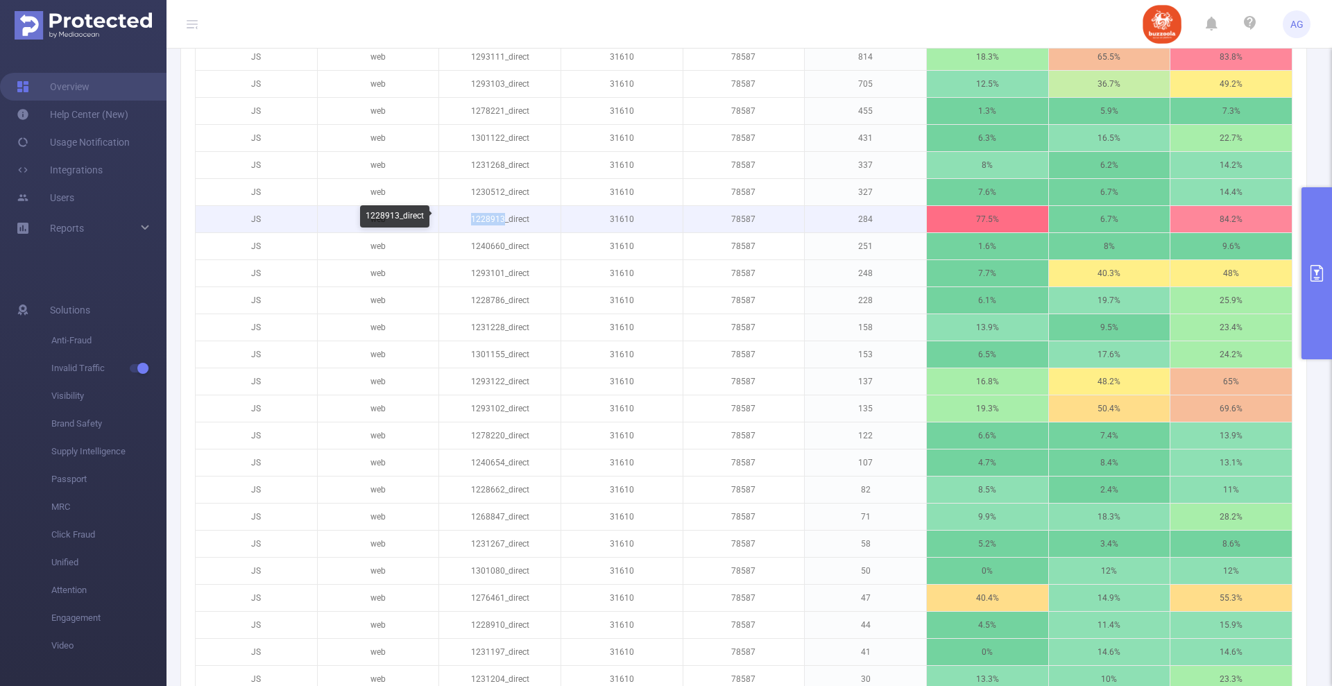
drag, startPoint x: 501, startPoint y: 217, endPoint x: 463, endPoint y: 219, distance: 37.5
click at [463, 219] on p "1228913_direct" at bounding box center [499, 219] width 121 height 26
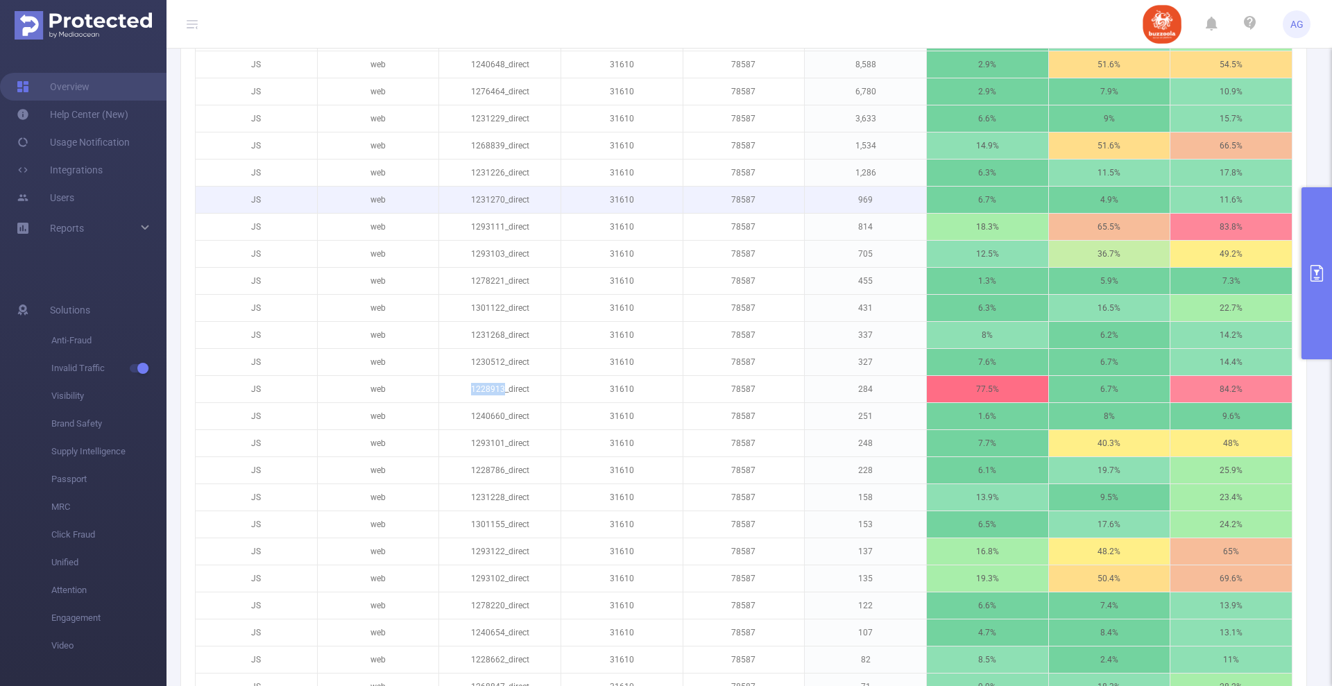
scroll to position [694, 0]
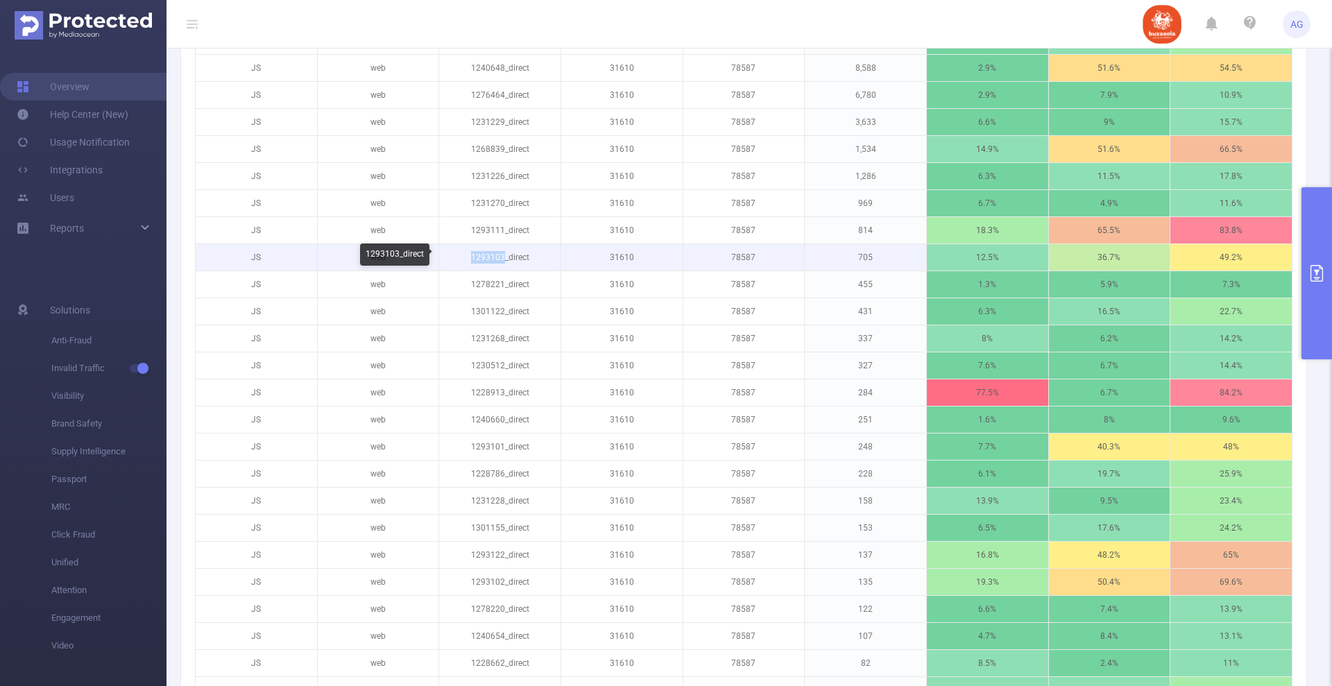
drag, startPoint x: 495, startPoint y: 257, endPoint x: 468, endPoint y: 258, distance: 27.1
click at [468, 258] on p "1293103_direct" at bounding box center [499, 257] width 121 height 26
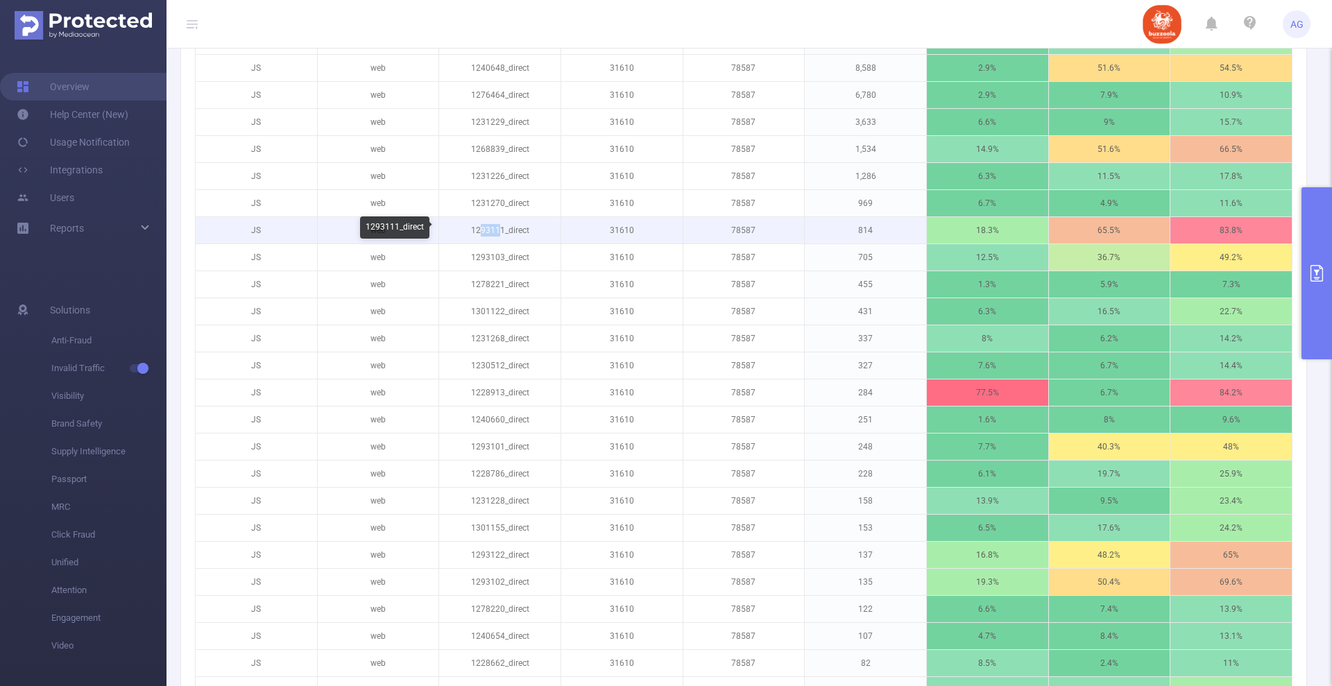
drag, startPoint x: 497, startPoint y: 228, endPoint x: 477, endPoint y: 233, distance: 20.9
click at [477, 233] on p "1293111_direct" at bounding box center [499, 230] width 121 height 26
drag, startPoint x: 498, startPoint y: 230, endPoint x: 465, endPoint y: 235, distance: 33.0
click at [465, 235] on p "1293111_direct" at bounding box center [499, 230] width 121 height 26
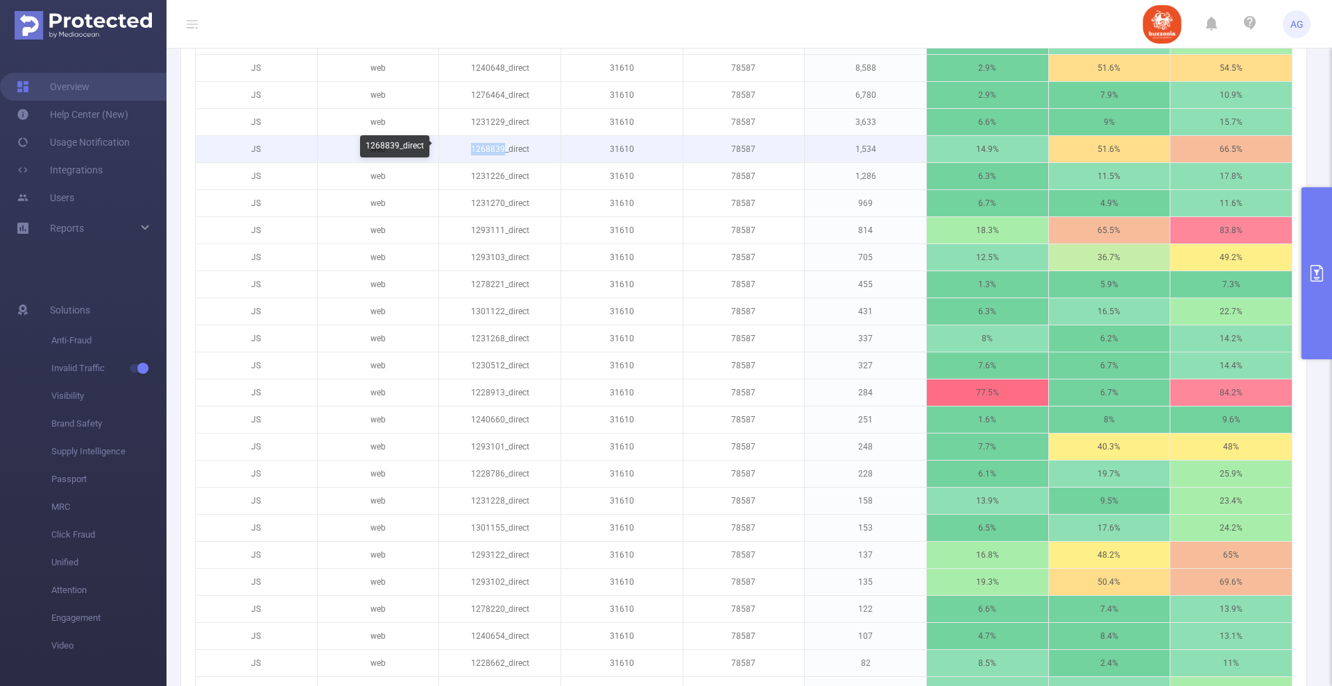
drag, startPoint x: 500, startPoint y: 149, endPoint x: 470, endPoint y: 150, distance: 30.5
click at [470, 150] on p "1268839_direct" at bounding box center [499, 149] width 121 height 26
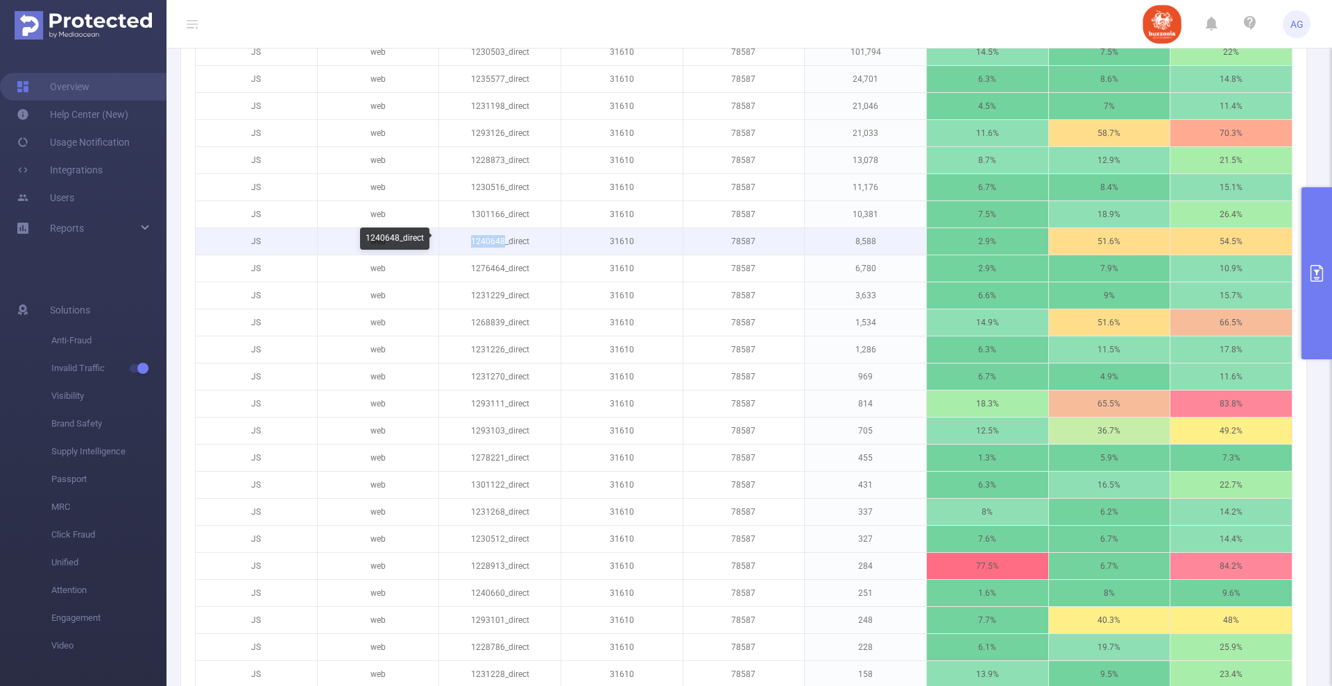
drag, startPoint x: 501, startPoint y: 242, endPoint x: 468, endPoint y: 243, distance: 32.6
click at [468, 243] on p "1240648_direct" at bounding box center [499, 241] width 121 height 26
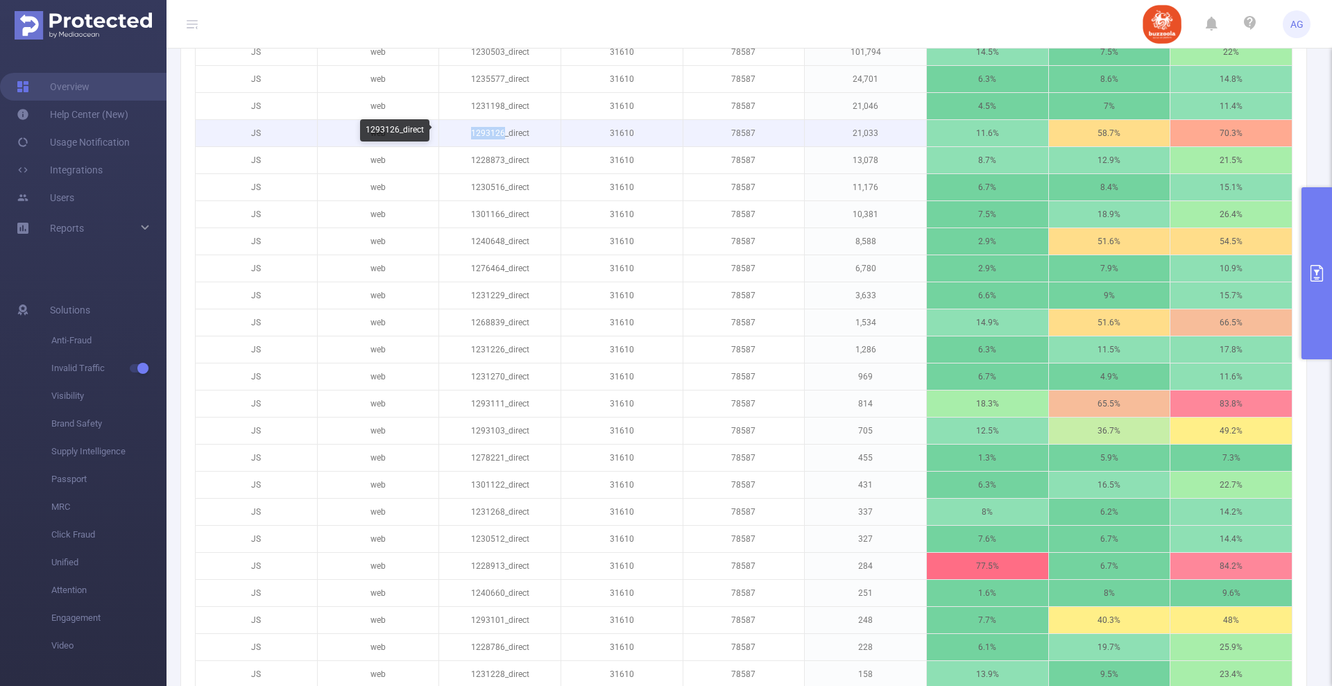
drag, startPoint x: 500, startPoint y: 130, endPoint x: 468, endPoint y: 135, distance: 32.4
click at [468, 135] on p "1293126_direct" at bounding box center [499, 133] width 121 height 26
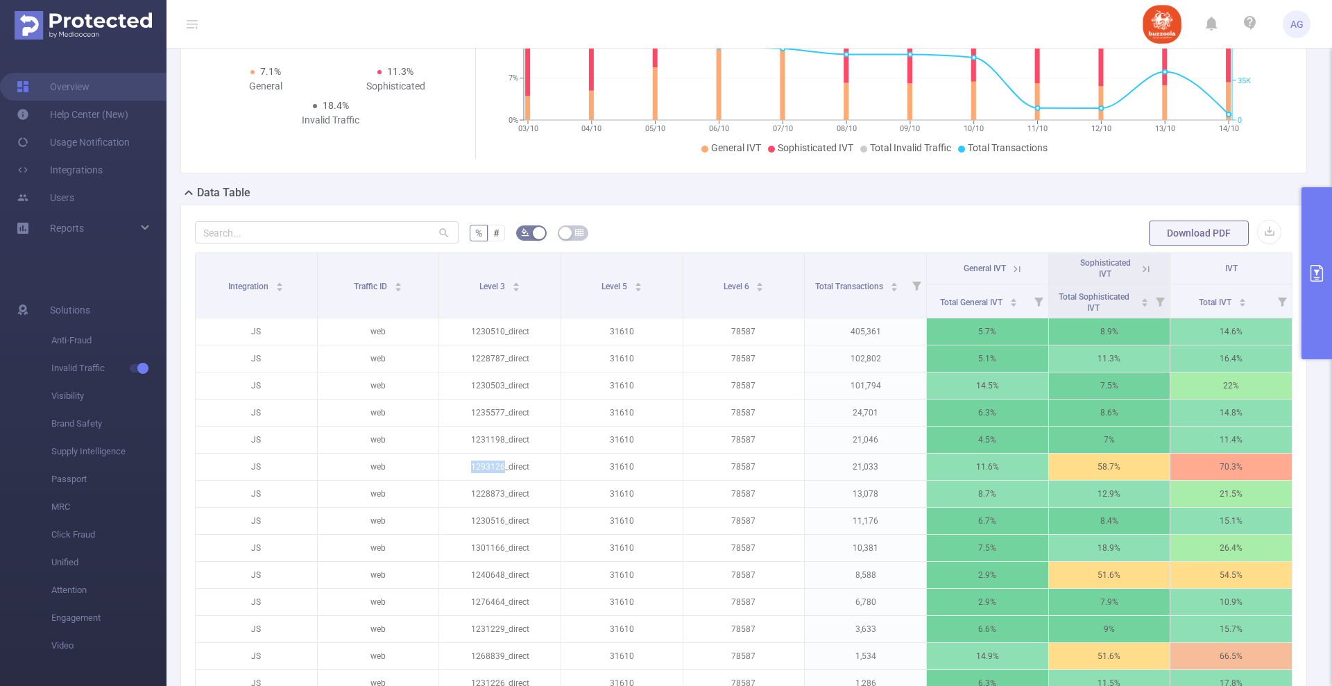
scroll to position [173, 0]
